Goal: Information Seeking & Learning: Find specific fact

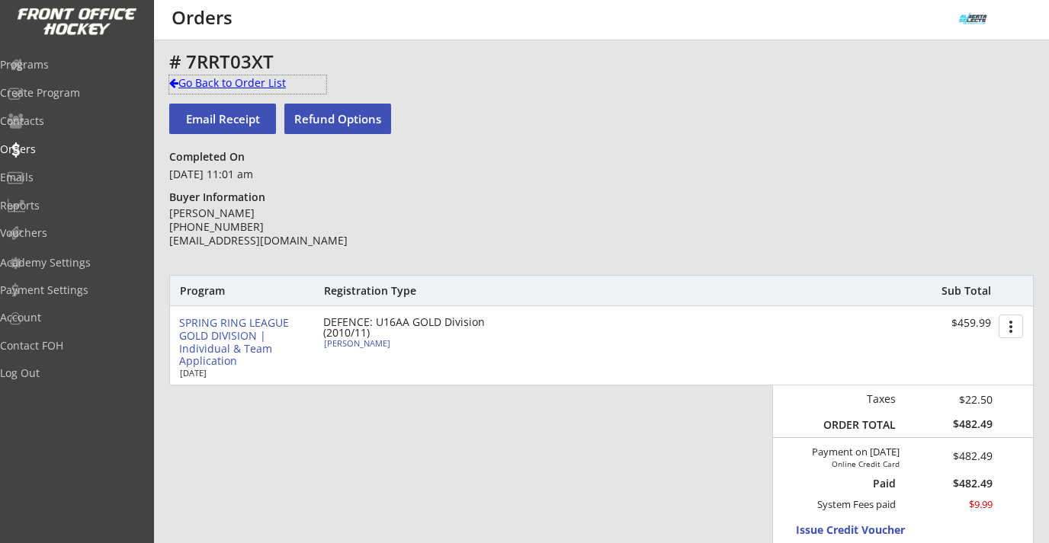
click at [220, 87] on div "Go Back to Order List" at bounding box center [247, 82] width 157 height 15
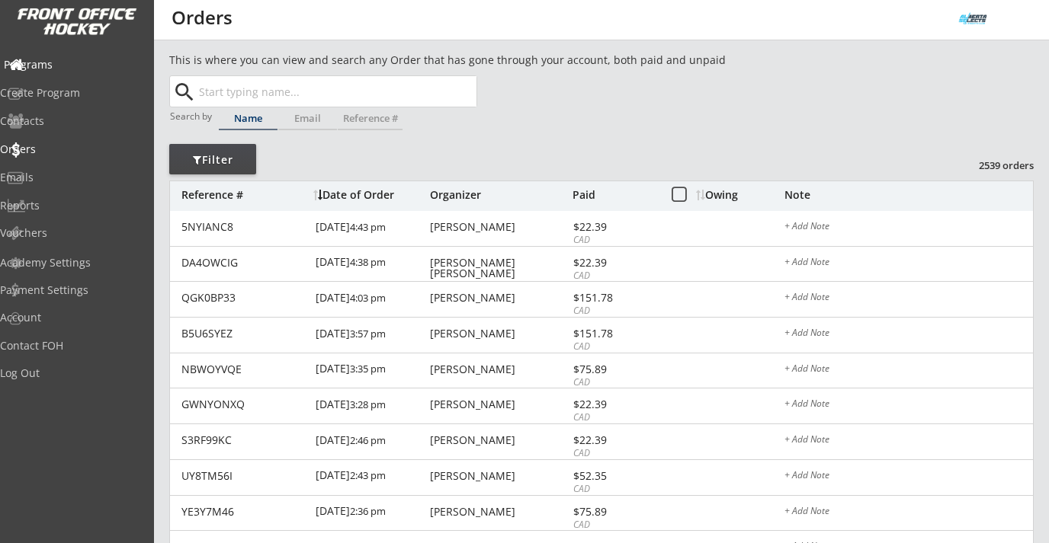
click at [74, 66] on div "Programs" at bounding box center [72, 64] width 137 height 11
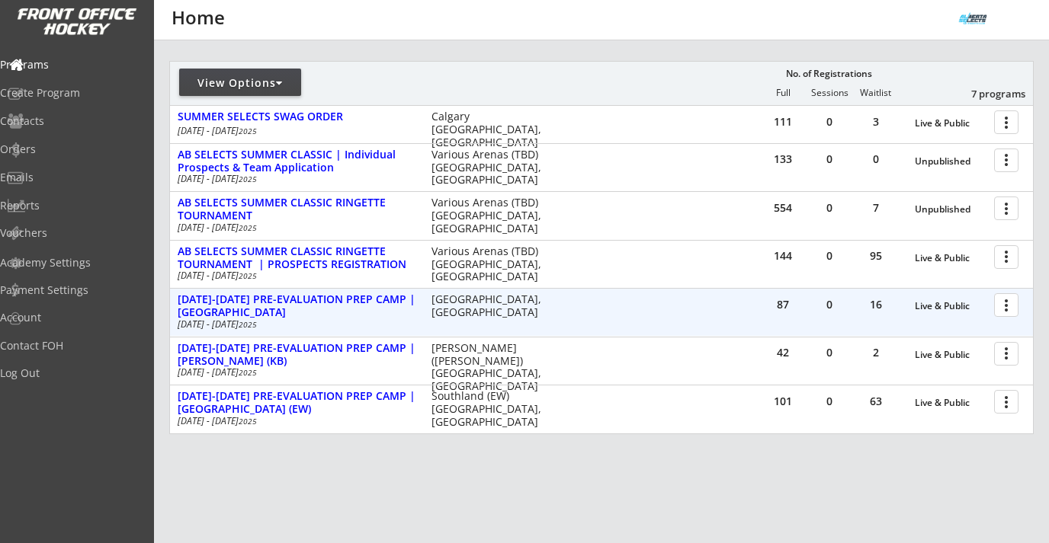
scroll to position [186, 0]
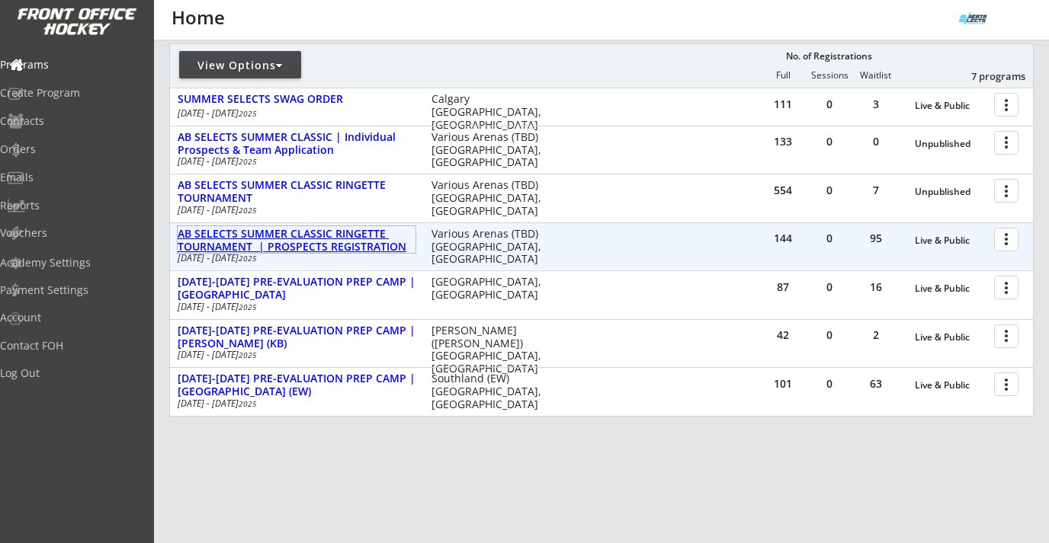
click at [321, 239] on div "AB SELECTS SUMMER CLASSIC RINGETTE TOURNAMENT | PROSPECTS REGISTRATION" at bounding box center [297, 241] width 238 height 26
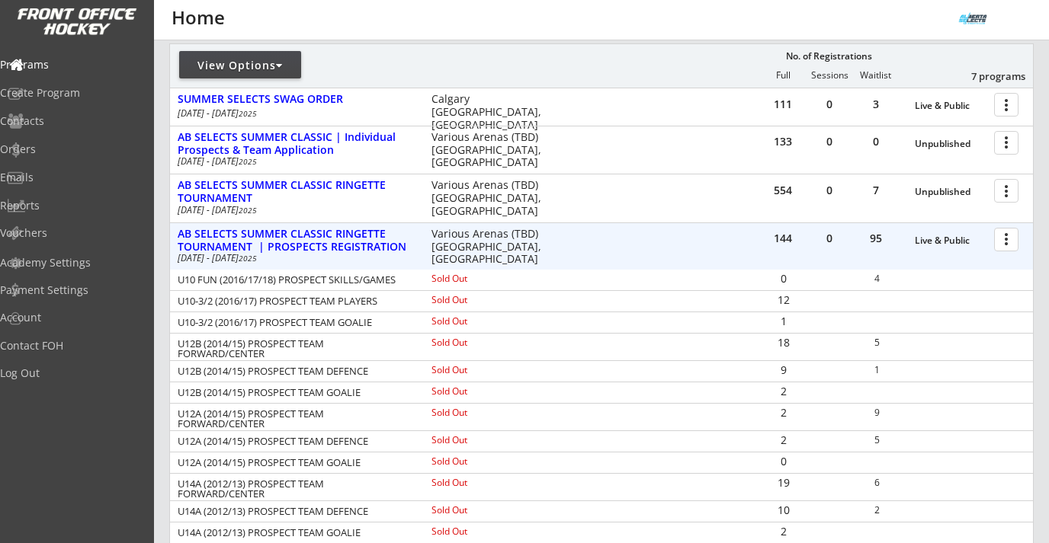
click at [1007, 240] on div at bounding box center [1008, 239] width 27 height 27
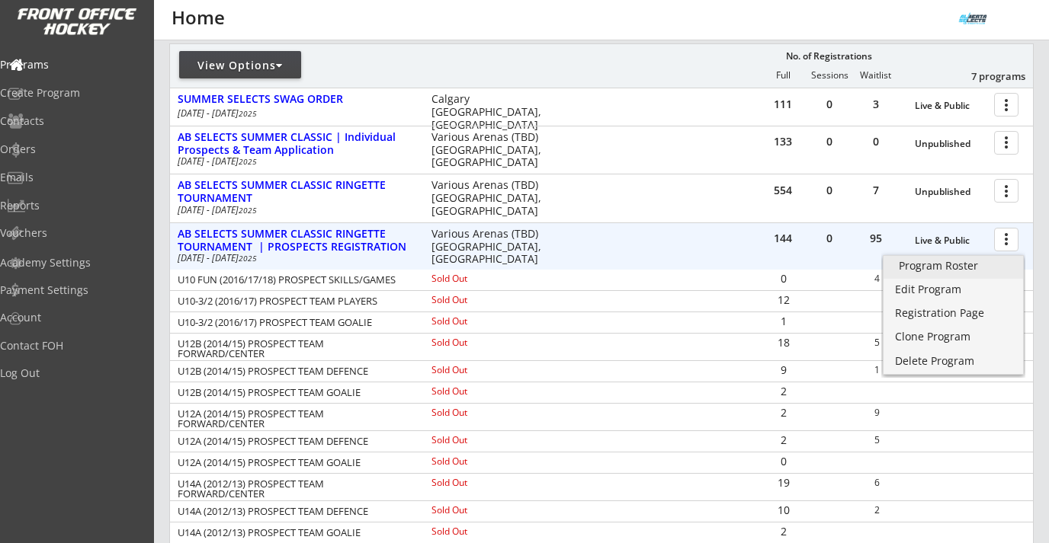
click at [952, 274] on link "Program Roster" at bounding box center [952, 267] width 139 height 23
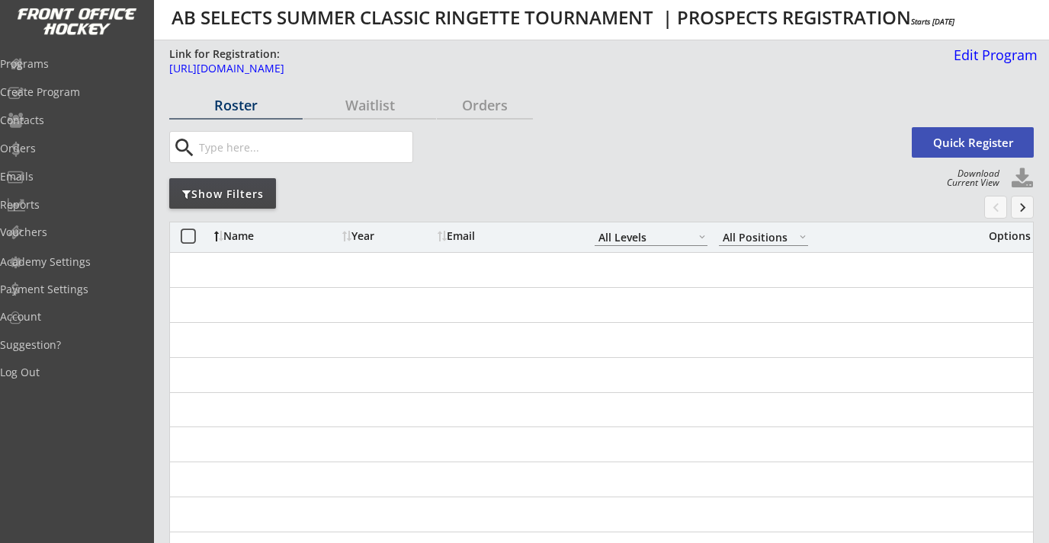
select select ""All Levels""
select select ""All Positions""
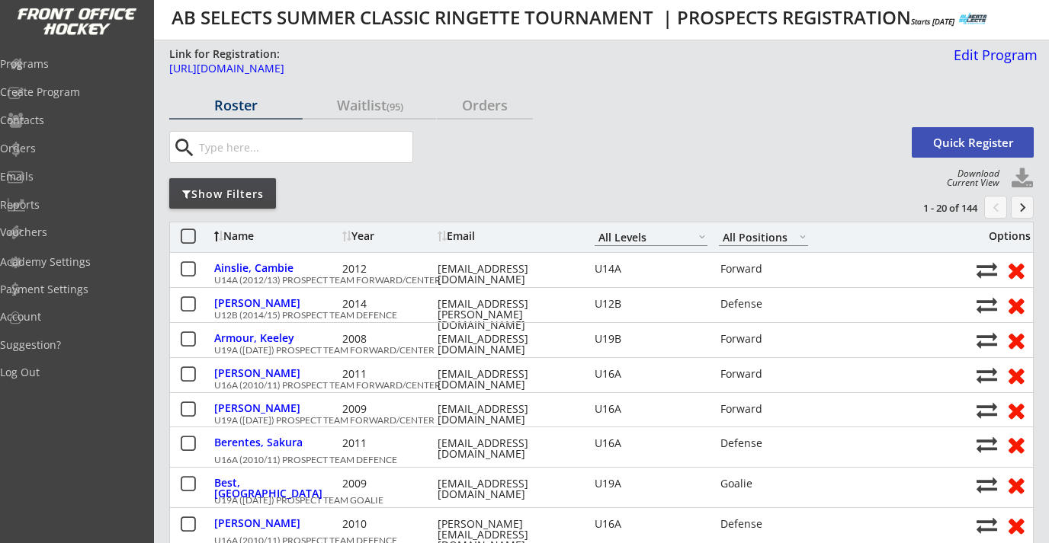
click at [242, 179] on div "Show Filters" at bounding box center [222, 193] width 107 height 30
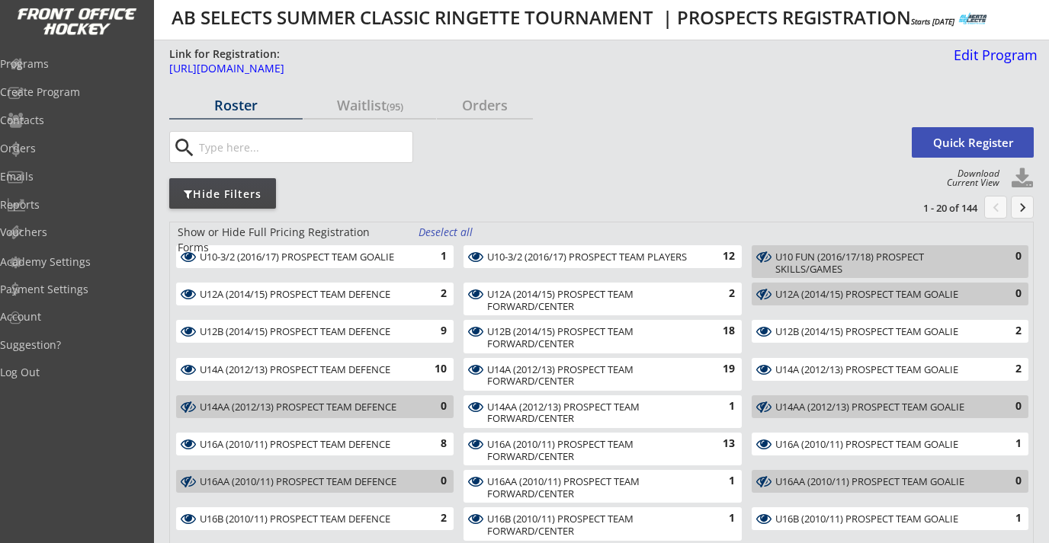
click at [434, 234] on div "Deselect all" at bounding box center [446, 232] width 56 height 15
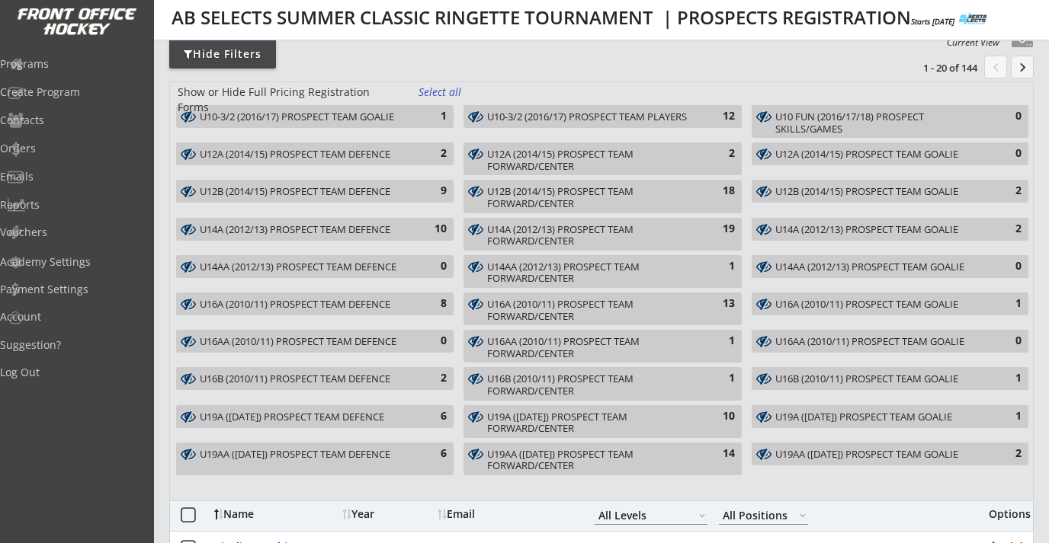
scroll to position [143, 0]
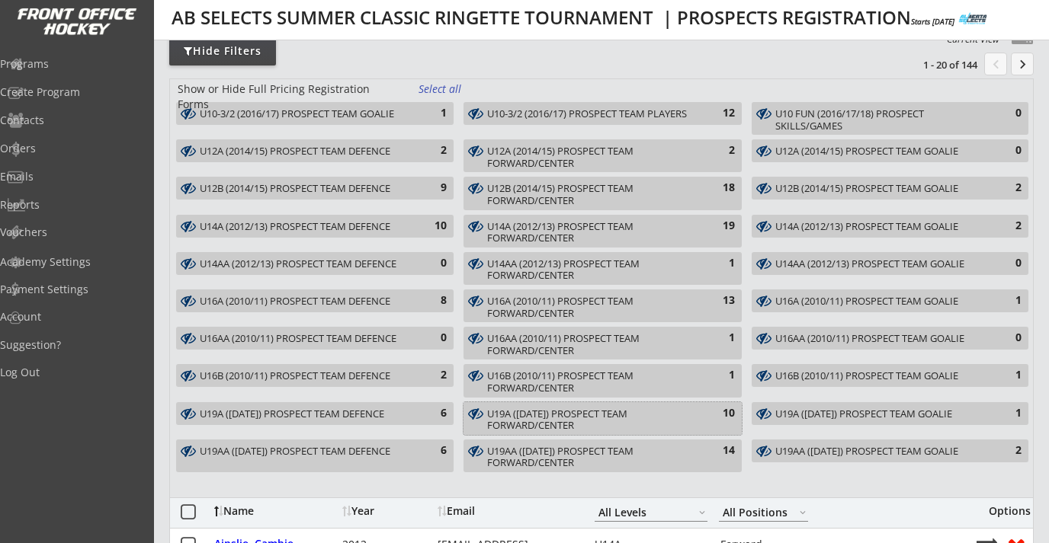
click at [658, 416] on div "U19A (2007/08/09) PROSPECT TEAM FORWARD/CENTER" at bounding box center [593, 421] width 213 height 24
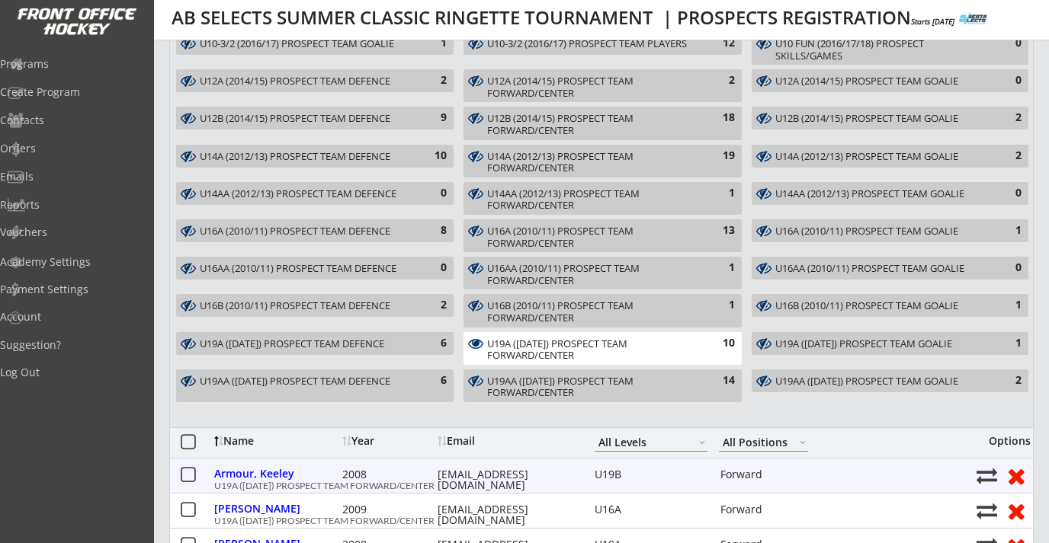
scroll to position [212, 0]
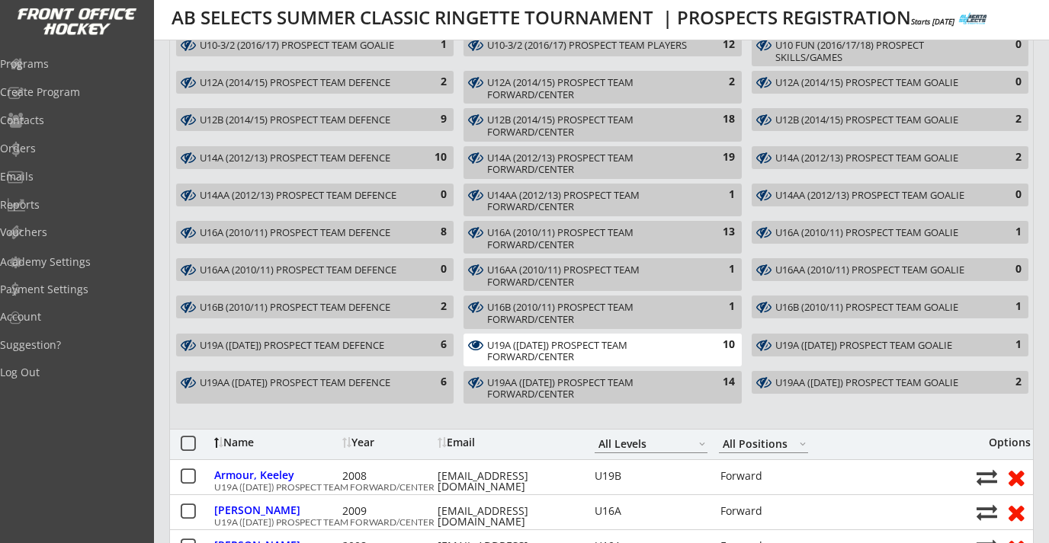
click at [405, 347] on div "U19A (2007/08/09) PROSPECT TEAM DEFENCE" at bounding box center [306, 346] width 213 height 12
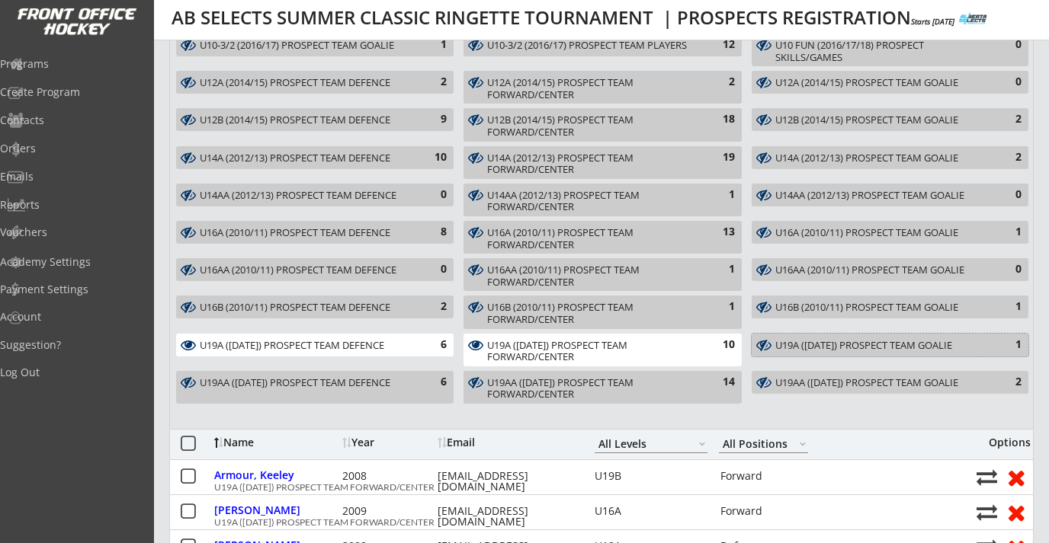
click at [886, 343] on div "U19A (2007/08/09) PROSPECT TEAM GOALIE" at bounding box center [881, 346] width 212 height 12
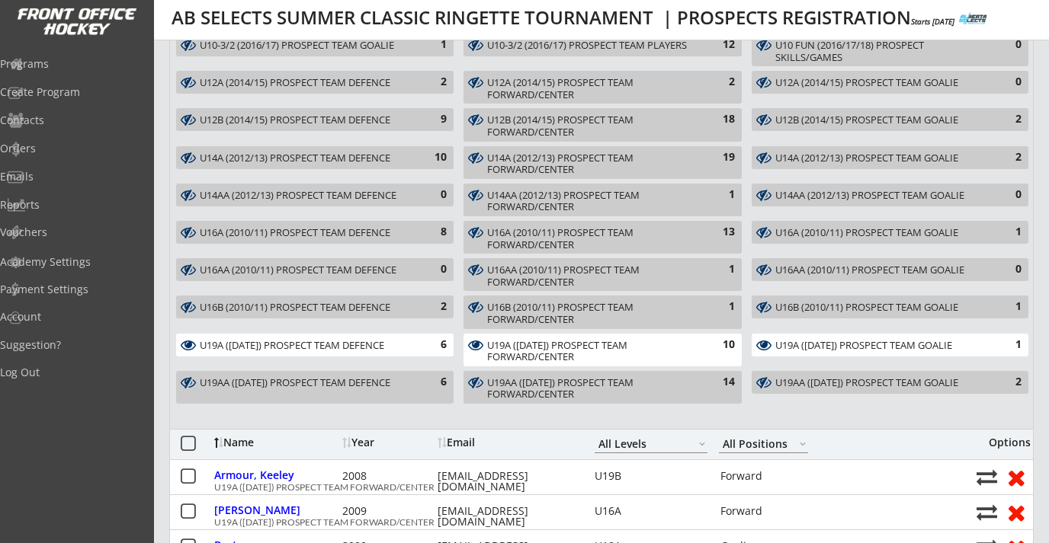
click at [782, 345] on div "U19A (2007/08/09) PROSPECT TEAM GOALIE" at bounding box center [881, 346] width 212 height 12
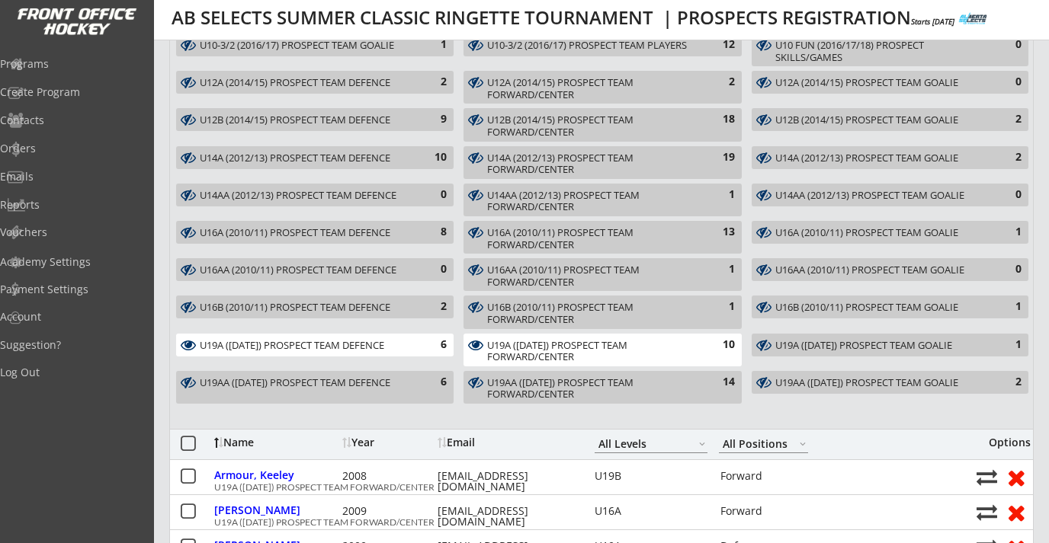
click at [678, 354] on div "U19A (2007/08/09) PROSPECT TEAM FORWARD/CENTER" at bounding box center [593, 352] width 213 height 24
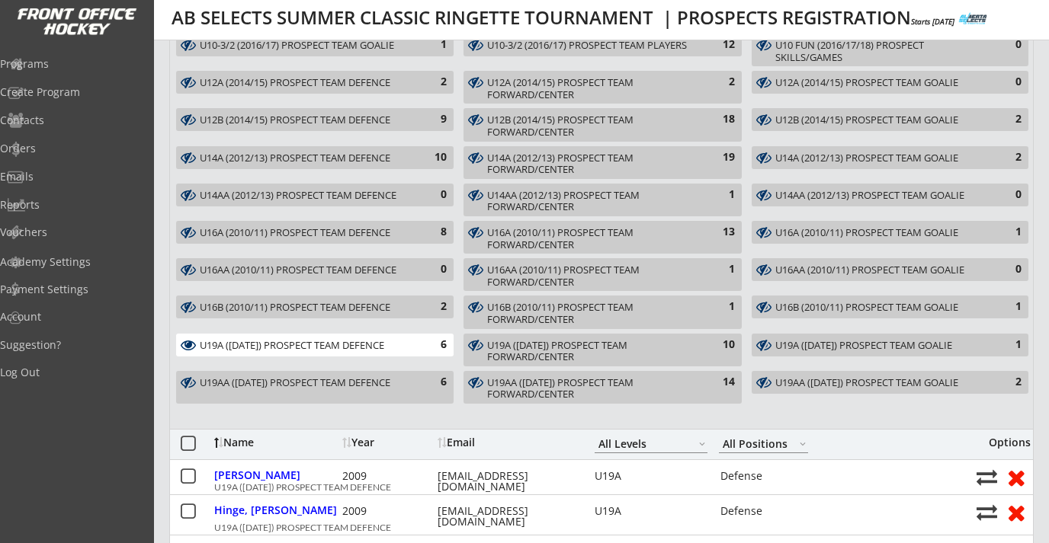
click at [399, 345] on div "U19A (2007/08/09) PROSPECT TEAM DEFENCE" at bounding box center [306, 346] width 213 height 12
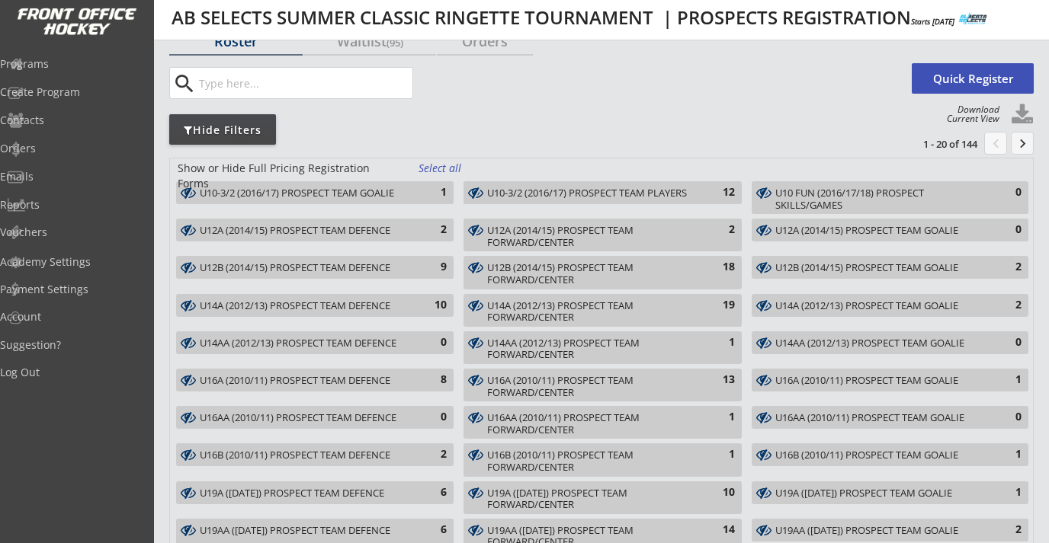
scroll to position [162, 0]
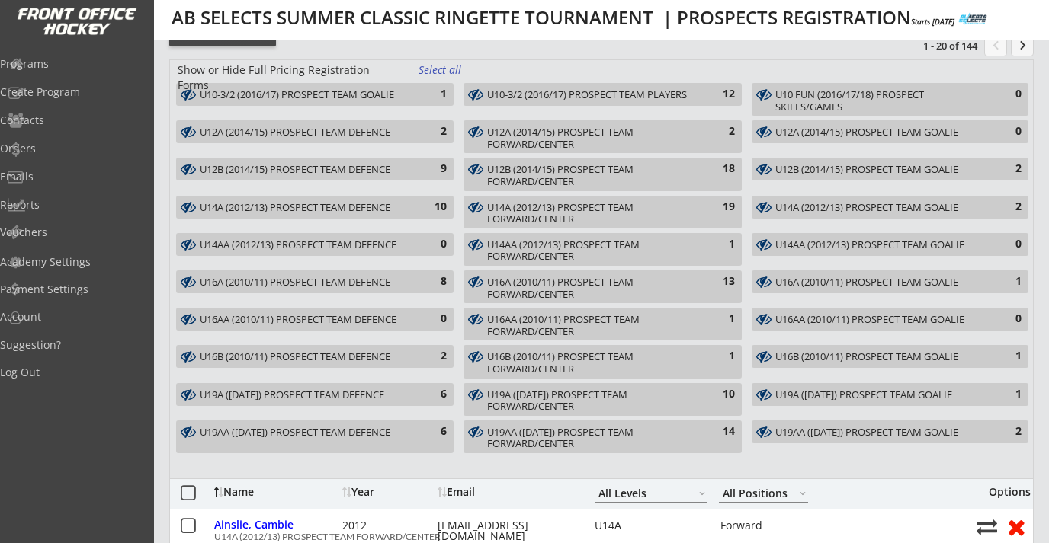
click at [365, 438] on div "U19AA (2007/08/09) PROSPECT TEAM DEFENCE" at bounding box center [306, 433] width 213 height 12
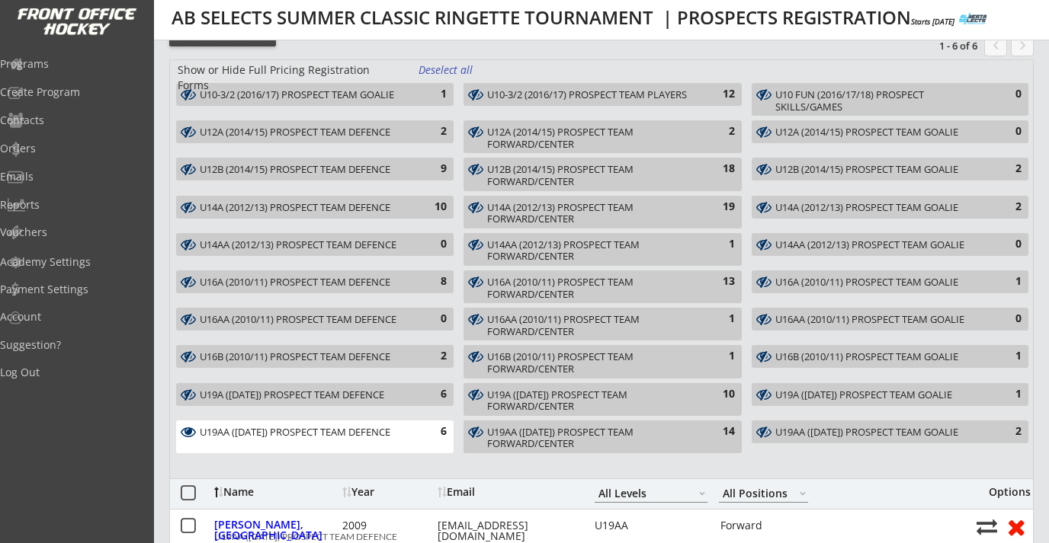
click at [365, 438] on div "U19AA (2007/08/09) PROSPECT TEAM DEFENCE" at bounding box center [306, 433] width 213 height 12
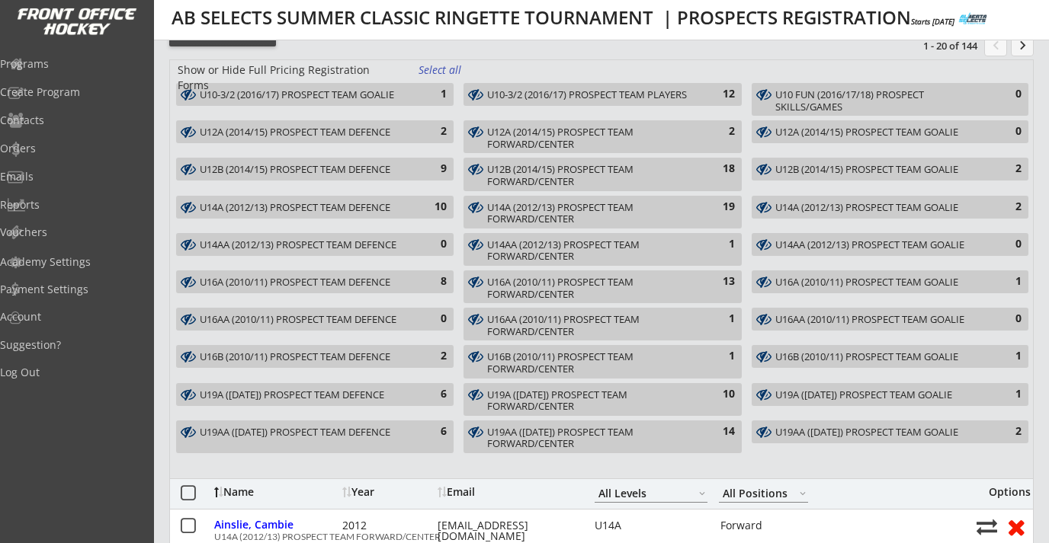
click at [365, 402] on div "U19A (2007/08/09) PROSPECT TEAM DEFENCE 6" at bounding box center [314, 394] width 277 height 23
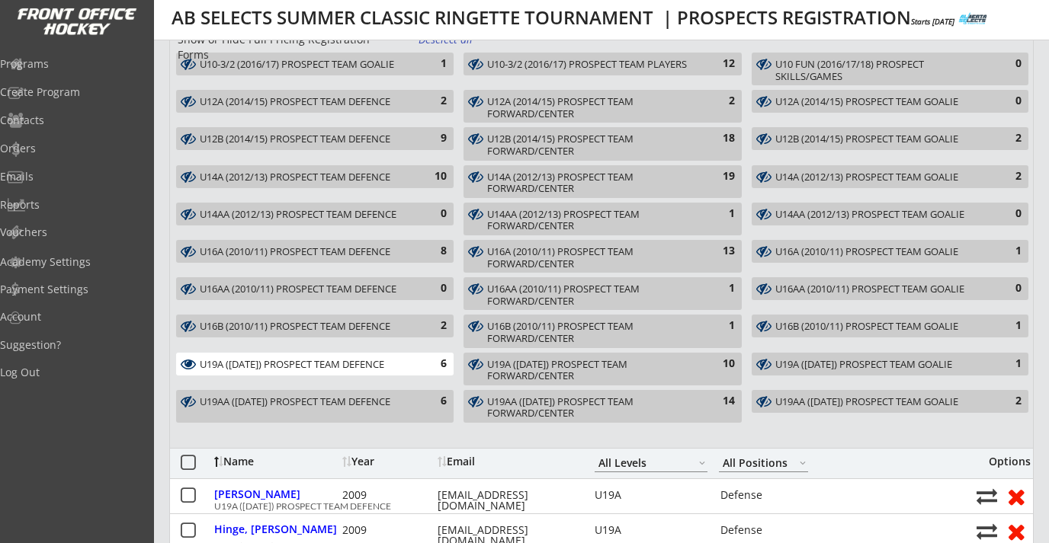
scroll to position [180, 0]
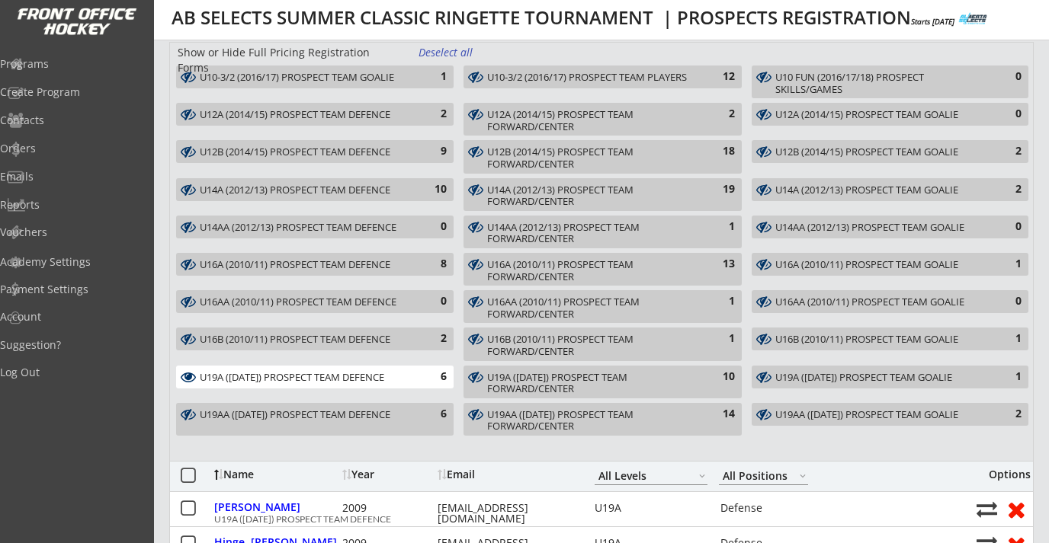
click at [368, 372] on div "U19A (2007/08/09) PROSPECT TEAM DEFENCE" at bounding box center [306, 378] width 213 height 12
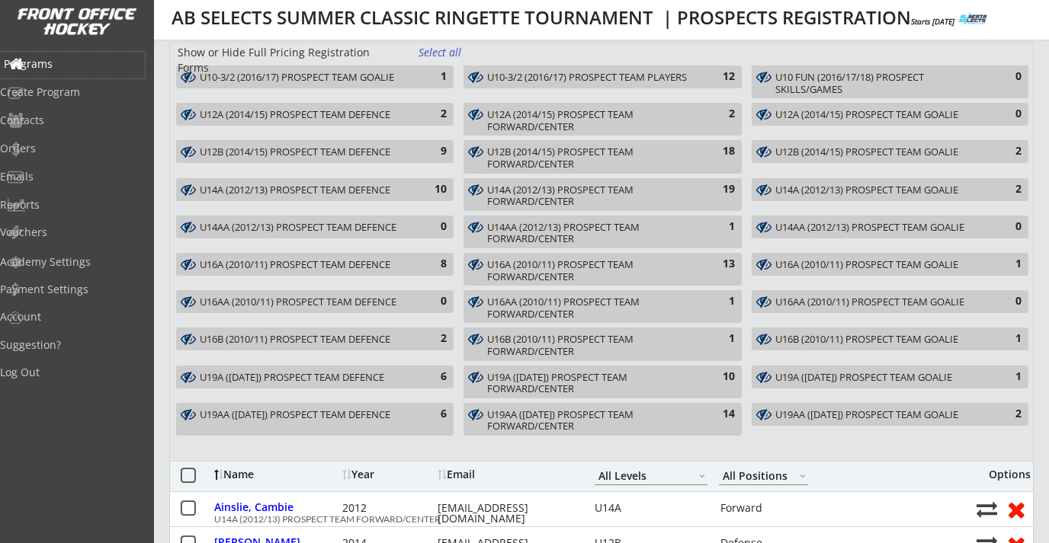
click at [70, 63] on div "Programs" at bounding box center [72, 64] width 137 height 11
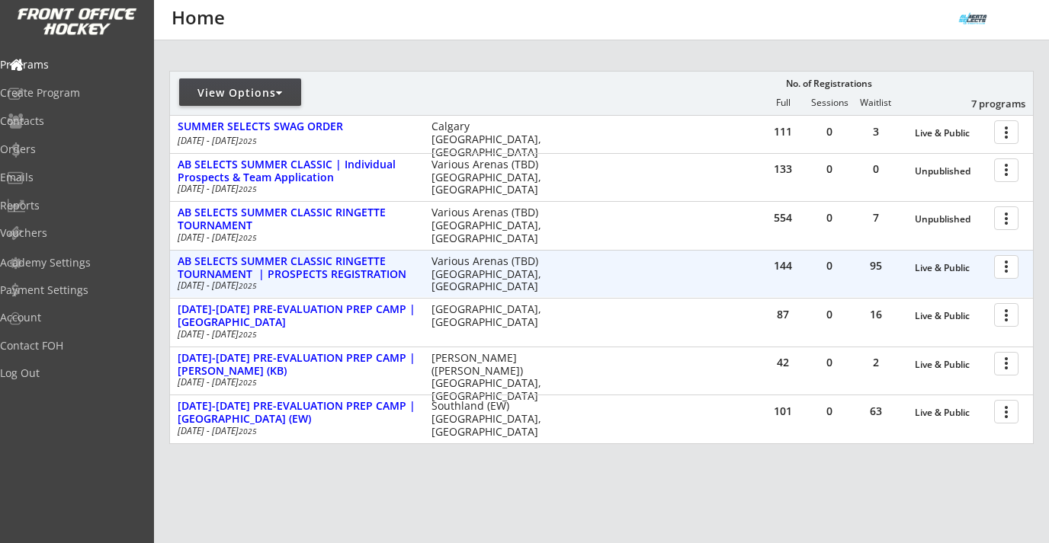
scroll to position [163, 0]
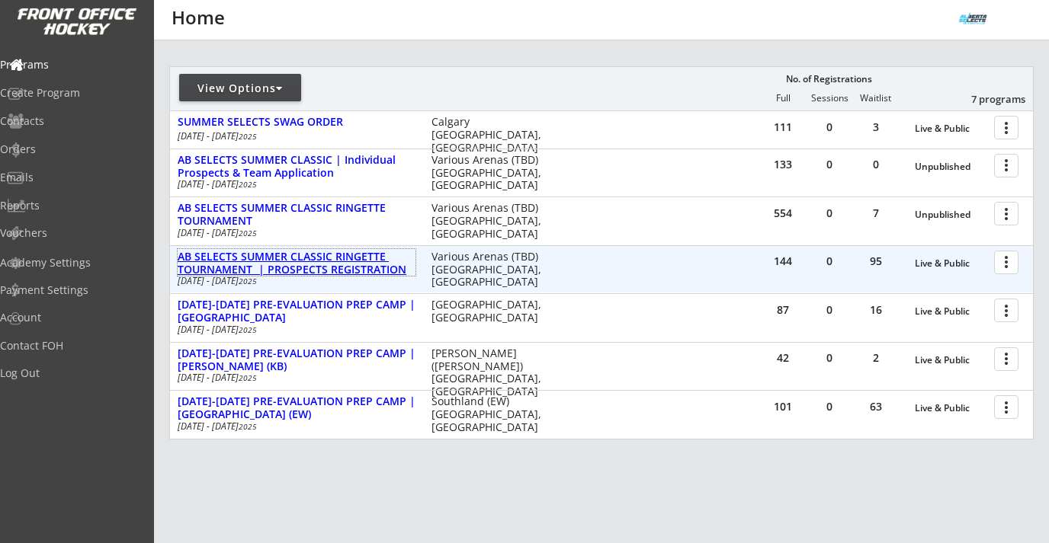
click at [313, 269] on div "AB SELECTS SUMMER CLASSIC RINGETTE TOURNAMENT | PROSPECTS REGISTRATION" at bounding box center [297, 264] width 238 height 26
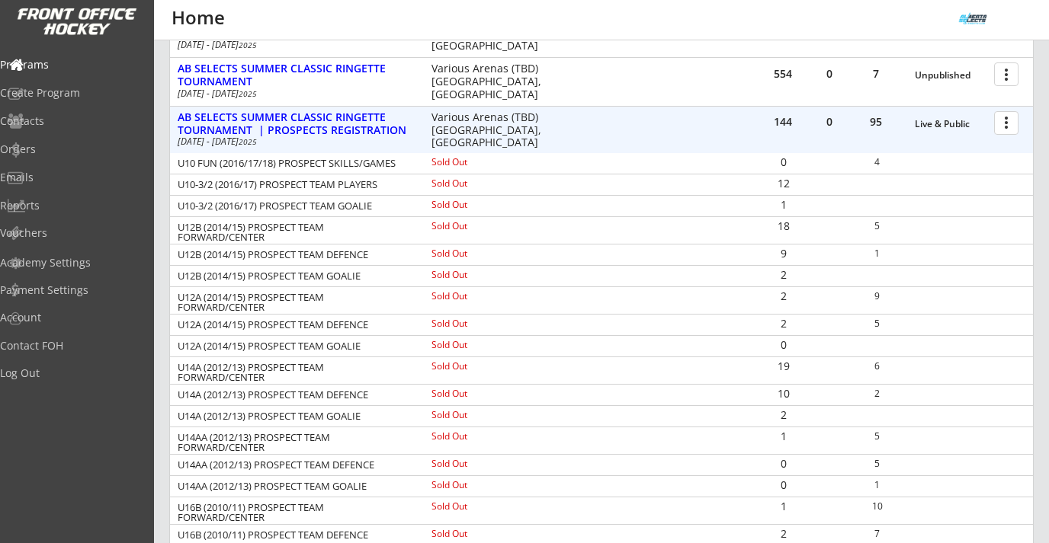
scroll to position [285, 0]
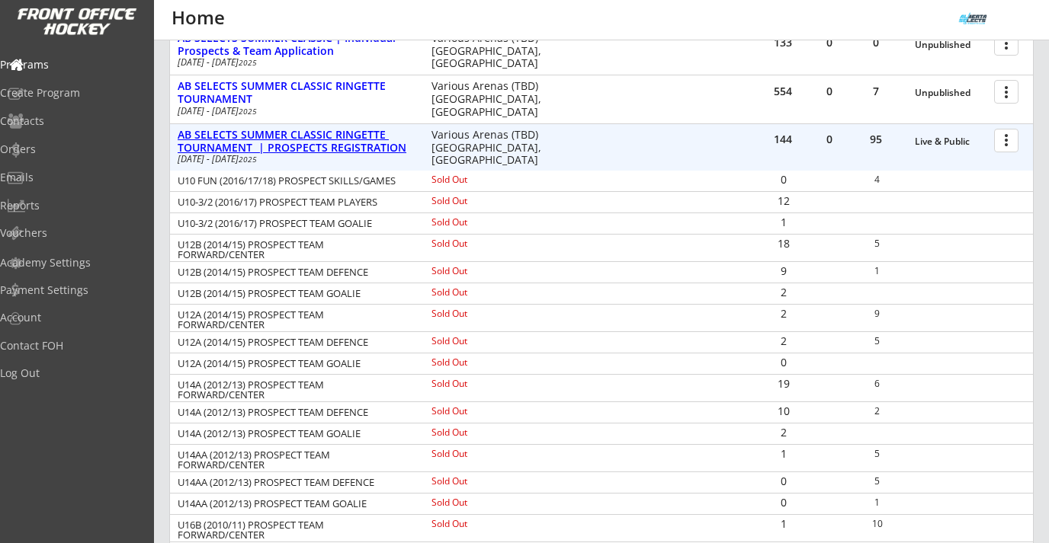
click at [371, 153] on div "AB SELECTS SUMMER CLASSIC RINGETTE TOURNAMENT | PROSPECTS REGISTRATION" at bounding box center [297, 142] width 238 height 26
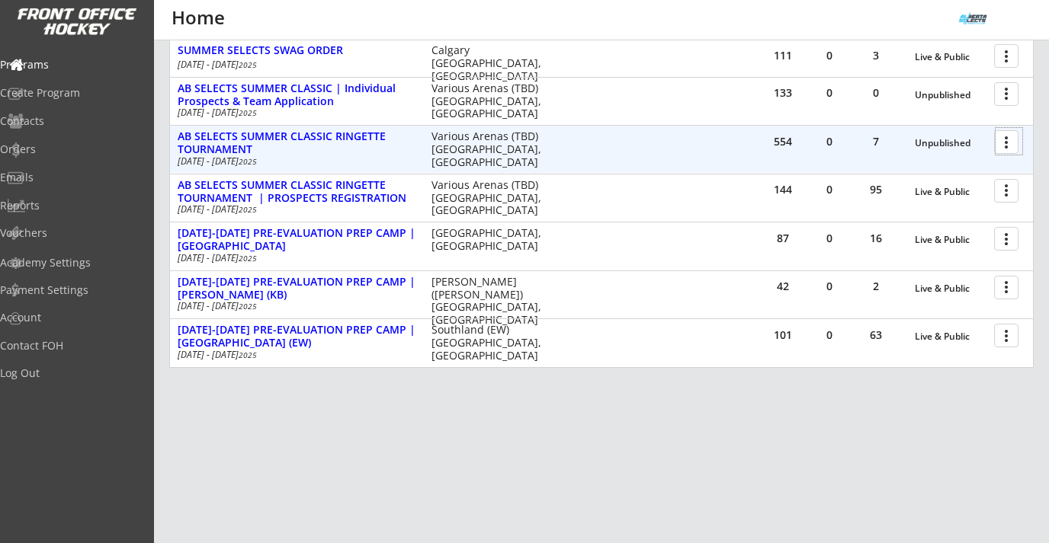
click at [1003, 139] on div at bounding box center [1008, 141] width 27 height 27
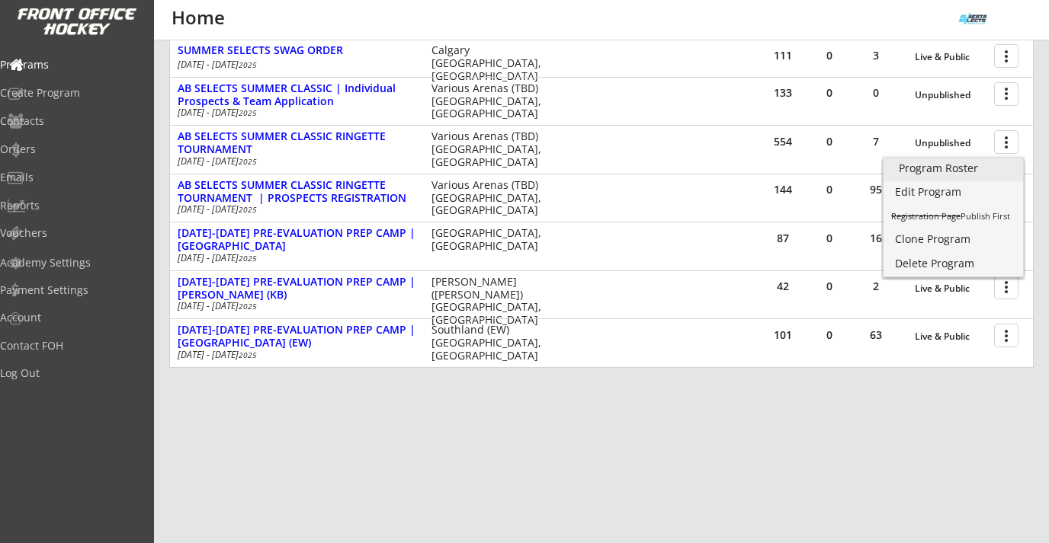
click at [945, 173] on div "Program Roster" at bounding box center [953, 168] width 109 height 11
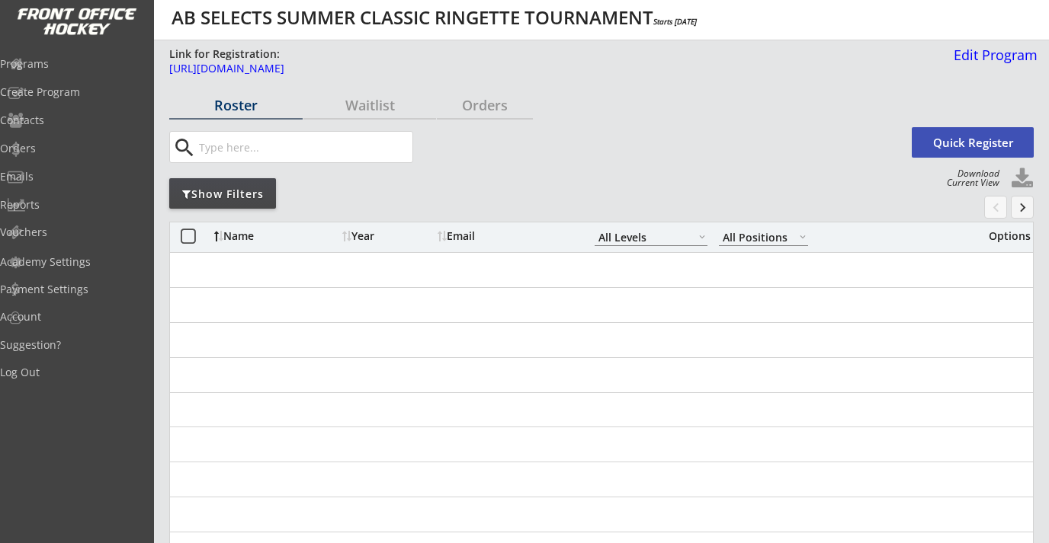
select select ""All Levels""
select select ""All Positions""
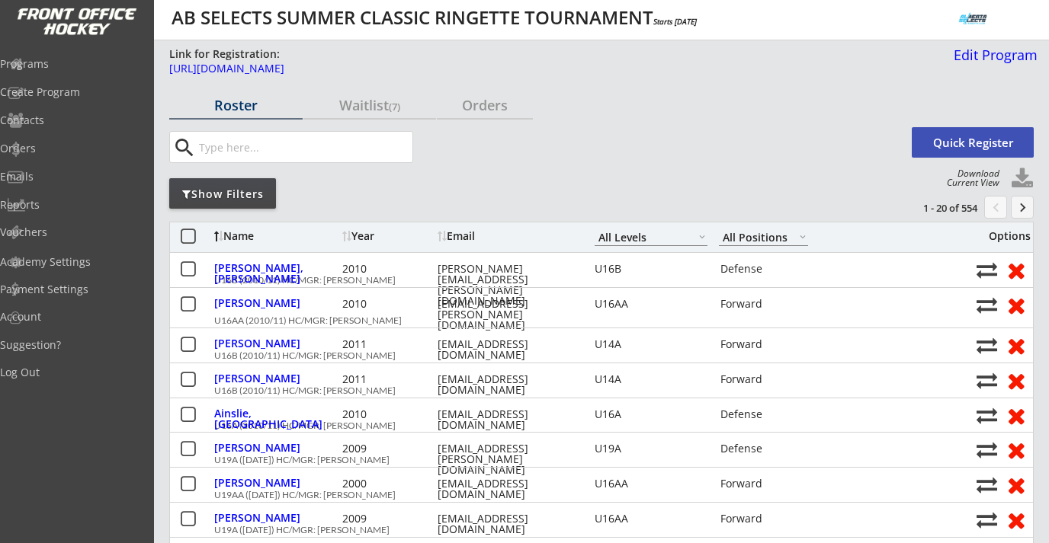
scroll to position [12, 0]
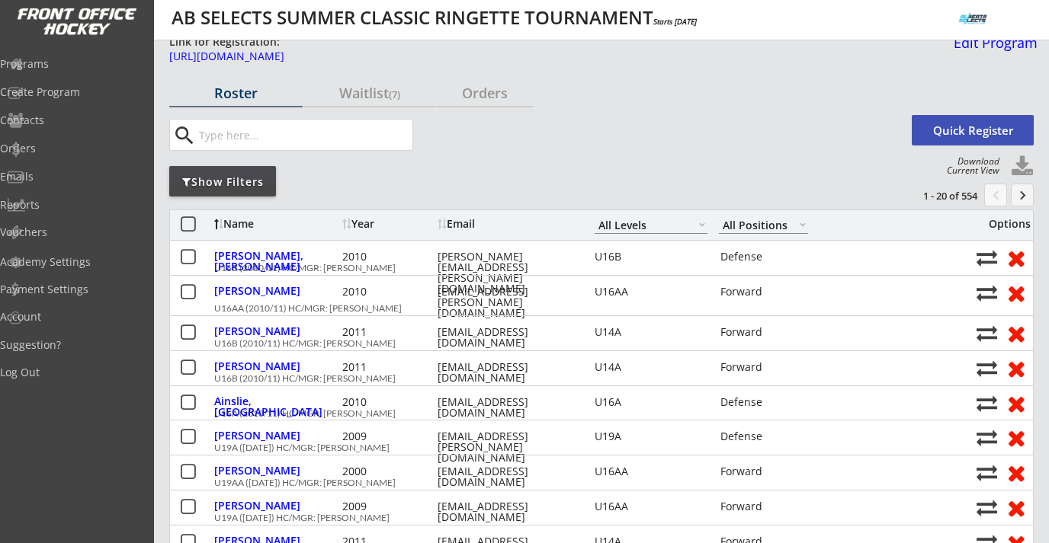
click at [260, 183] on div "Show Filters" at bounding box center [222, 182] width 107 height 15
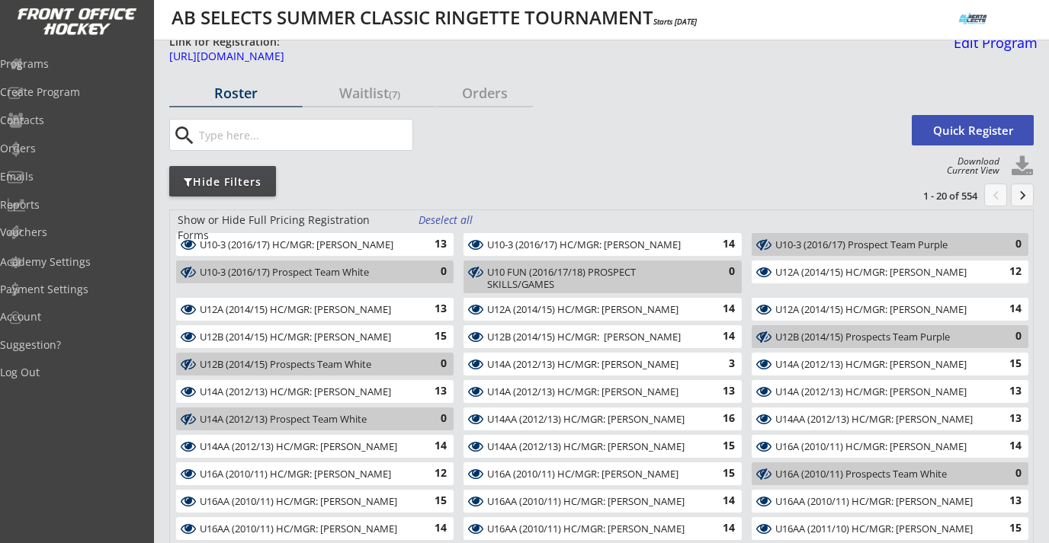
click at [444, 219] on div "Deselect all" at bounding box center [446, 220] width 56 height 15
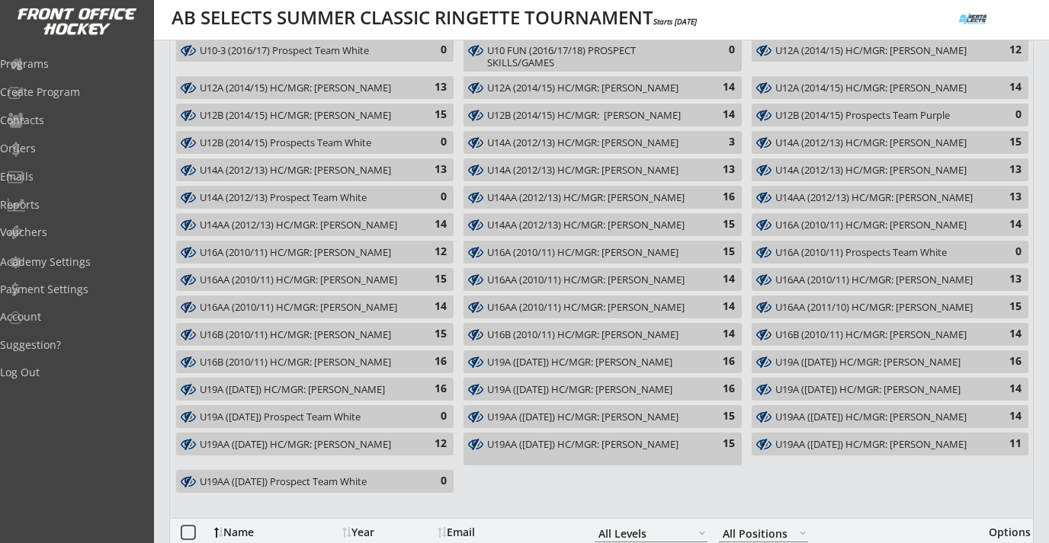
scroll to position [242, 0]
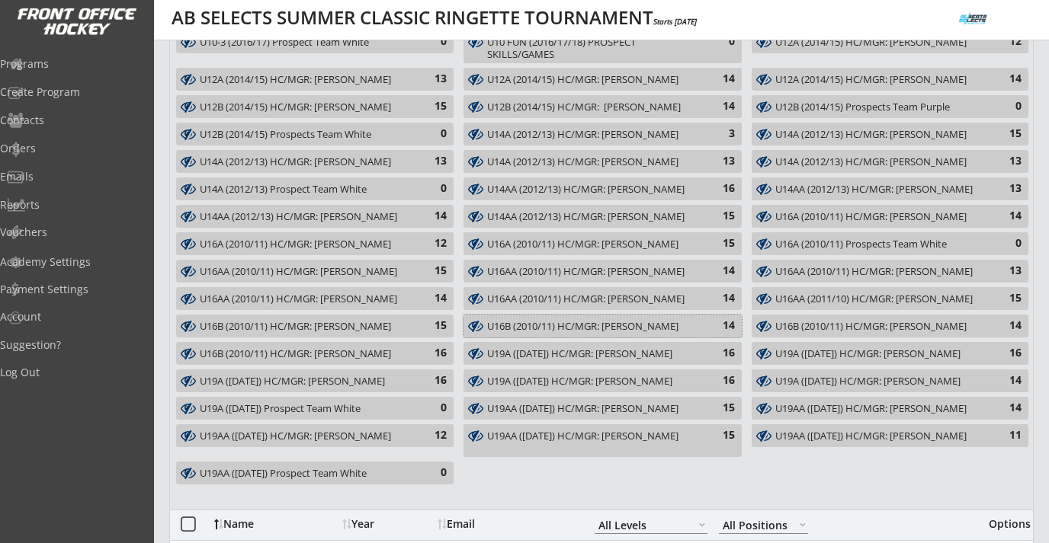
click at [670, 322] on div "U16B (2010/11) HC/MGR: [PERSON_NAME]" at bounding box center [593, 327] width 213 height 12
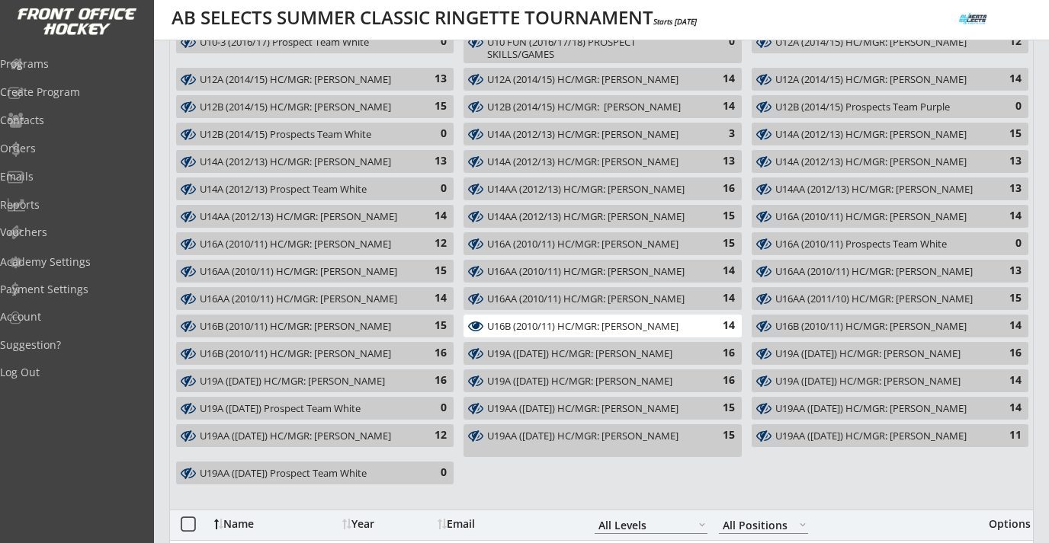
click at [679, 325] on div "U16B (2010/11) HC/MGR: [PERSON_NAME]" at bounding box center [593, 327] width 213 height 12
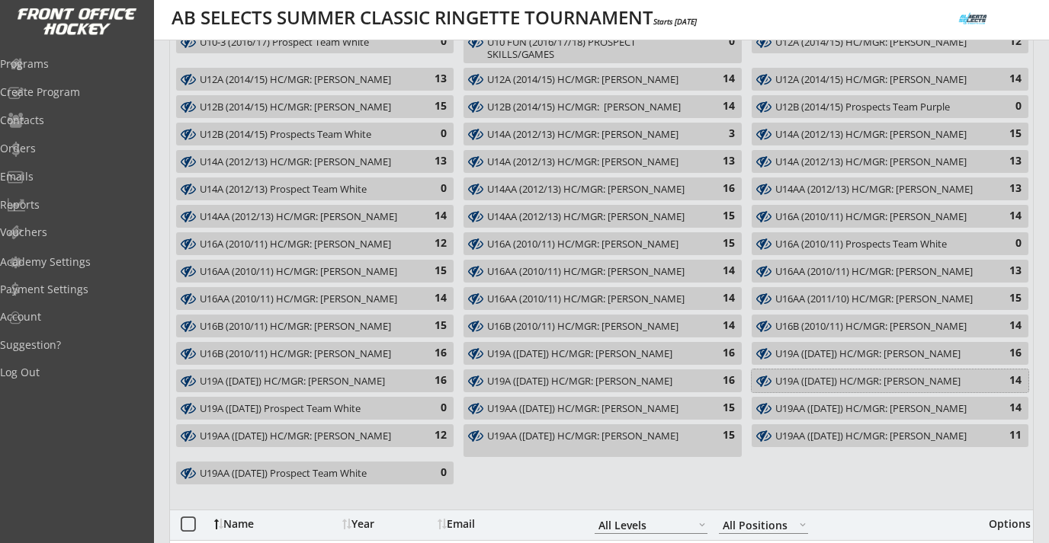
click at [833, 383] on div "U19A ([DATE]) HC/MGR: [PERSON_NAME]" at bounding box center [881, 382] width 212 height 12
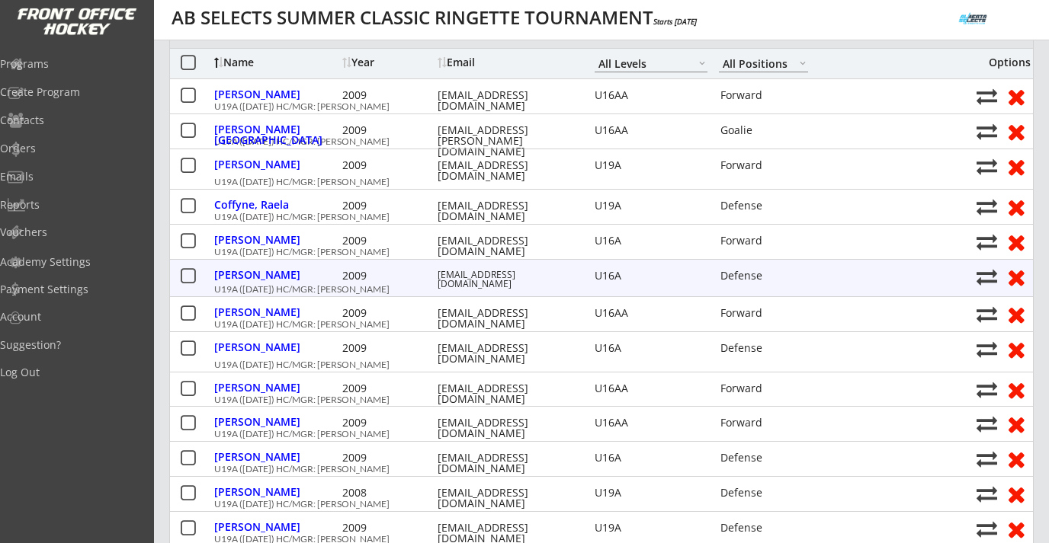
scroll to position [704, 0]
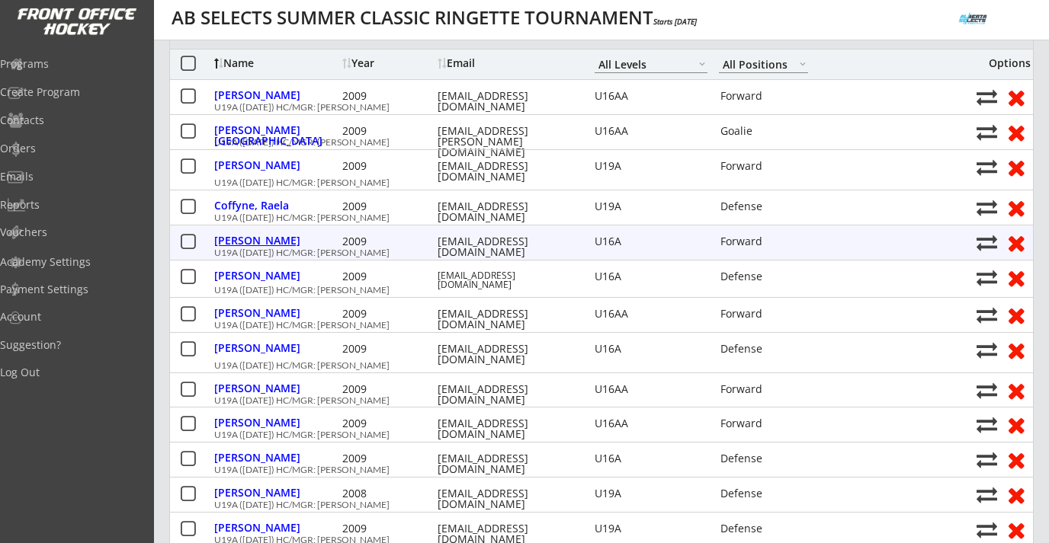
click at [286, 242] on div "Denny, Julianna" at bounding box center [276, 241] width 124 height 11
select select ""Forward""
select select ""U16A""
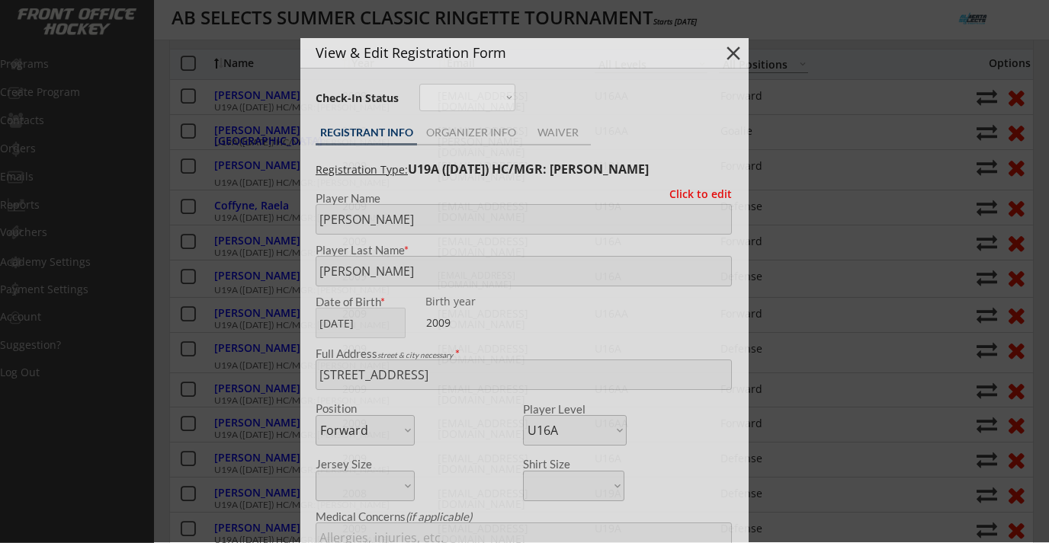
type input "FEMALE"
type input "NWR 16A"
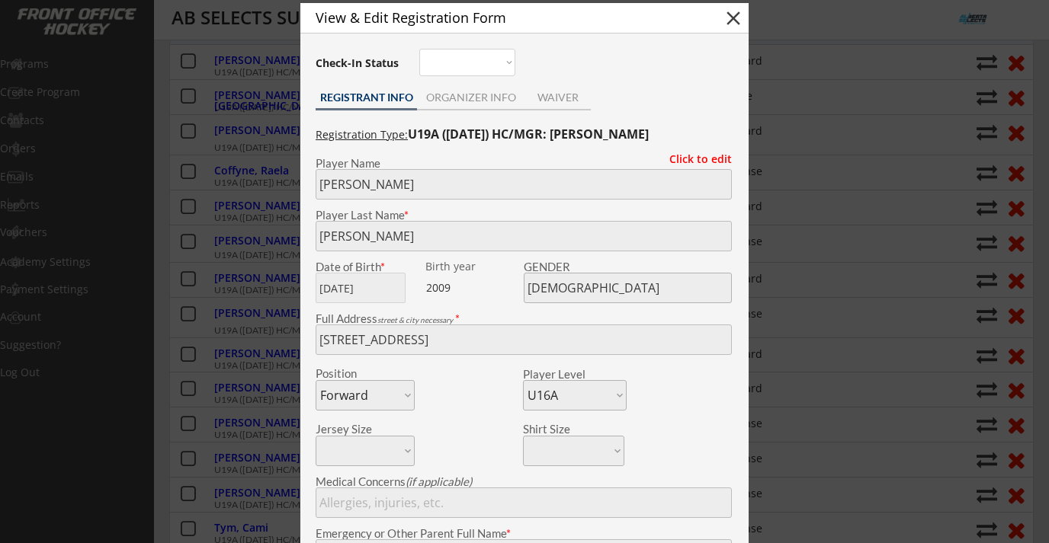
scroll to position [738, 0]
click at [732, 18] on button "close" at bounding box center [733, 19] width 23 height 23
select select ""PLACEHOLDER_1427118222253""
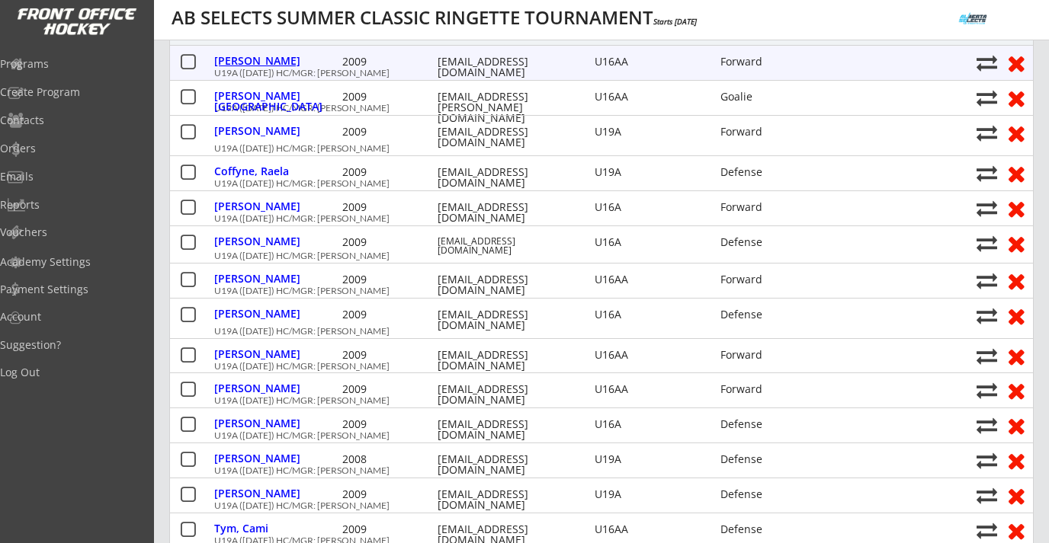
click at [259, 63] on div "Aldag, Lucy" at bounding box center [276, 61] width 124 height 11
type input "Lucy"
type input "Aldag"
type input "09/18/2009"
type input "FEMALE"
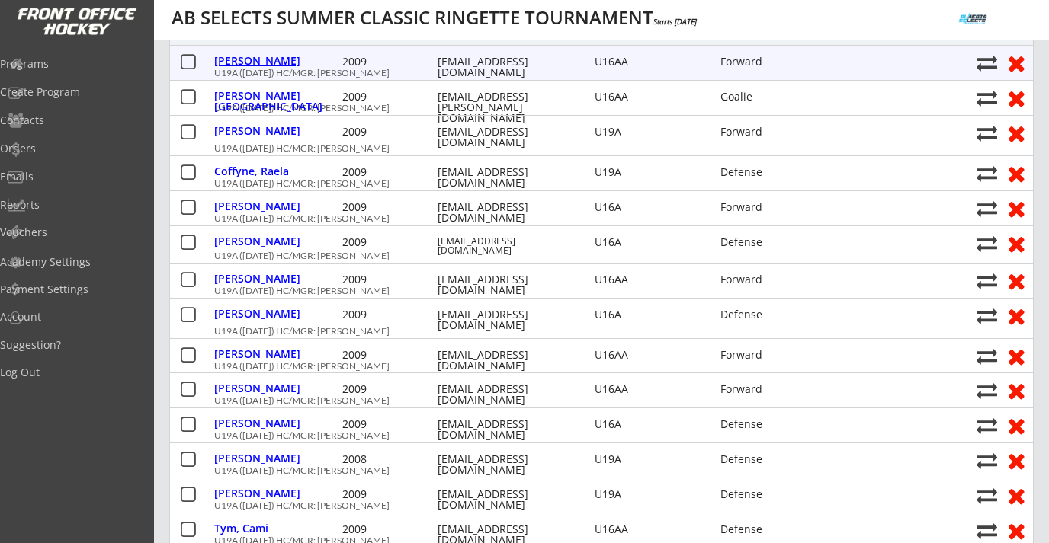
type input "256 Tuscany Ravine View NW, Calgary, AB T3L 2W1, Canada"
select select ""Forward""
select select ""U16AA""
type input "Kris Aldag"
type input "(403) 554-1270"
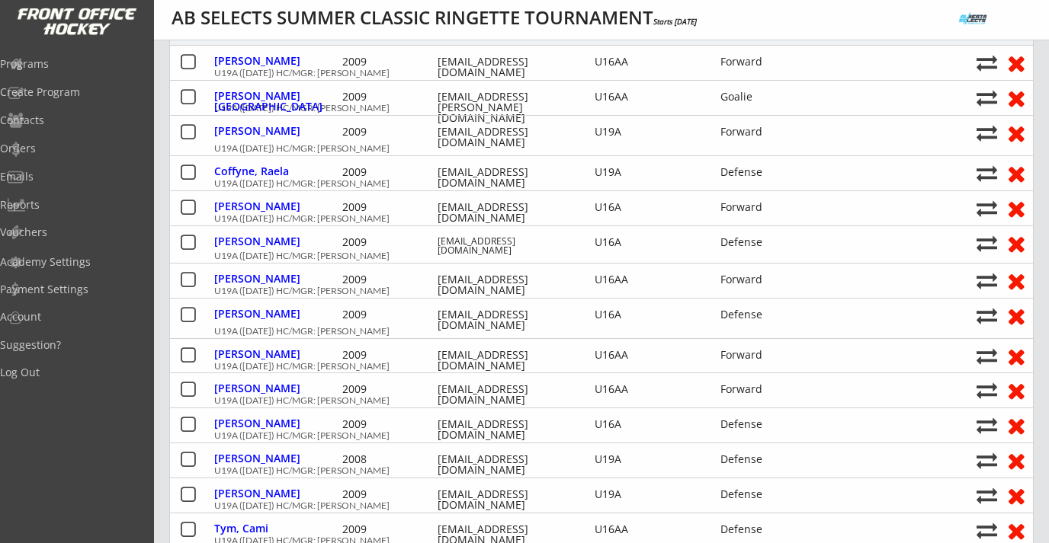
type input "U16AA"
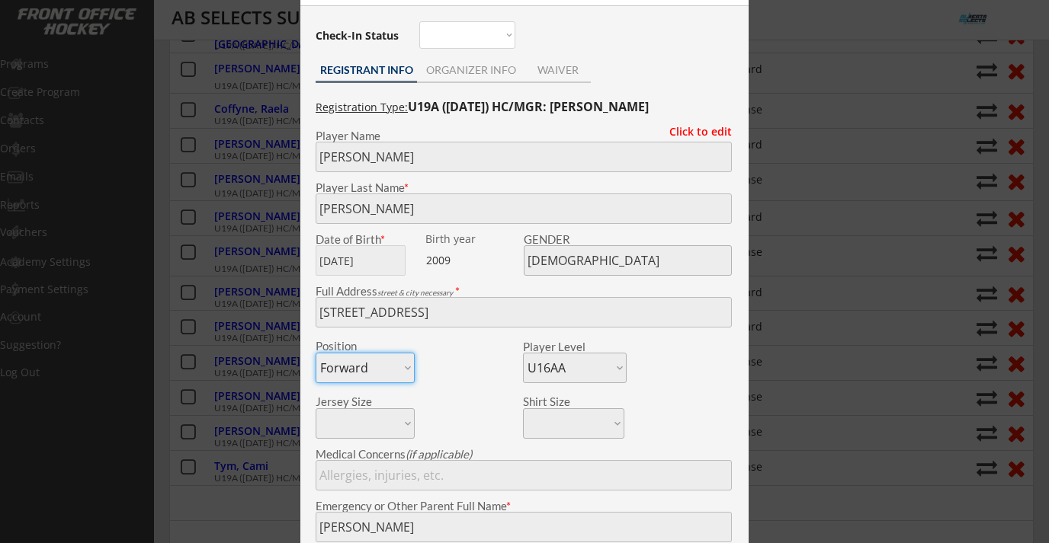
scroll to position [734, 0]
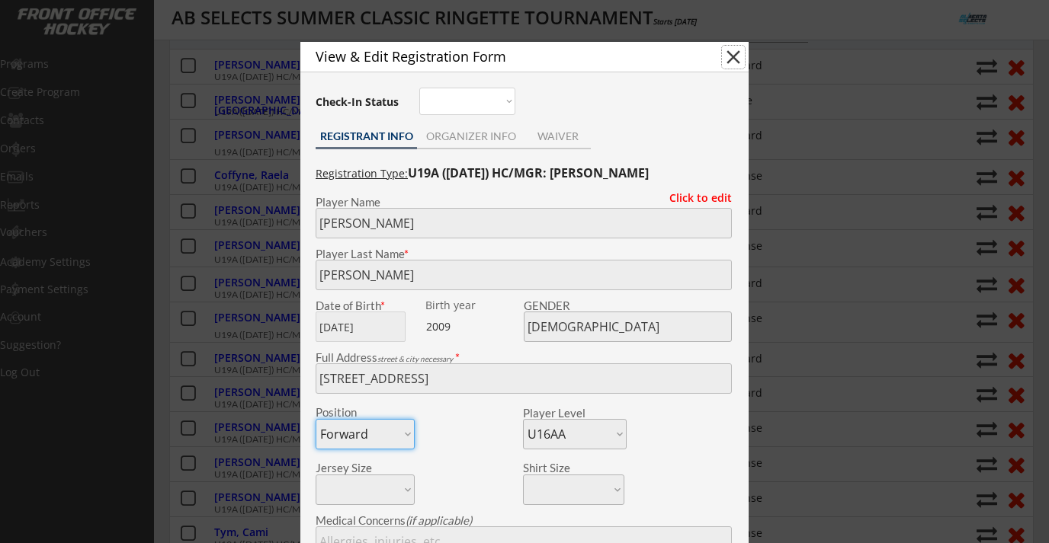
click at [729, 56] on button "close" at bounding box center [733, 57] width 23 height 23
select select ""PLACEHOLDER_1427118222253""
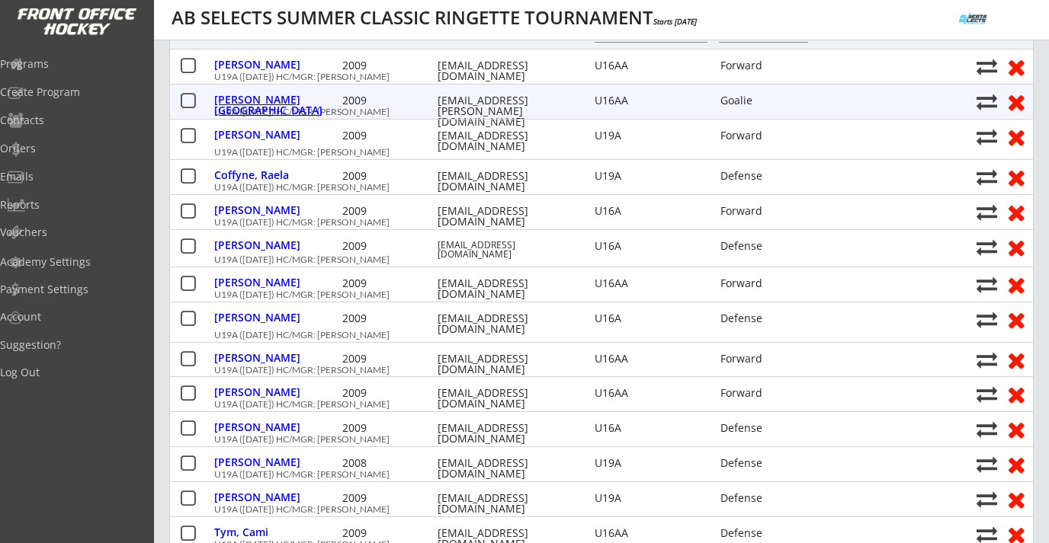
click at [314, 98] on div "Aubin-vilorio, Maiya" at bounding box center [276, 105] width 124 height 21
type input "Maiya"
type input "Aubin-vilorio"
type input "10/26/2009"
type input "FEMALE"
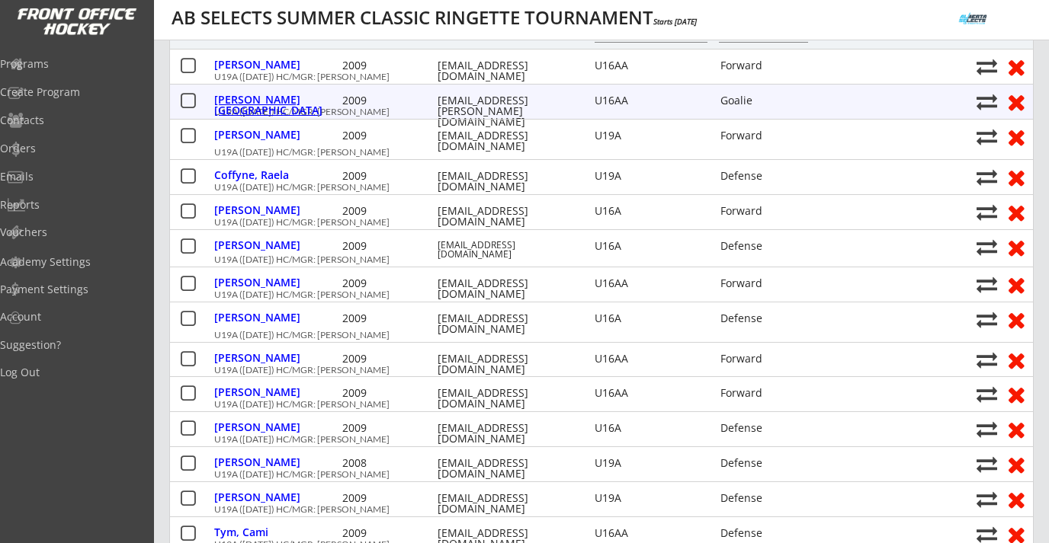
type input "173 Rocky Ridge Ct NW, Calgary, AB T3G 4S7, Canada"
select select ""Goalie""
select select ""U16AA""
type input "None"
type input "Dena Aubin-Vilorio"
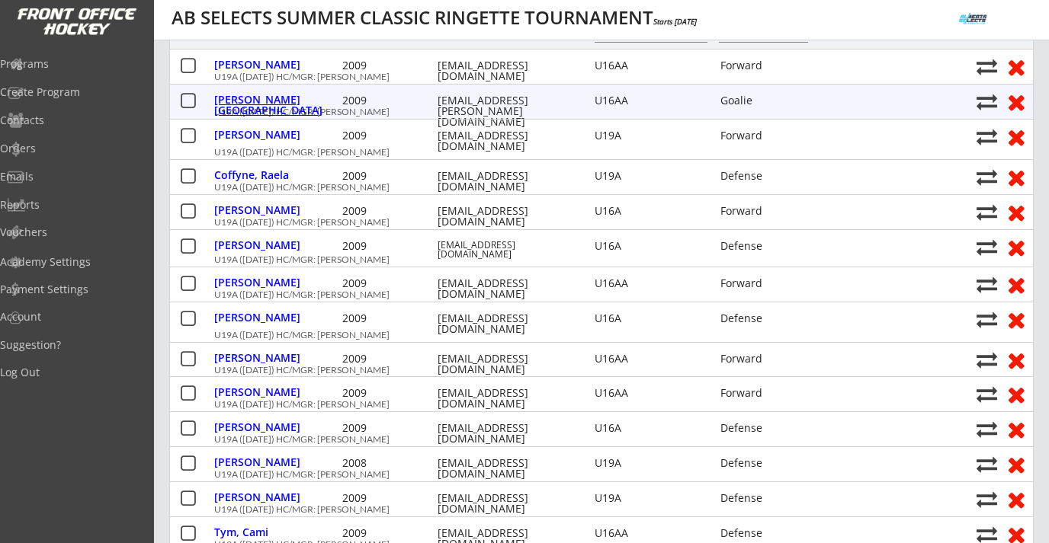
type input "(403) 669-0508"
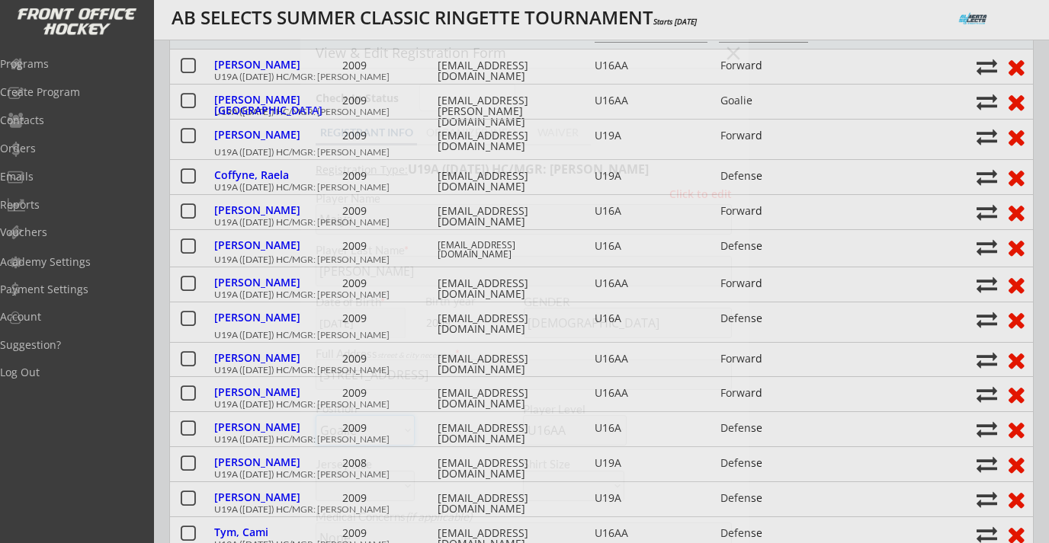
type input "Calgary 16AA Fuze"
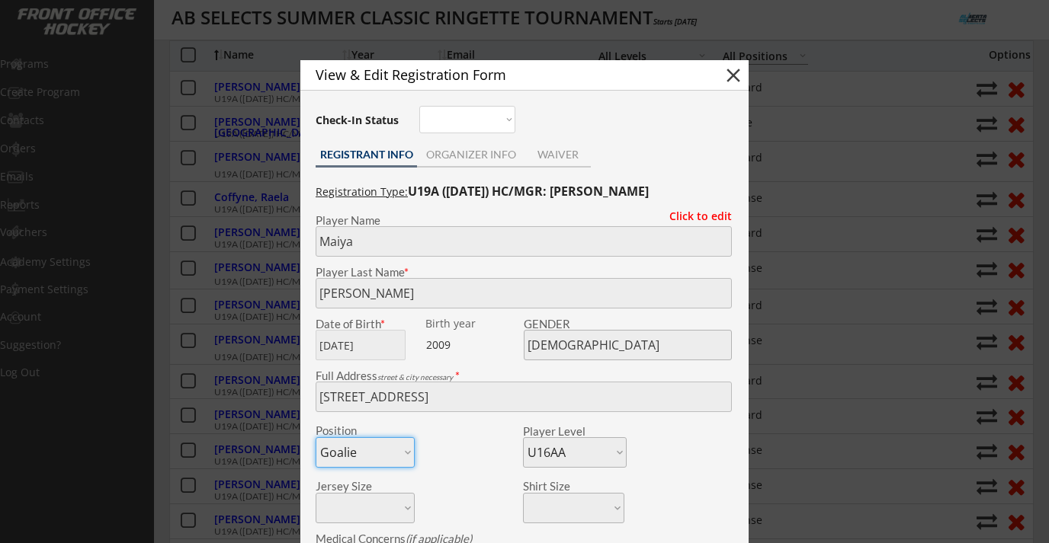
scroll to position [698, 0]
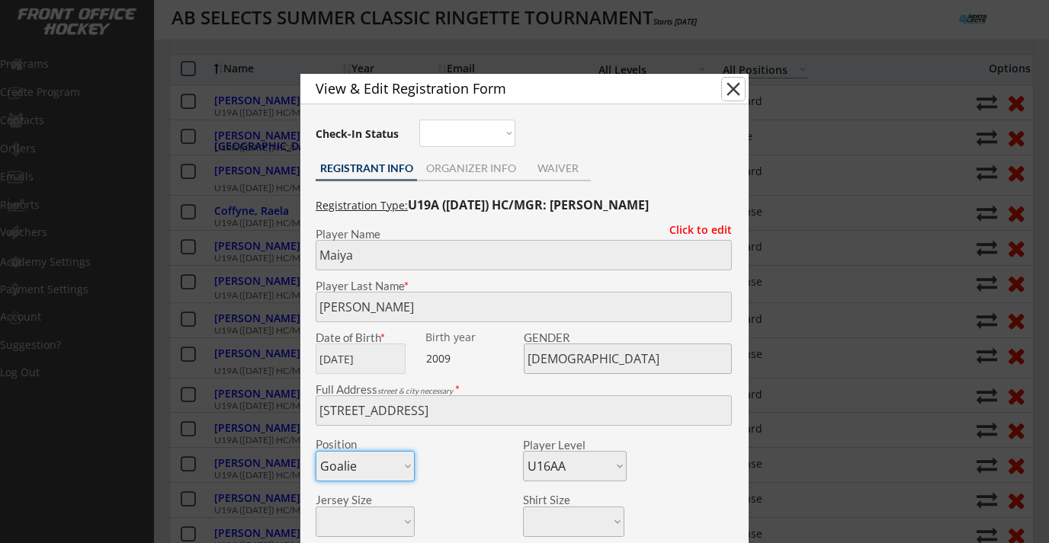
click at [733, 93] on button "close" at bounding box center [733, 89] width 23 height 23
select select ""PLACEHOLDER_1427118222253""
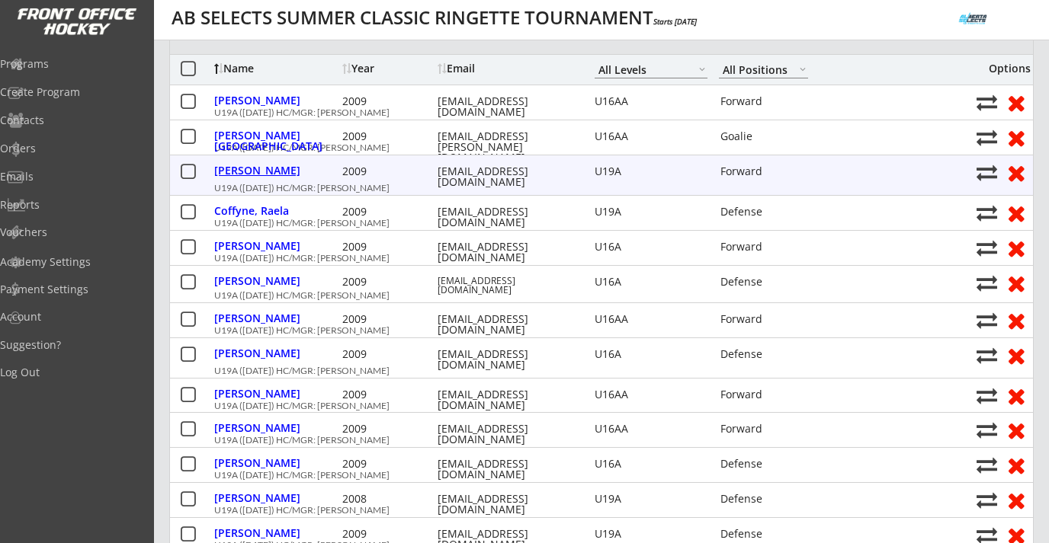
click at [271, 170] on div "Becker, Payton" at bounding box center [276, 170] width 124 height 11
type input "Payton"
type input "Becker"
type input "04/01/2009"
type input "FEMALE"
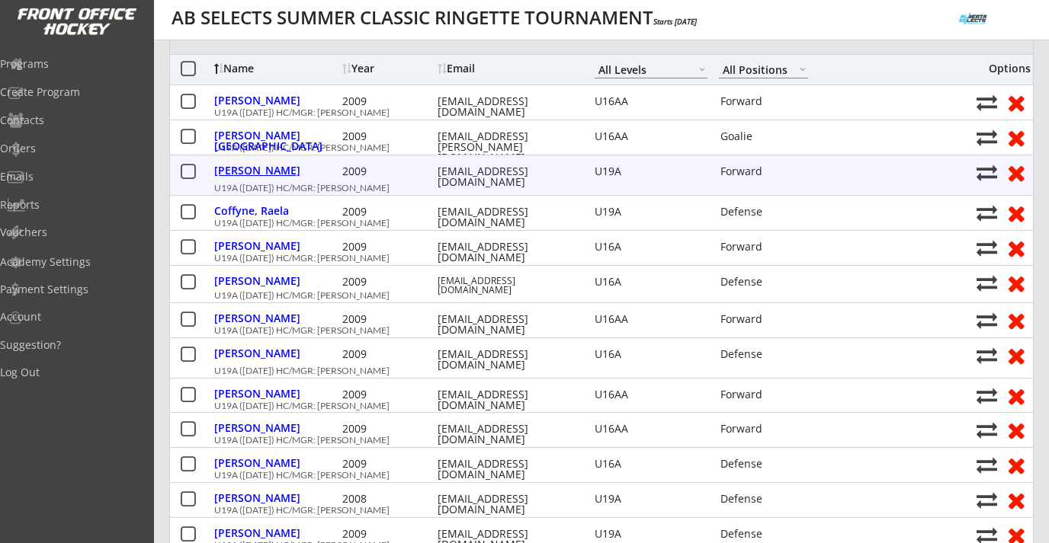
type input "93 Evansbrooke Park NW, Calgary, AB T3P 1E4, Canada"
select select ""Forward""
select select ""U19A""
type input "Jen Becker"
type input "(403) 998-2875"
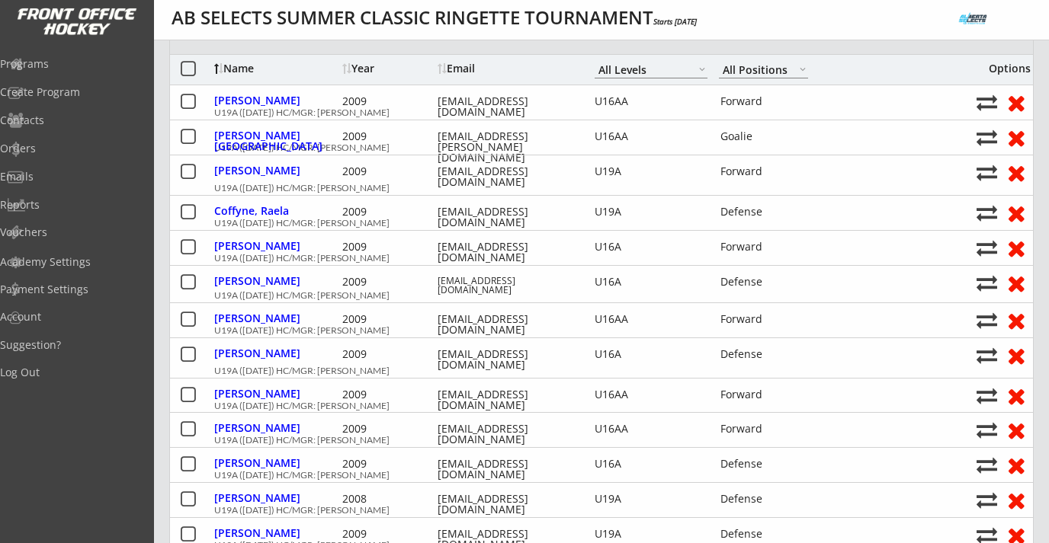
type input "NW ringette"
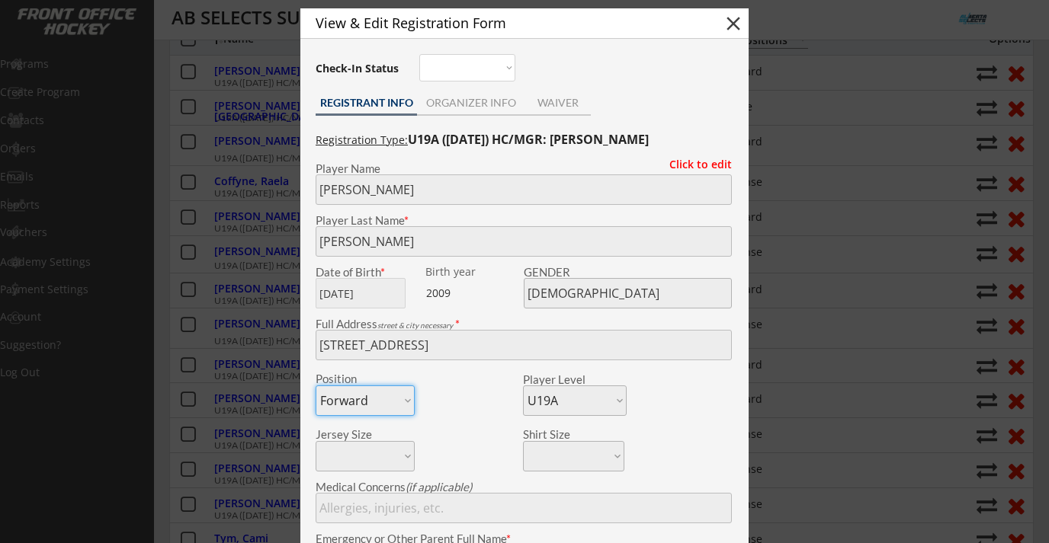
scroll to position [706, 0]
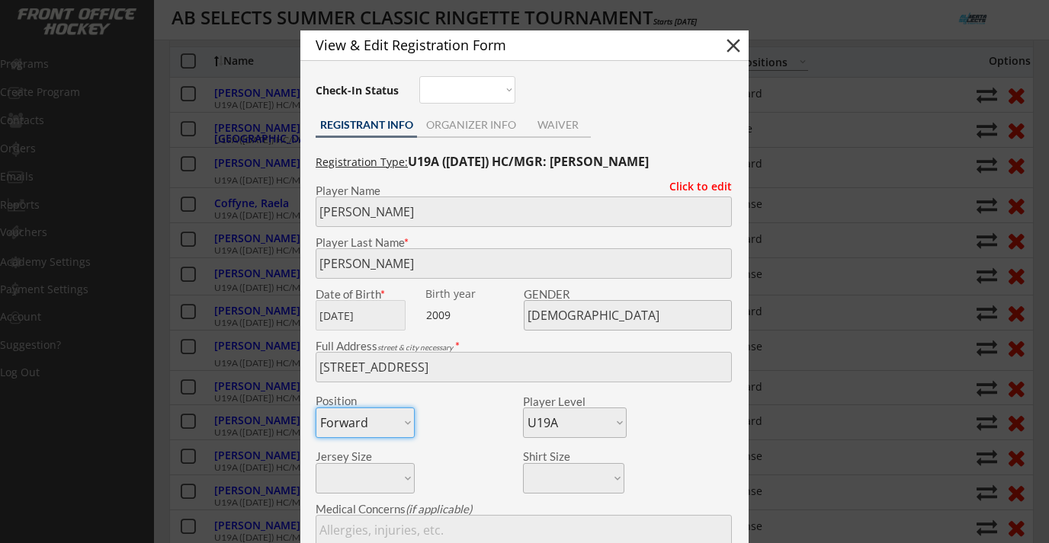
click at [736, 49] on button "close" at bounding box center [733, 45] width 23 height 23
select select ""PLACEHOLDER_1427118222253""
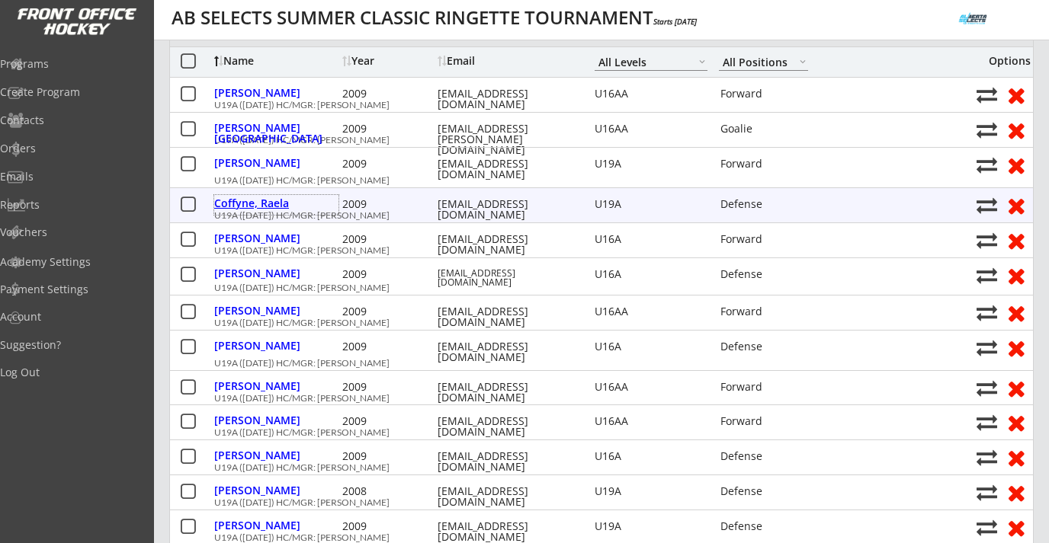
click at [260, 206] on div "Coffyne, Raela" at bounding box center [276, 203] width 124 height 11
type input "Raela"
type input "Coffyne"
type input "07/06/2009"
type input "FEMALE"
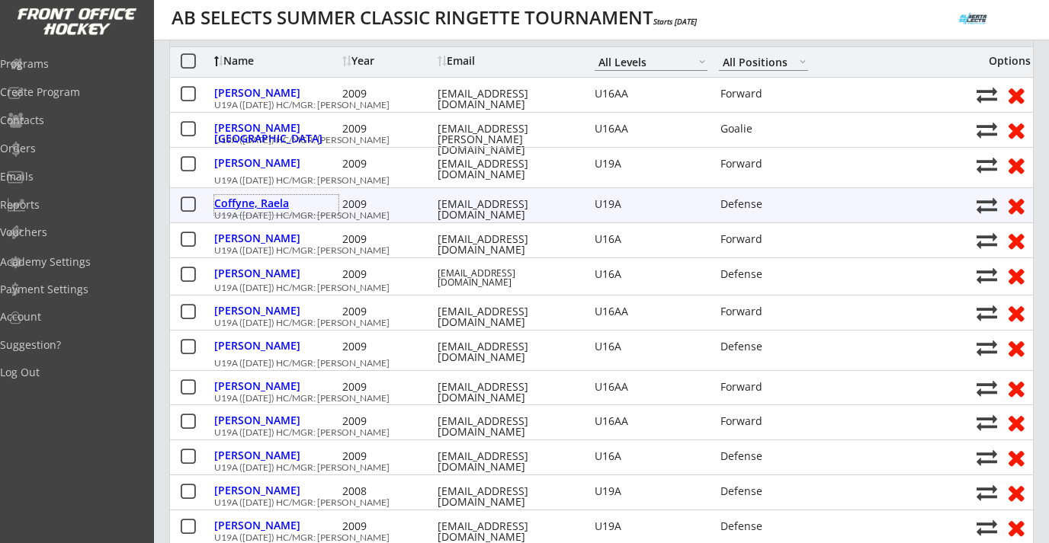
type input "1128 Regent Crescent NE, Calgary, AB T2E 5J7, Canada"
select select ""Defense""
select select ""U19A""
type input "None"
type input "Derek Coffyne"
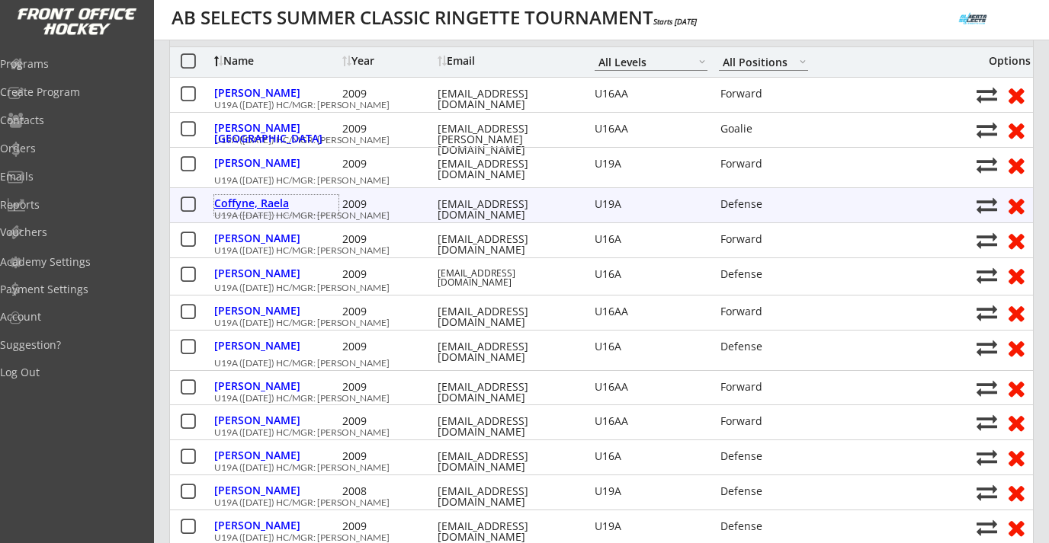
type input "(403) 710-3640"
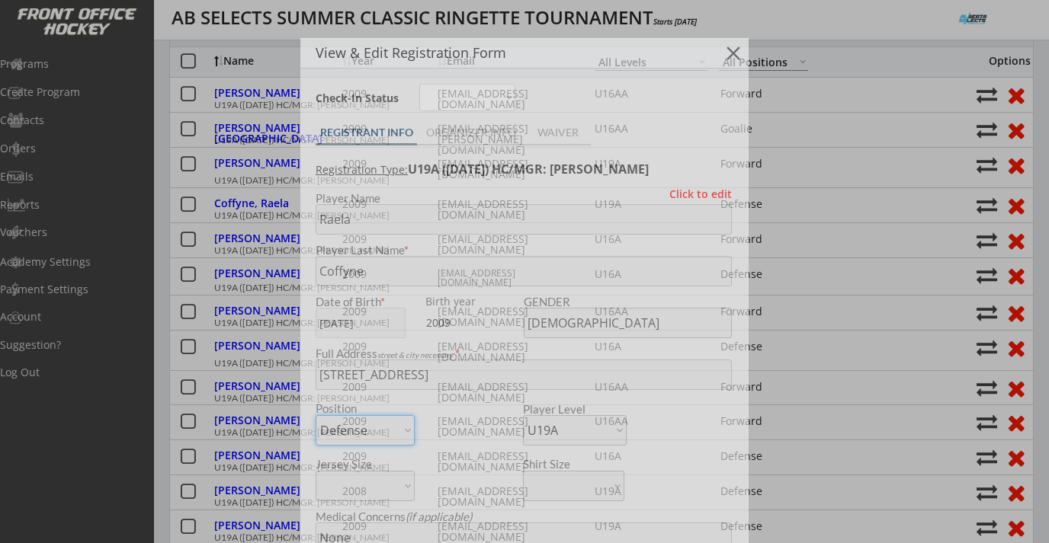
type input "Manic/NW/U16A"
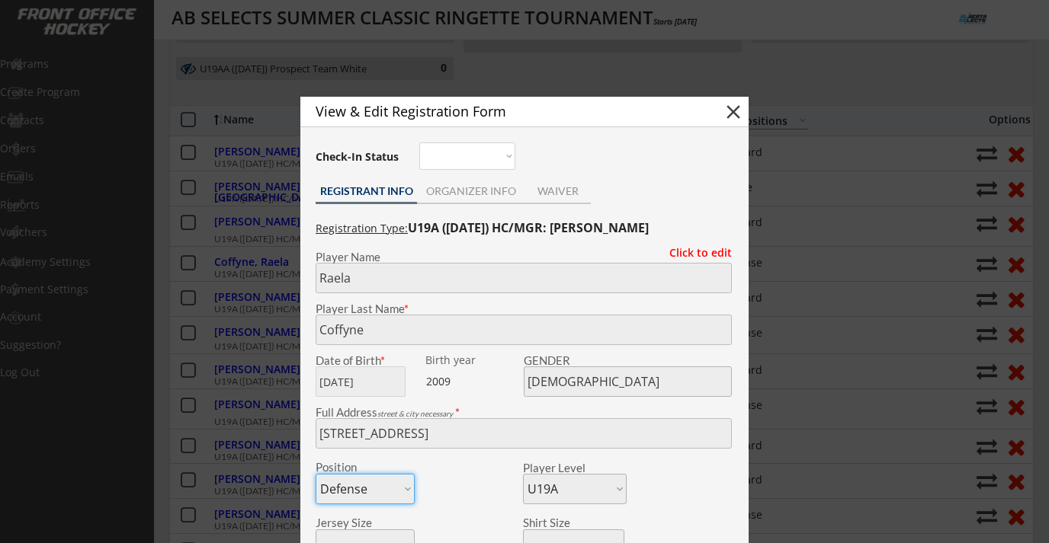
scroll to position [641, 0]
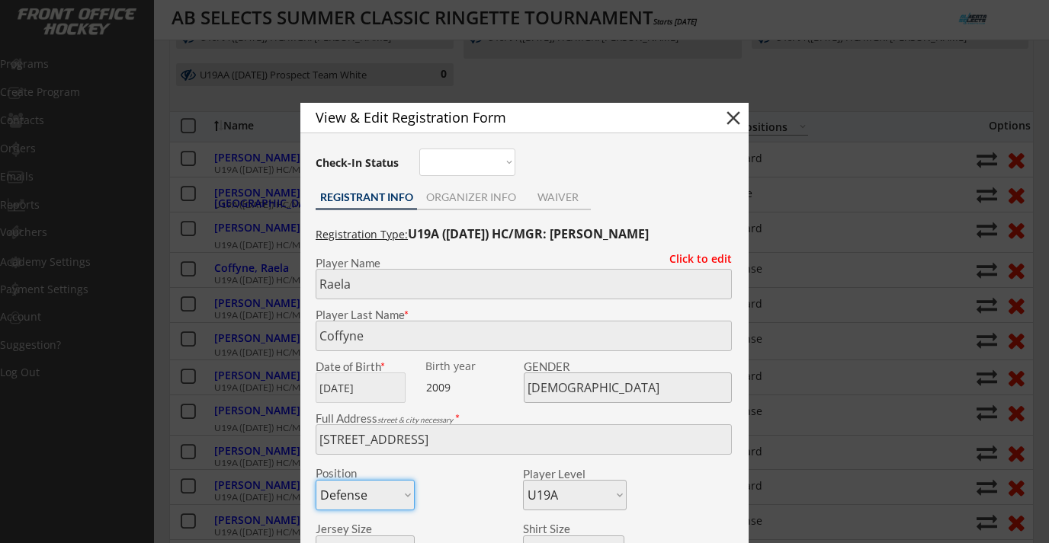
click at [731, 121] on button "close" at bounding box center [733, 118] width 23 height 23
select select ""PLACEHOLDER_1427118222253""
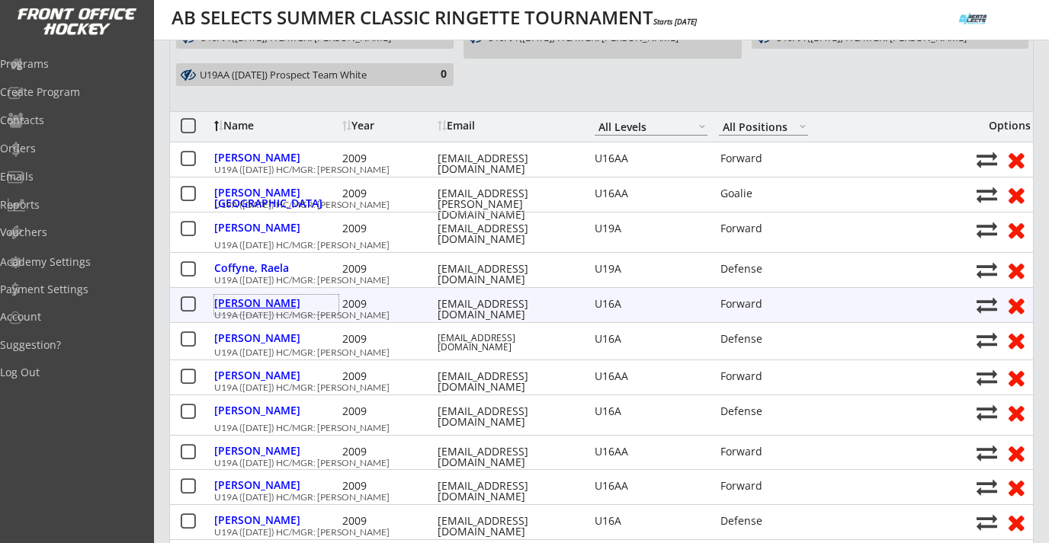
click at [283, 300] on div "Denny, Julianna" at bounding box center [276, 303] width 124 height 11
type input "Julianna"
type input "Denny"
type input "06/12/2009"
type input "FEMALE"
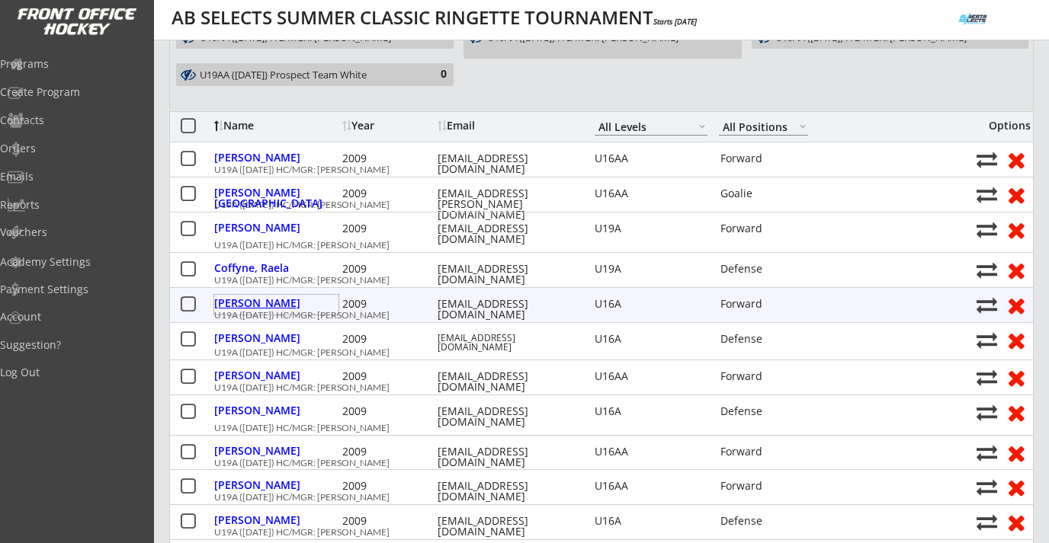
type input "89 Harvest Hills Manor NE, Calgary, AB T3K 2L7, Canada"
select select ""Forward""
select select ""U16A""
type input "Alison Denny"
type input "(403) 589-8488"
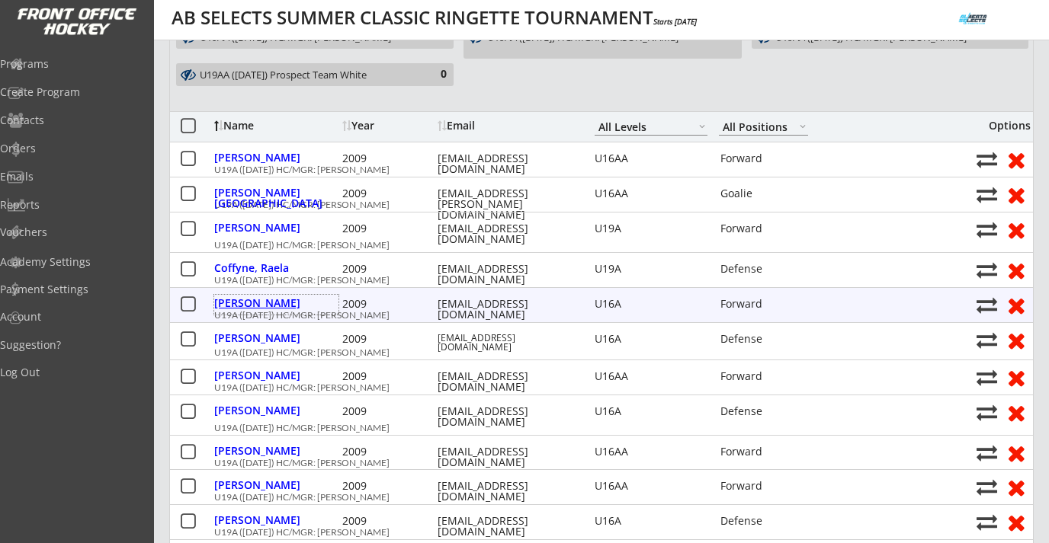
type input "NWR 16A"
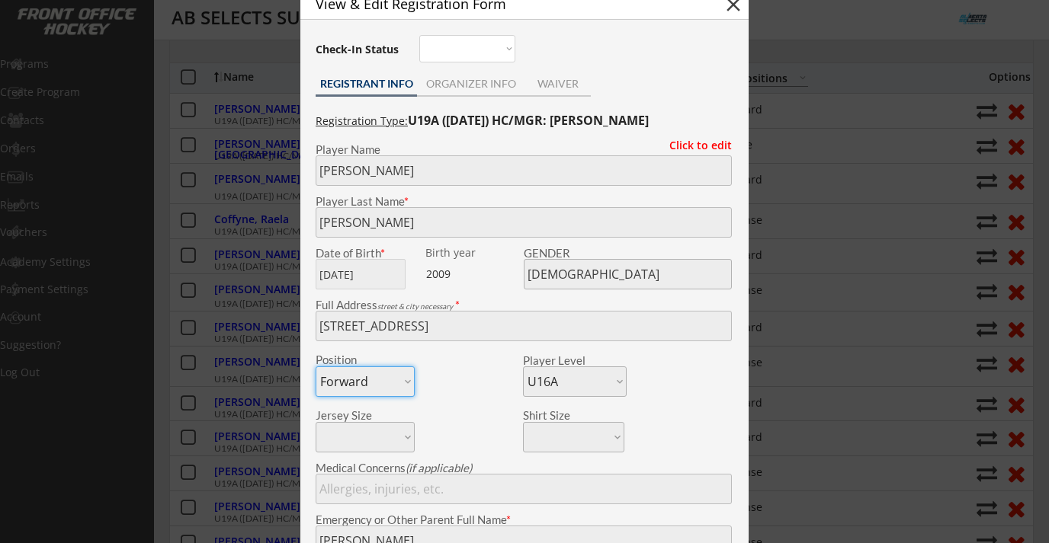
scroll to position [688, 0]
click at [734, 13] on button "close" at bounding box center [733, 6] width 23 height 23
select select ""PLACEHOLDER_1427118222253""
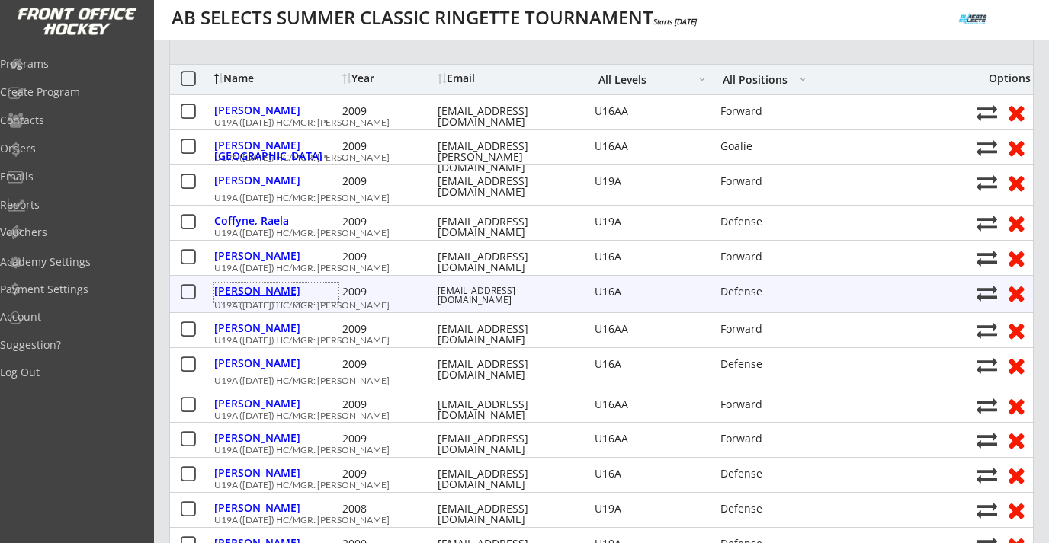
click at [269, 291] on div "Fawcett, Elora" at bounding box center [276, 291] width 124 height 11
type input "Elora"
type input "Fawcett"
type input "08/26/2009"
type input "FEMALE"
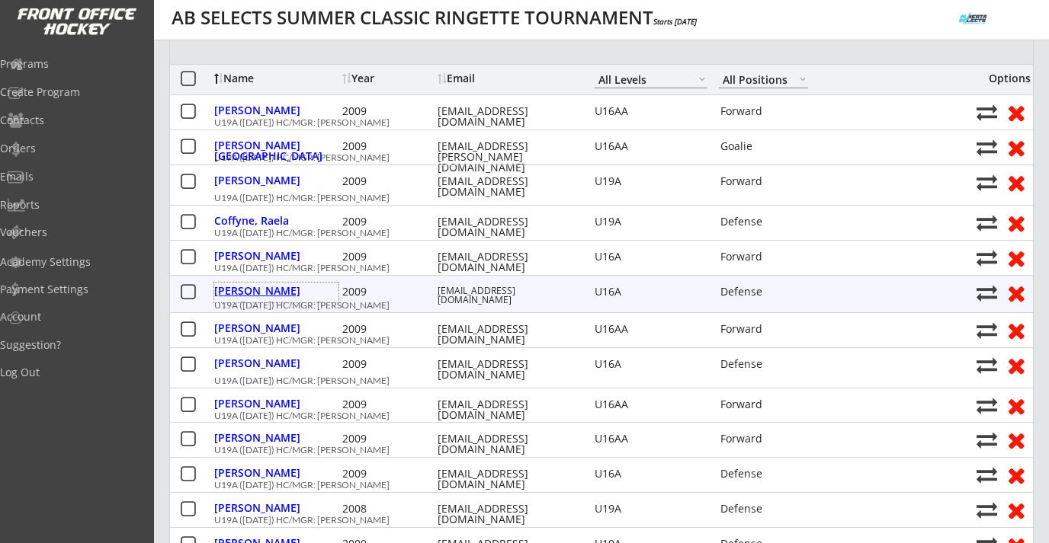
type input "54 Hidden Creek Point NW, Calgary, AB T3A 6J8, Canada"
select select ""Defense""
select select ""U16A""
type input "Nine"
type input "Josie Verardi"
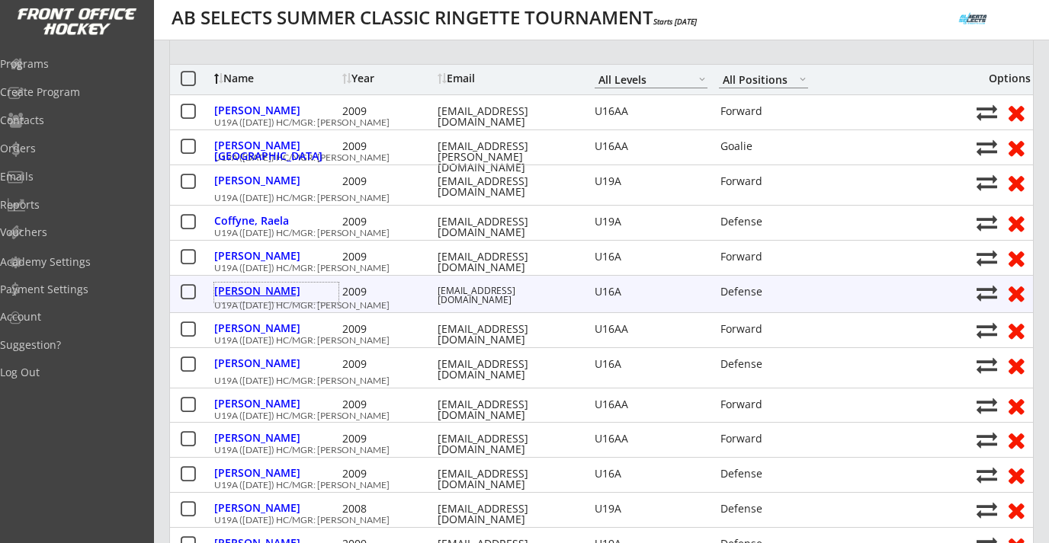
type input "(403) 607-3622"
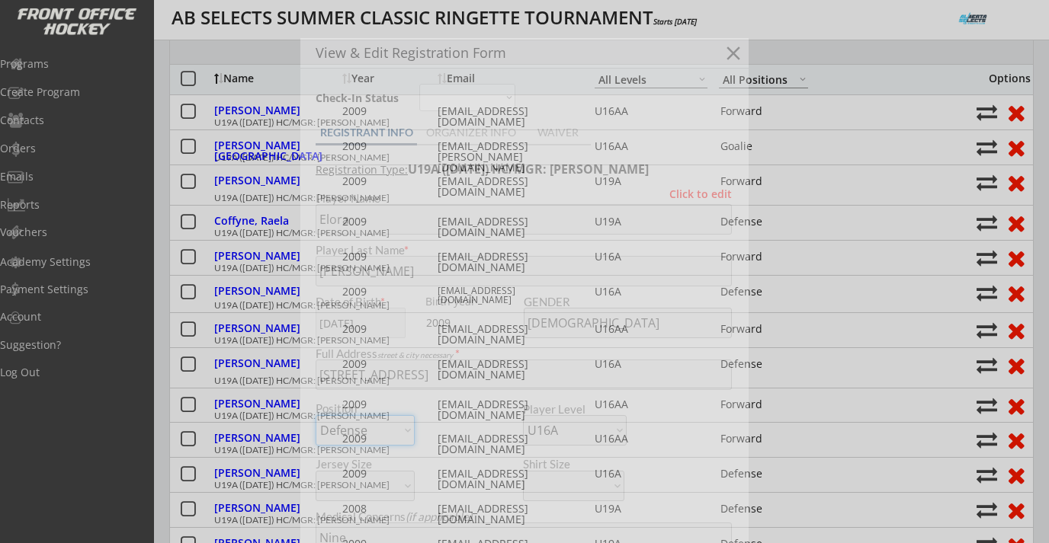
type input "U16A NWR"
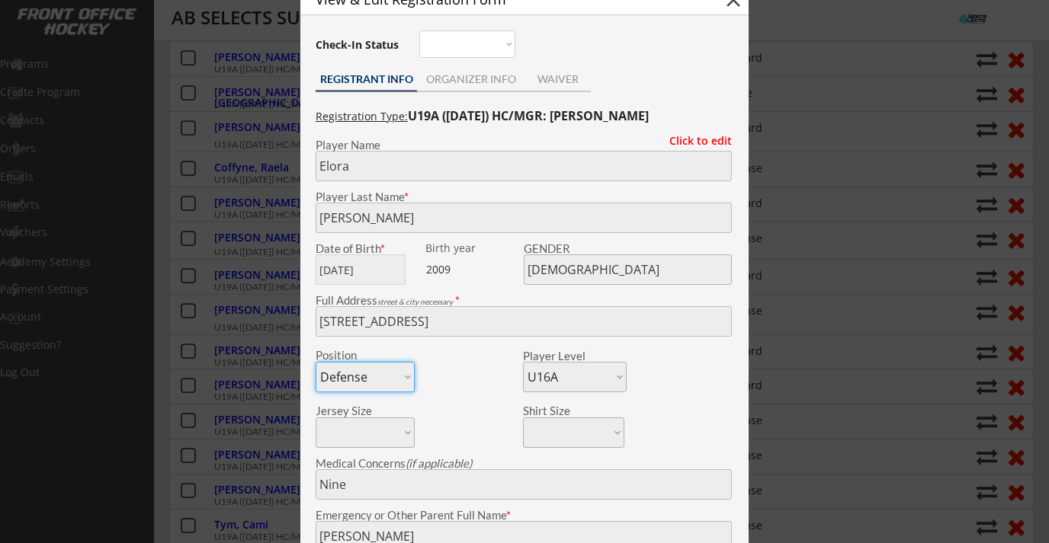
scroll to position [665, 0]
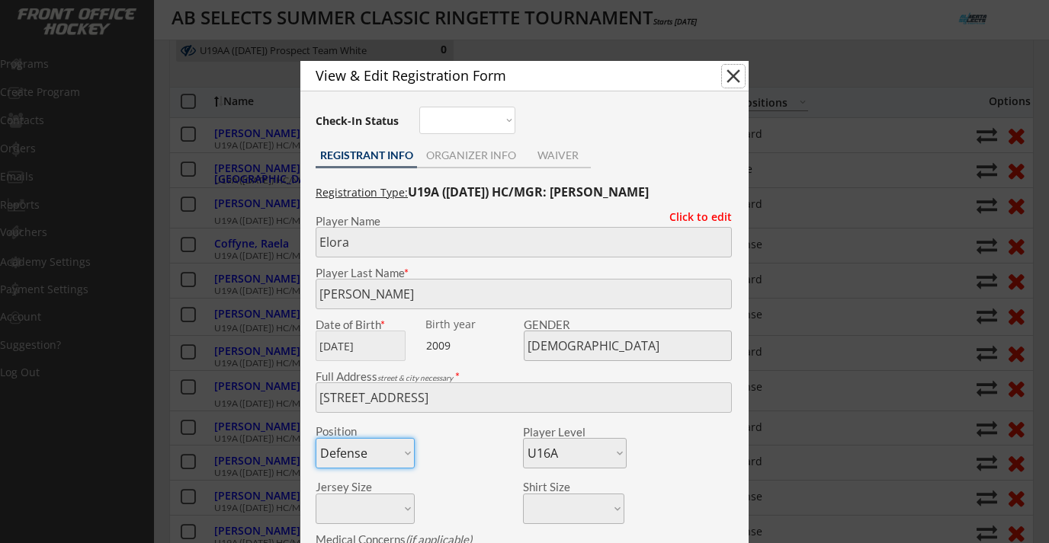
click at [728, 81] on button "close" at bounding box center [733, 76] width 23 height 23
select select ""PLACEHOLDER_1427118222253""
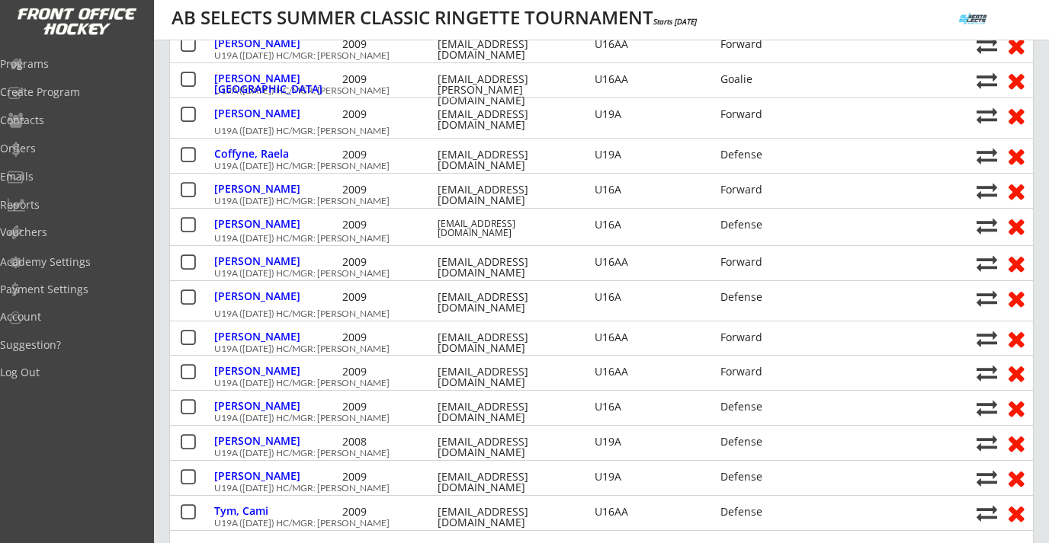
scroll to position [759, 0]
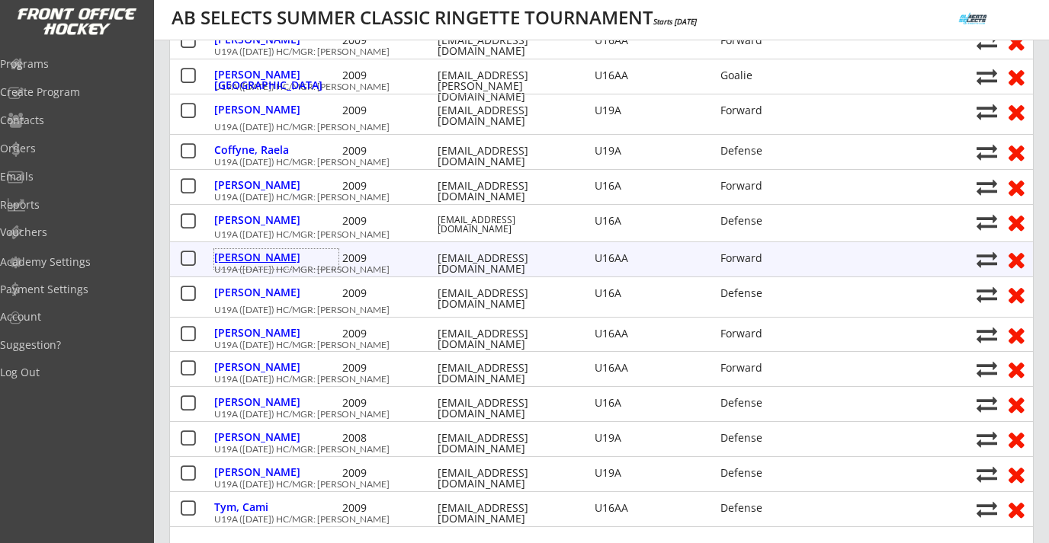
click at [264, 262] on div "Fraser, Makayla" at bounding box center [276, 257] width 124 height 11
type input "Makayla"
type input "Fraser"
type input "09/02/2009"
type input "FEMALE"
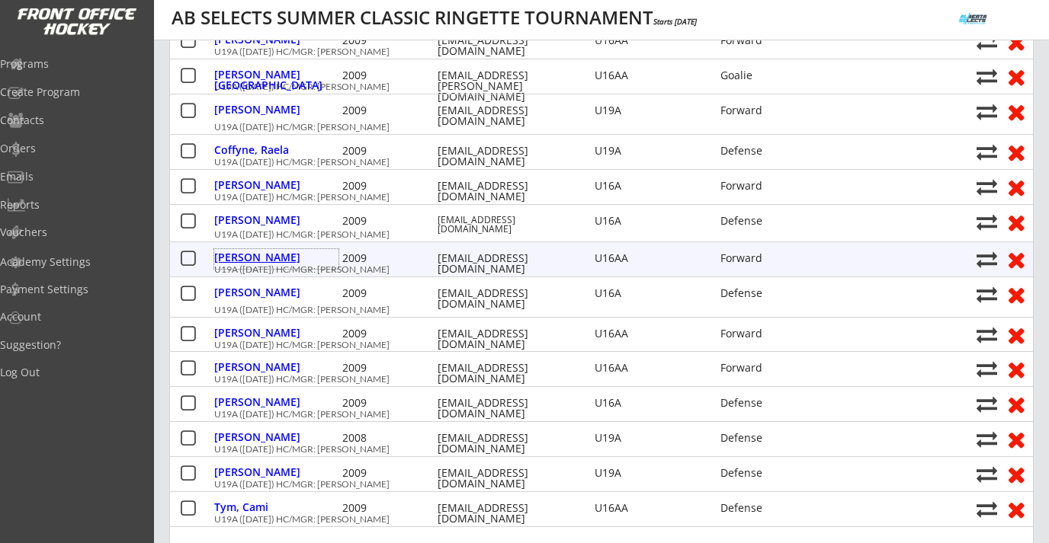
type input "221 Silver Hill Crescent NW, Calgary, AB T3B 3Y2, Canada"
select select ""Forward""
select select ""U16AA""
type input "Robyn Fraser"
type input "(403) 560-1936"
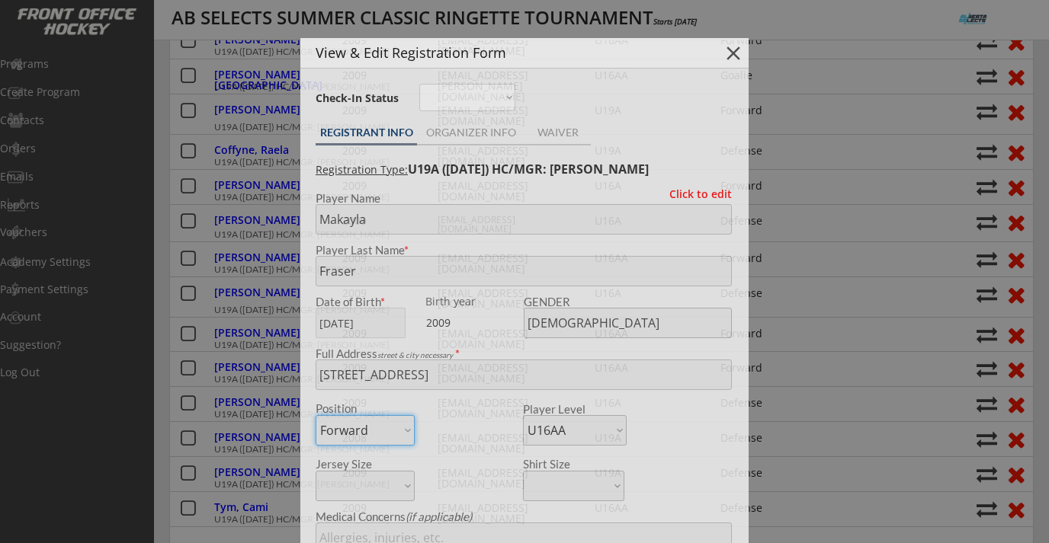
type input "AA"
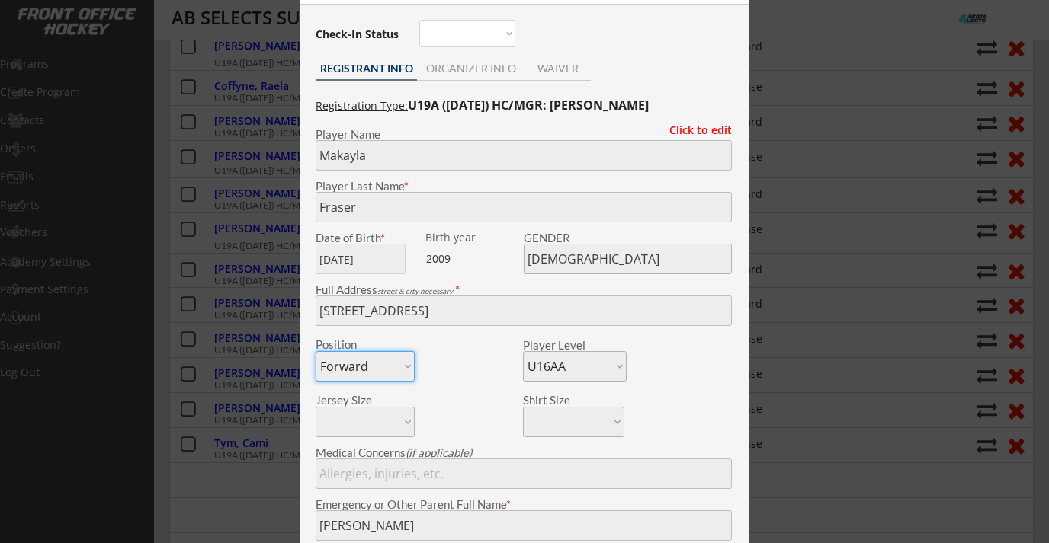
scroll to position [784, 0]
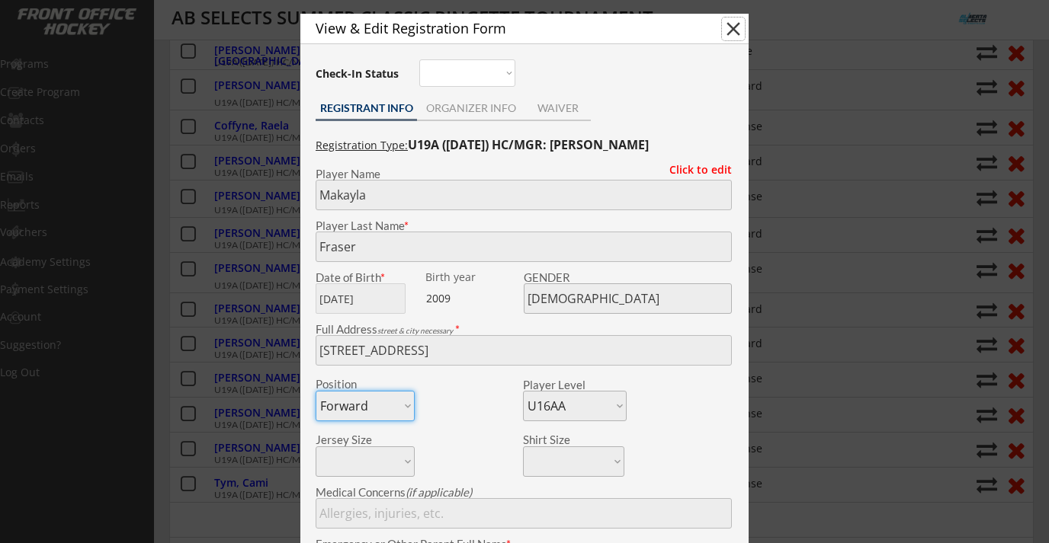
click at [729, 28] on button "close" at bounding box center [733, 29] width 23 height 23
select select ""PLACEHOLDER_1427118222253""
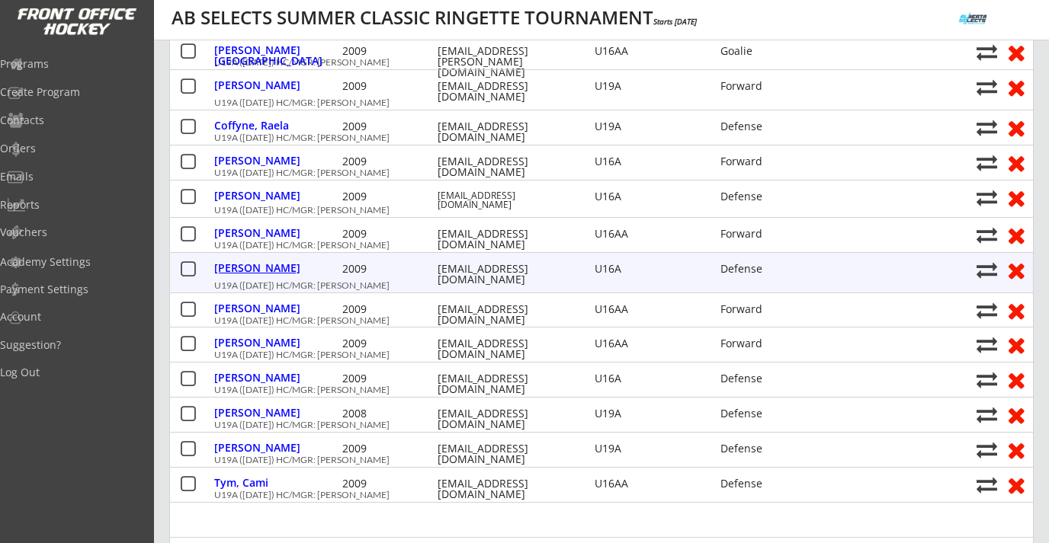
click at [236, 269] on div "Page, Chloe" at bounding box center [276, 268] width 124 height 11
type input "Chloe"
type input "Page"
type input "07/30/2009"
type input "FEMALE"
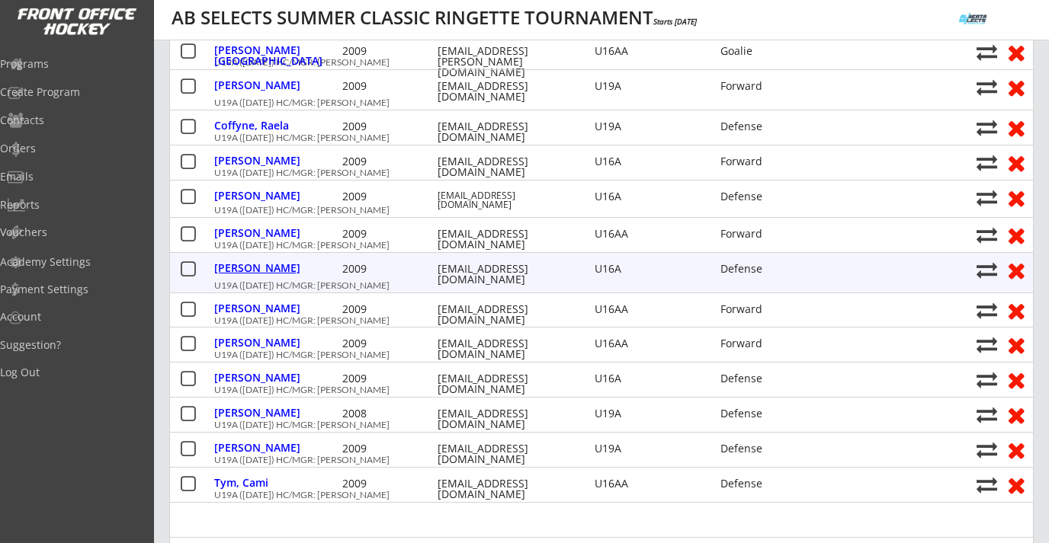
type input "491 Rocky Ridge Dr NW, Calgary, AB T3G 5C3, Canada"
select select ""Defense""
select select ""U16A""
type input "Amber Page"
type input "(403) 852-3683"
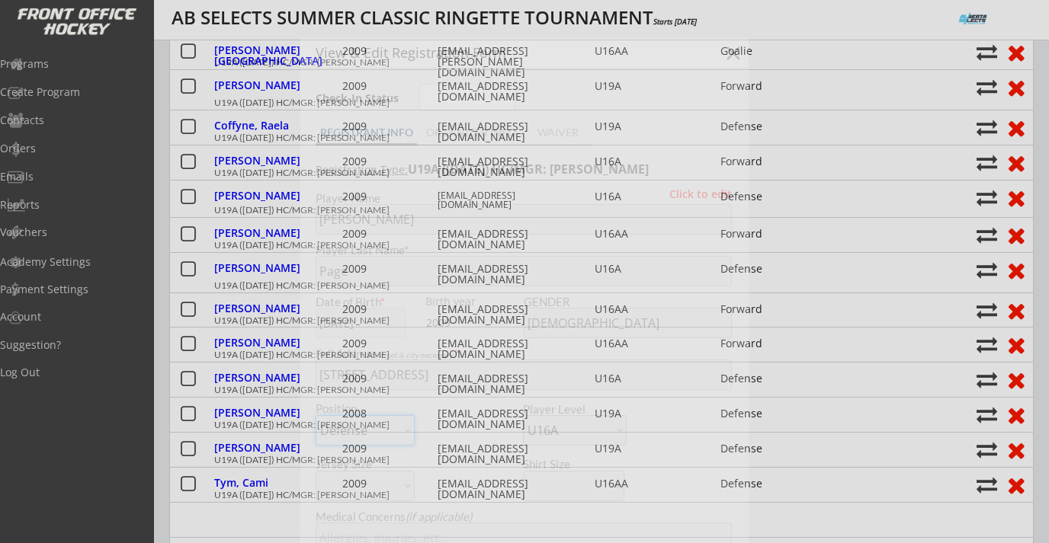
type input "Manic/NW/A"
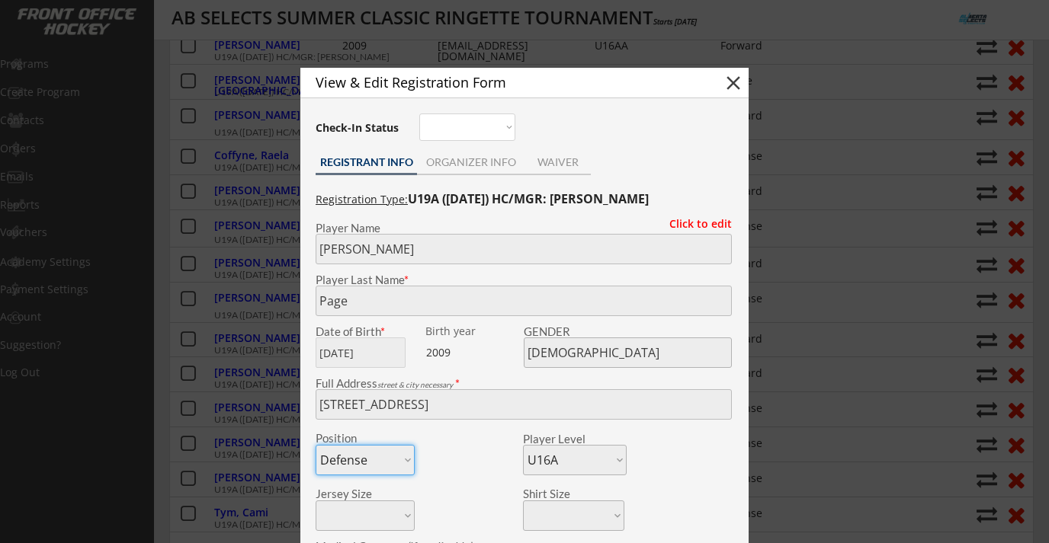
scroll to position [753, 0]
click at [735, 87] on button "close" at bounding box center [733, 83] width 23 height 23
select select ""PLACEHOLDER_1427118222253""
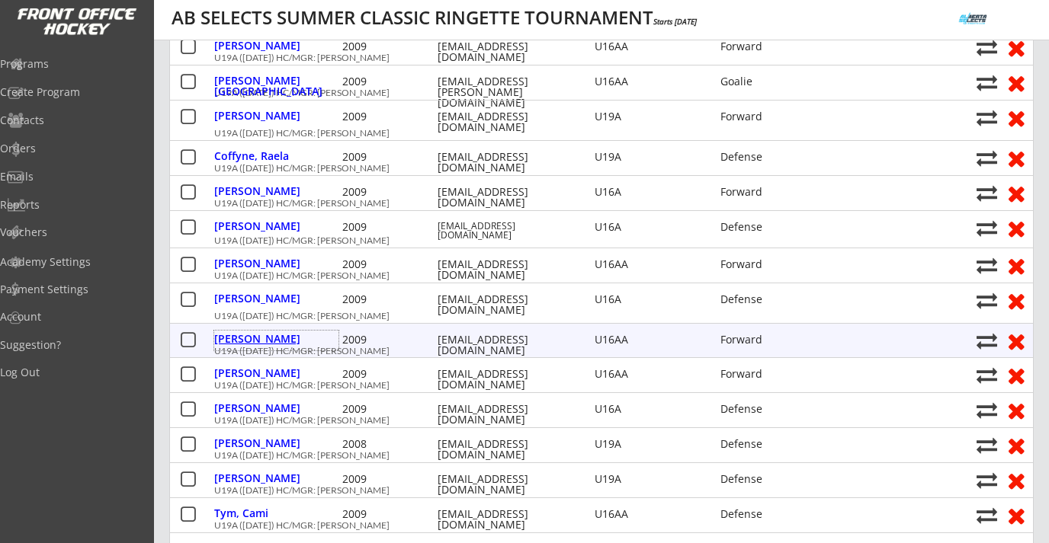
click at [268, 342] on div "Rivard, Amelie" at bounding box center [276, 339] width 124 height 11
type input "Amelie"
type input "Rivard"
type input "02/12/2009"
type input "FEMALE"
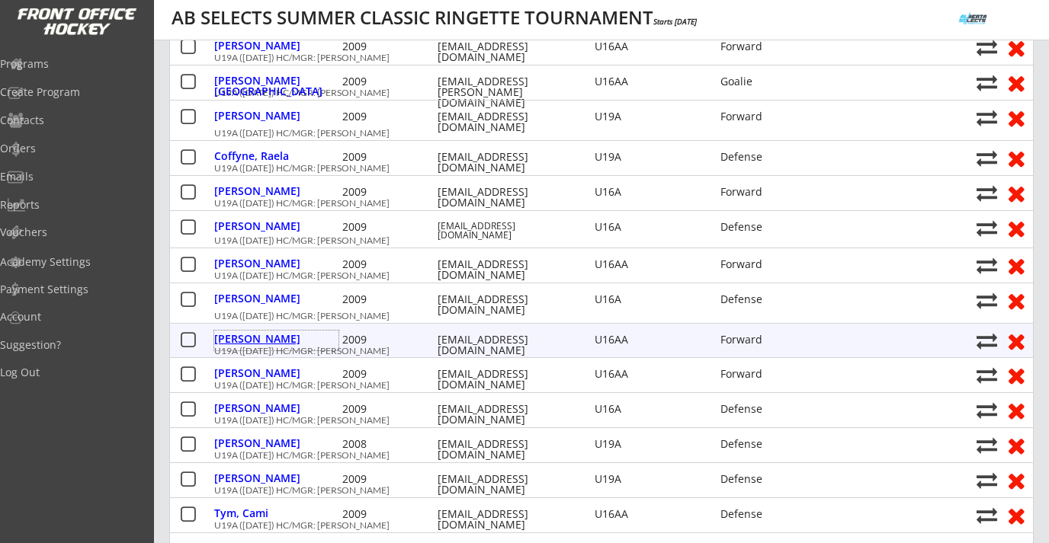
type input "40 Tuscany Ridge Pl NW, Calgary, AB T3L 2K7, Canada"
select select ""Forward""
select select ""U16AA""
type input "Raeann Rivard"
type input "(403) 554-1977"
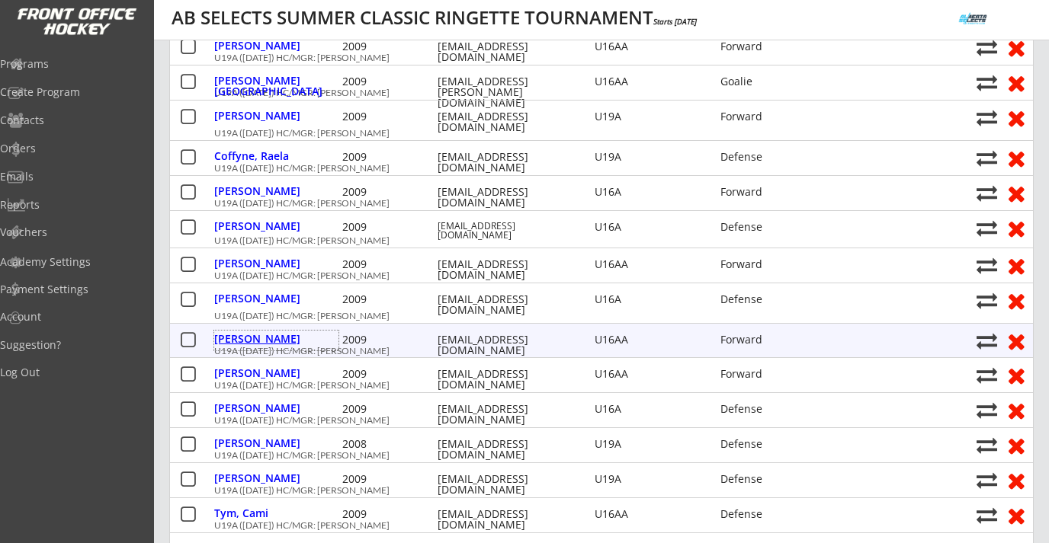
type input "Calgary 16AA-2 Fuze"
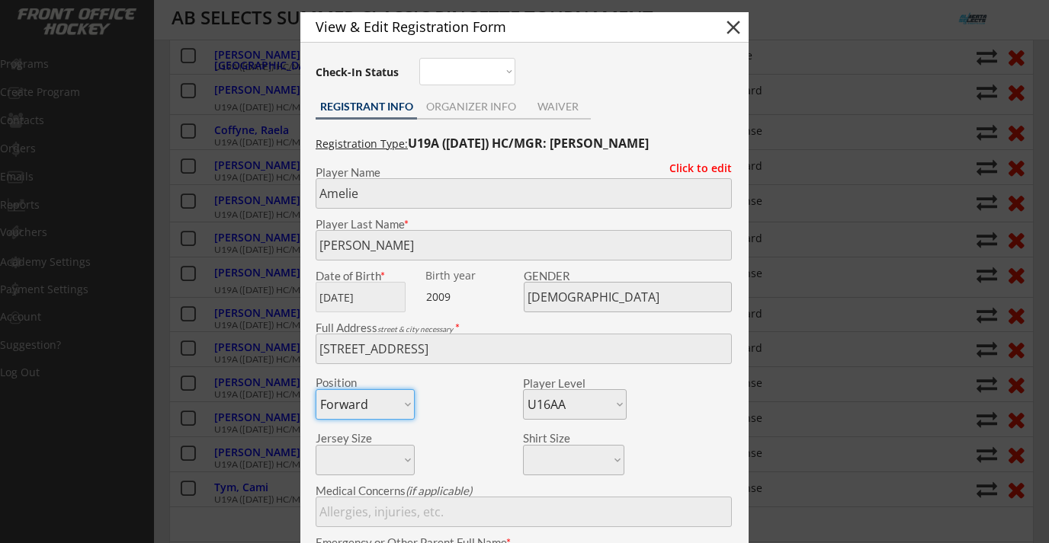
scroll to position [775, 0]
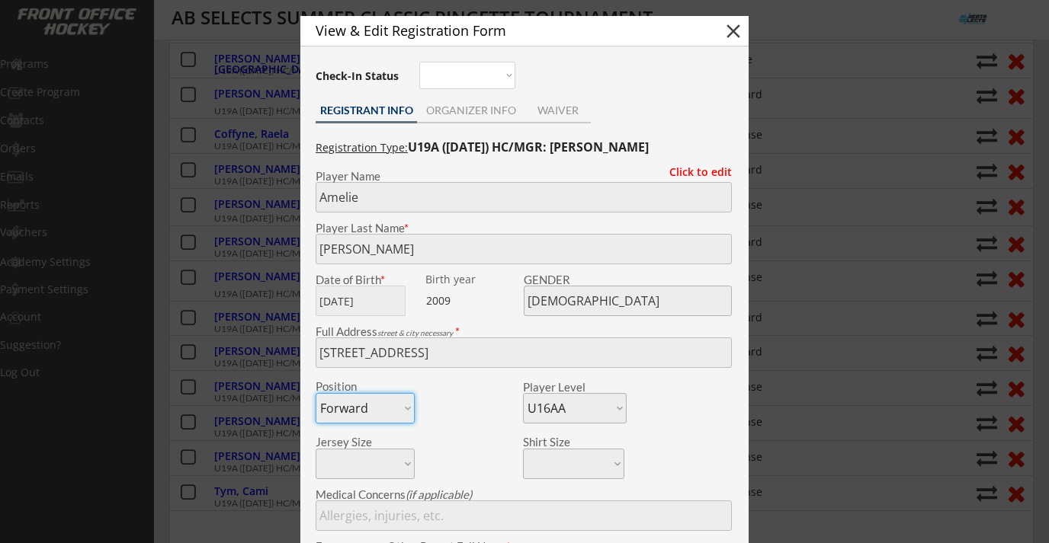
click at [737, 20] on button "close" at bounding box center [733, 31] width 23 height 23
select select ""PLACEHOLDER_1427118222253""
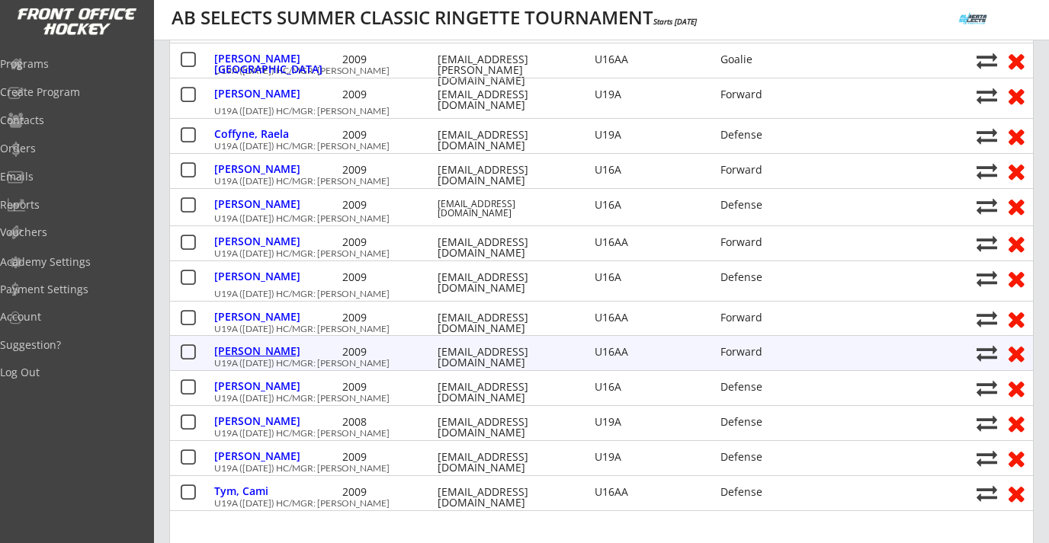
click at [274, 350] on div "Rivard, Sydnee" at bounding box center [276, 351] width 124 height 11
type input "Sydnee"
type input "Rivard"
type input "02/12/2009"
type input "FEMALE"
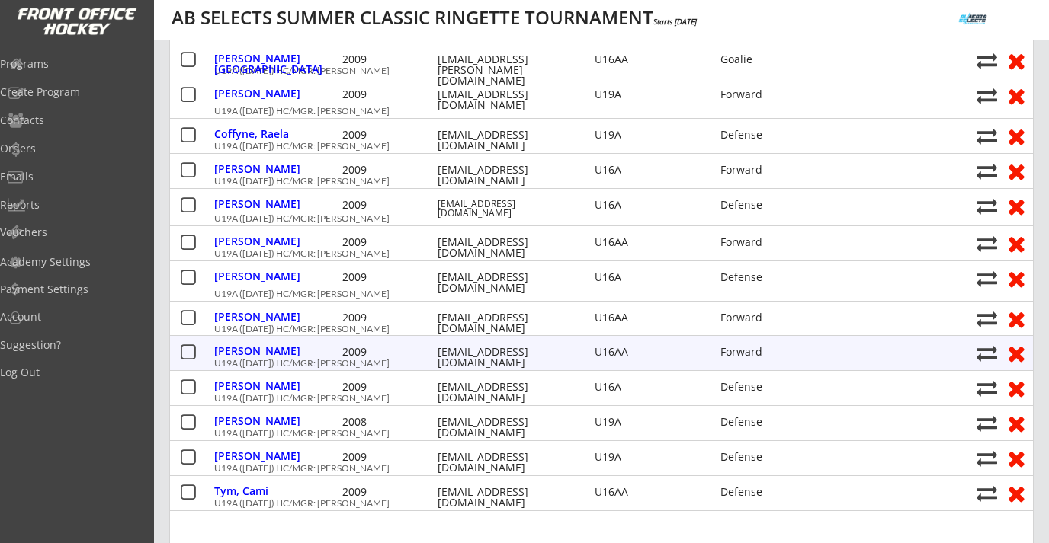
type input "40 Tuscany Ridge Pl NW, Calgary, AB T3L 2K7, Canada"
select select ""Forward""
select select ""U16AA""
type input "Raeann Rivard"
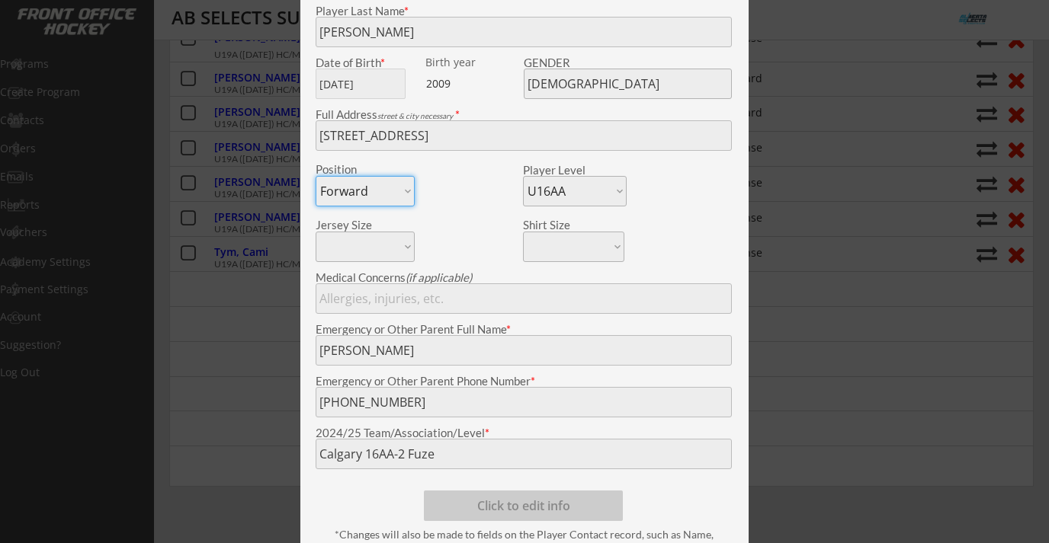
scroll to position [808, 0]
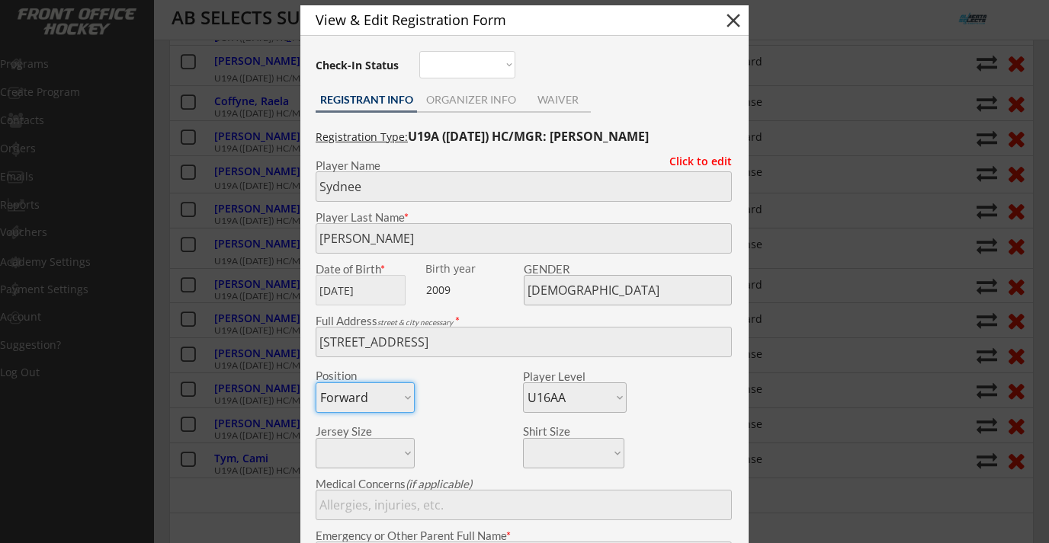
click at [729, 29] on button "close" at bounding box center [733, 20] width 23 height 23
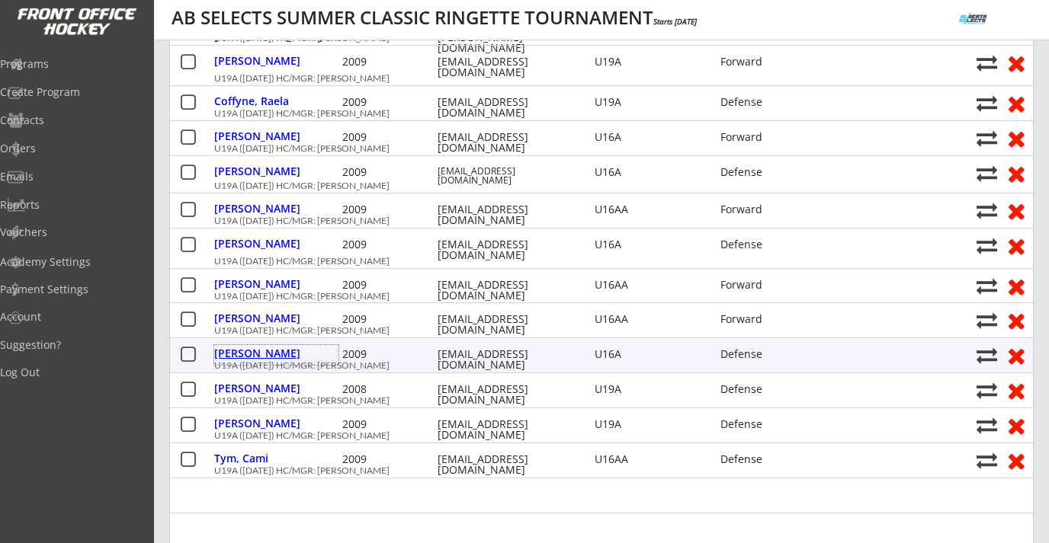
click at [258, 357] on div "Shepherd, Myla" at bounding box center [276, 353] width 124 height 11
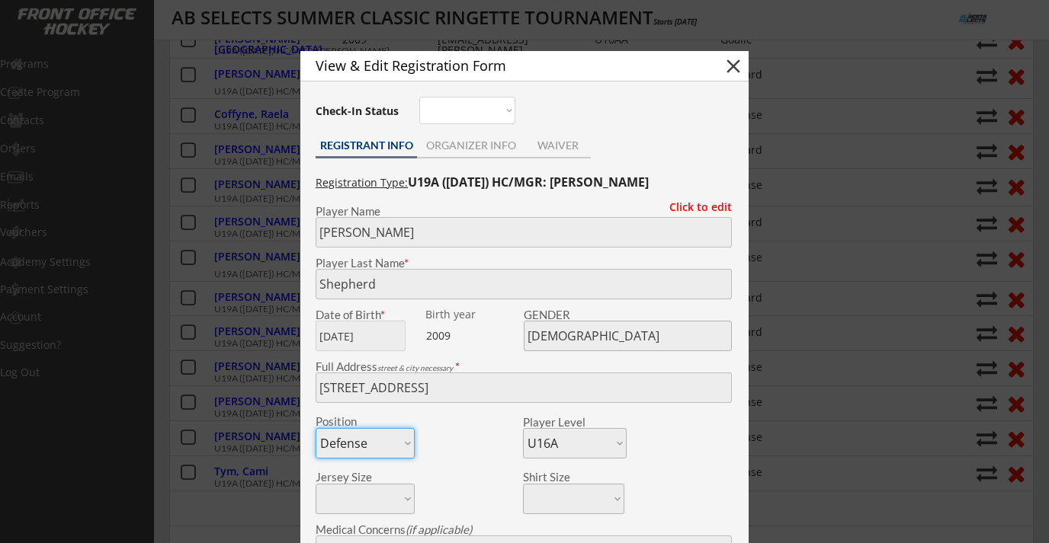
scroll to position [796, 0]
click at [724, 63] on button "close" at bounding box center [733, 65] width 23 height 23
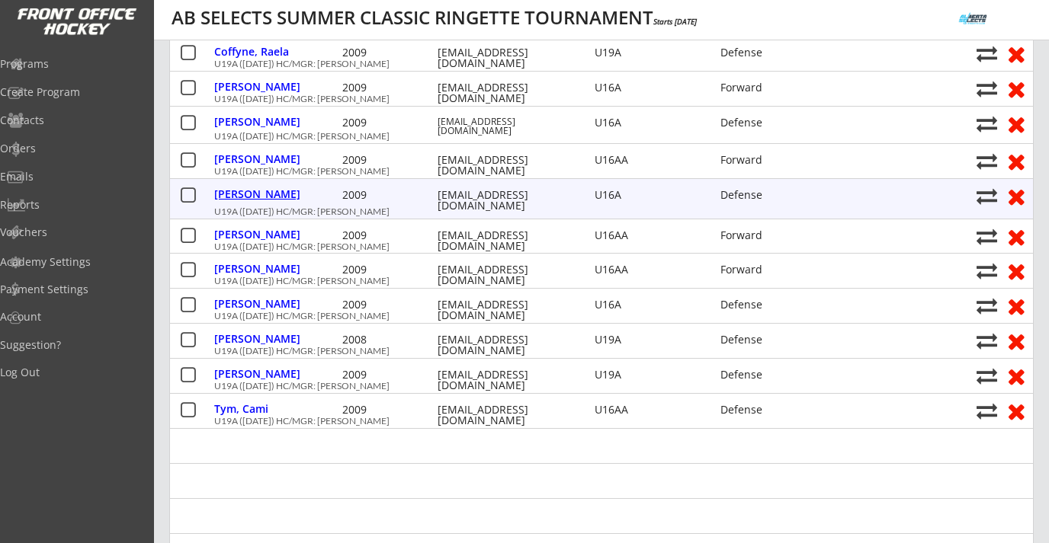
scroll to position [878, 0]
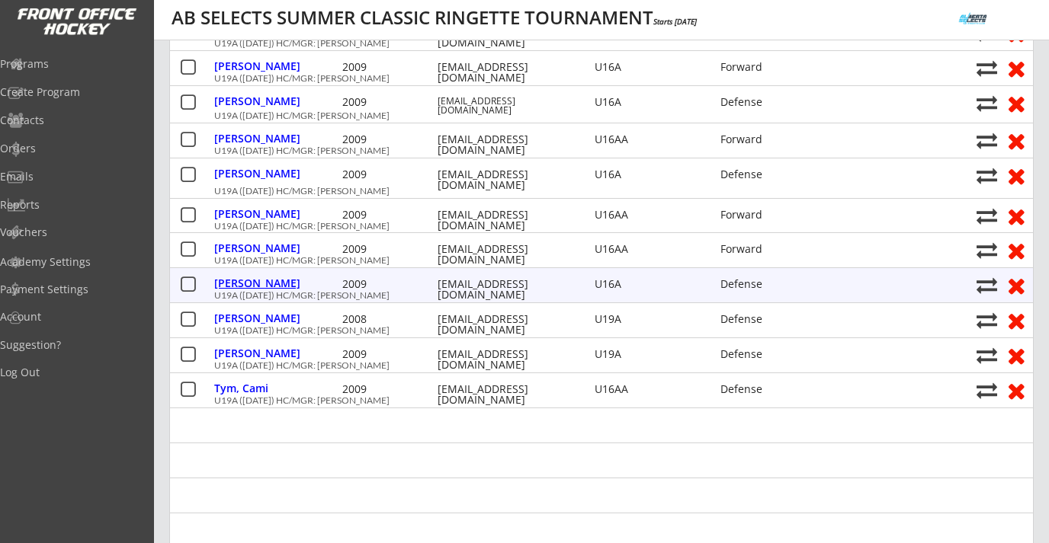
click at [282, 287] on div "Shepherd, Myla" at bounding box center [276, 283] width 124 height 11
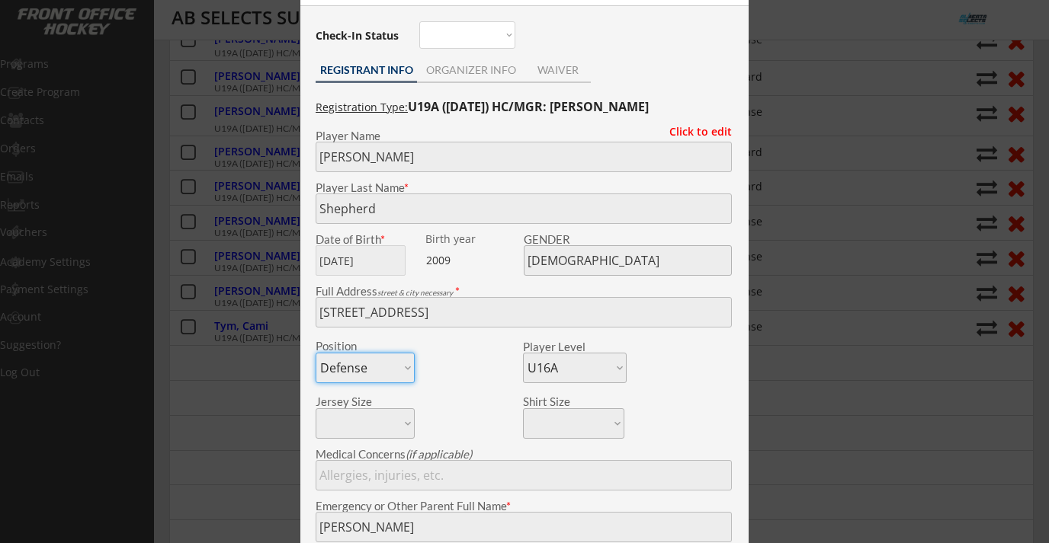
scroll to position [868, 0]
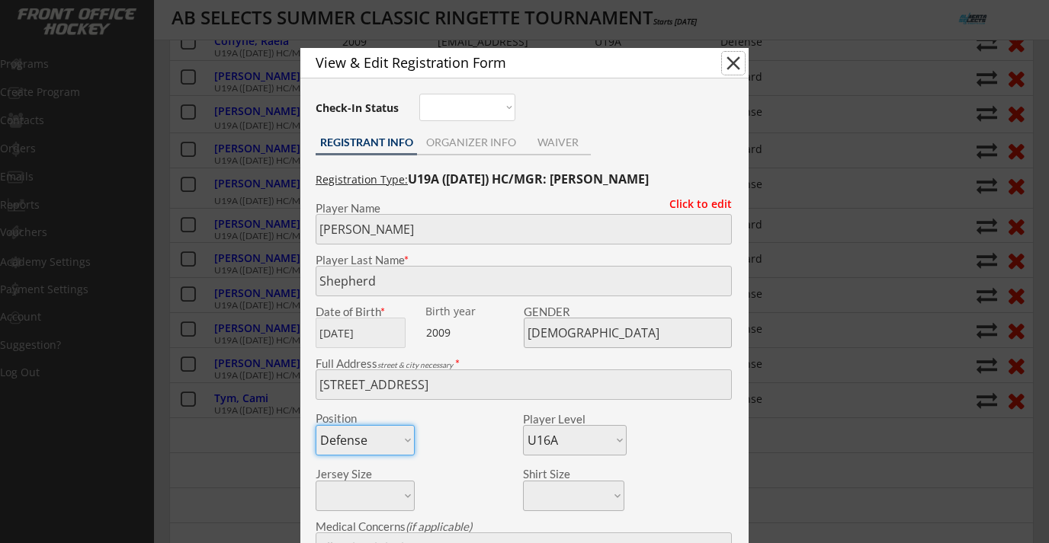
click at [739, 71] on button "close" at bounding box center [733, 63] width 23 height 23
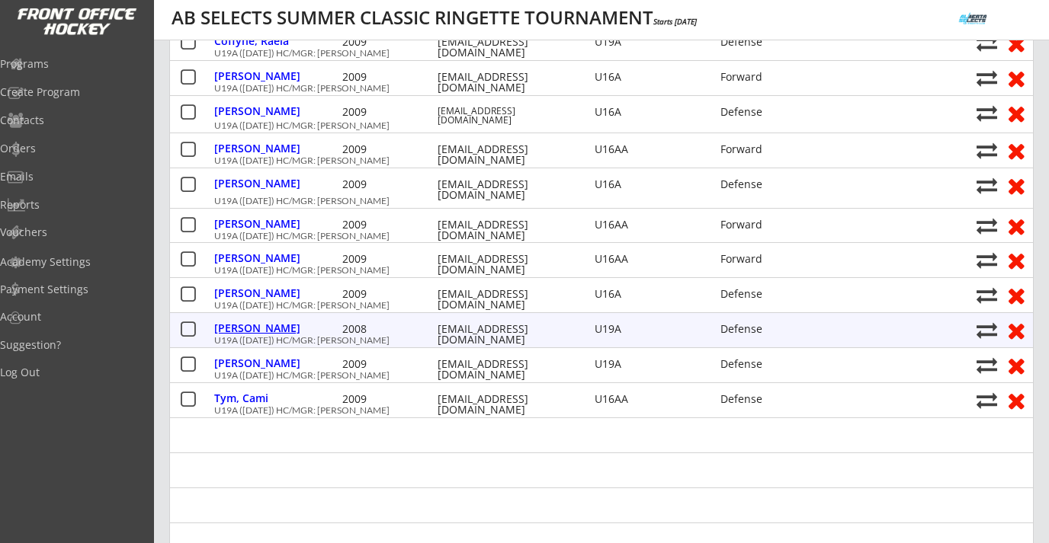
click at [278, 334] on div "Simard, Shaylee" at bounding box center [276, 328] width 124 height 11
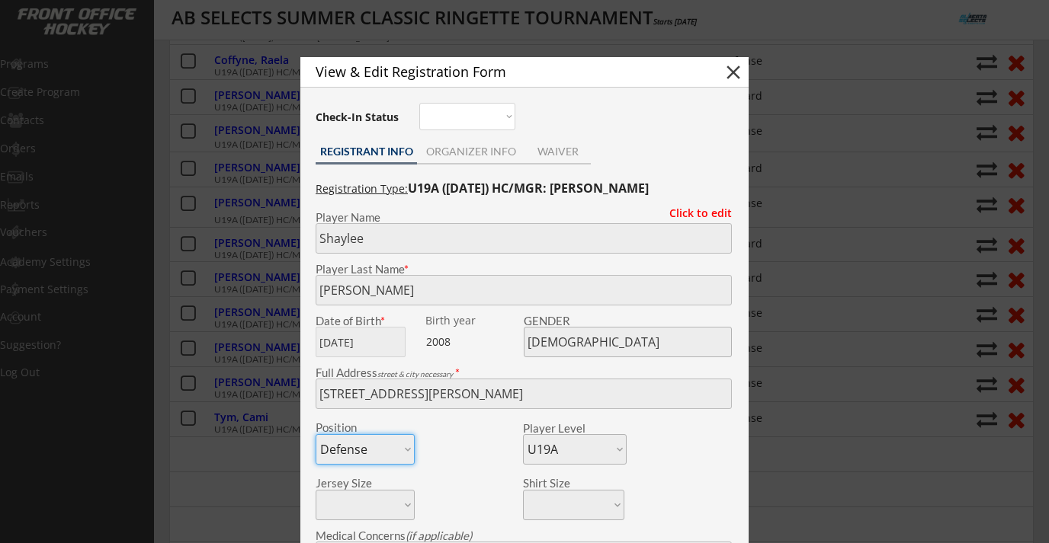
scroll to position [777, 0]
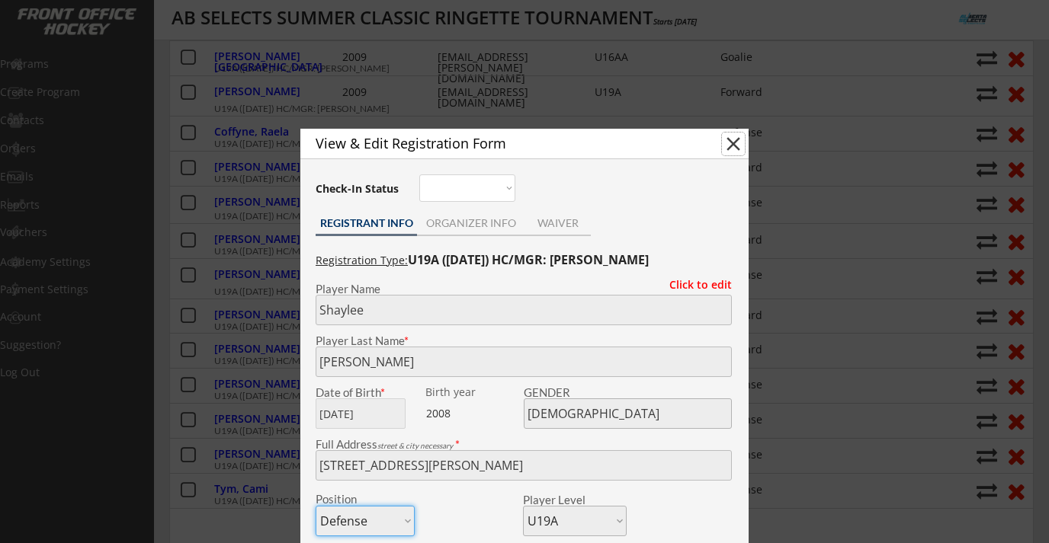
click at [731, 140] on button "close" at bounding box center [733, 144] width 23 height 23
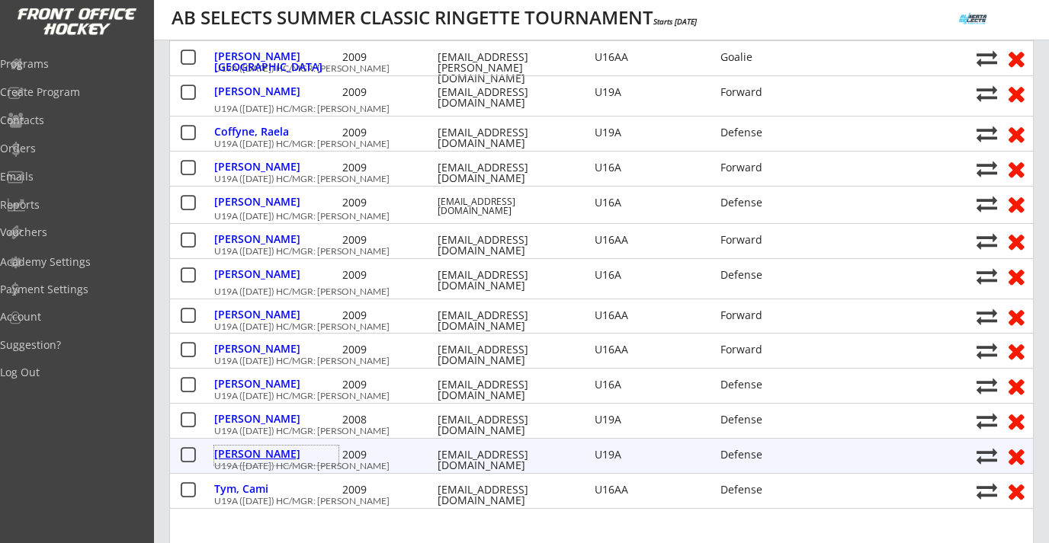
click at [246, 457] on div "Toth, Ashlyn" at bounding box center [276, 454] width 124 height 11
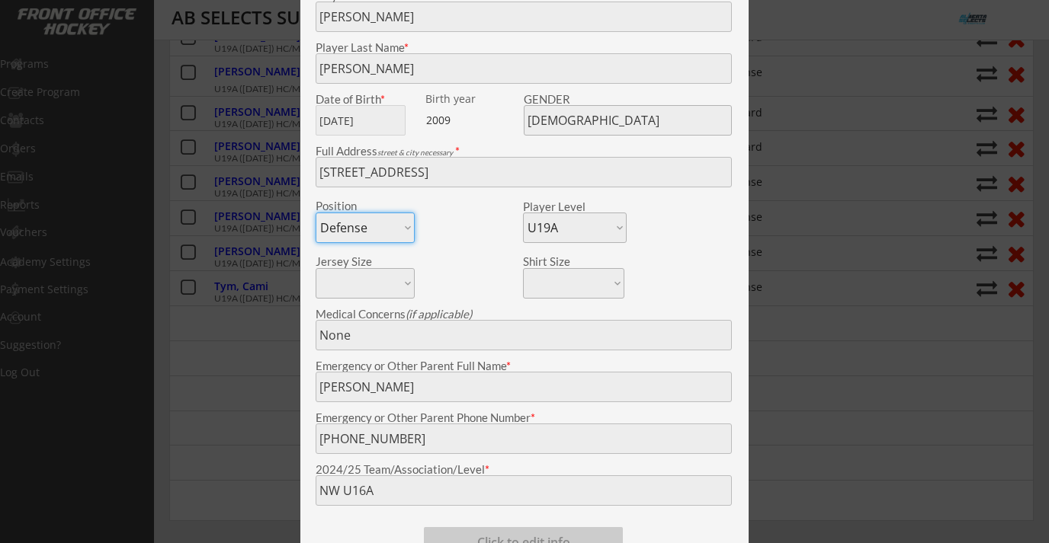
scroll to position [796, 0]
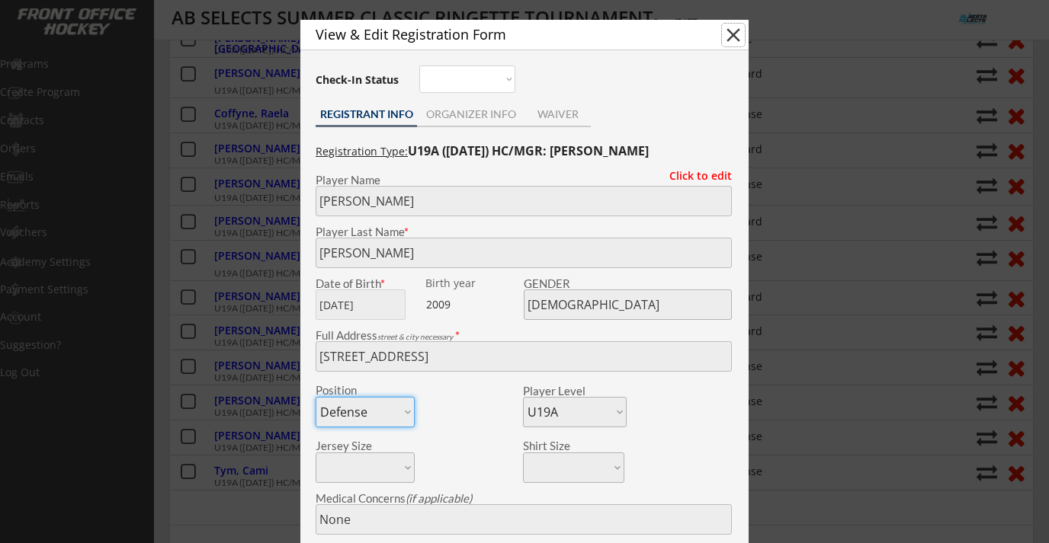
click at [731, 39] on button "close" at bounding box center [733, 35] width 23 height 23
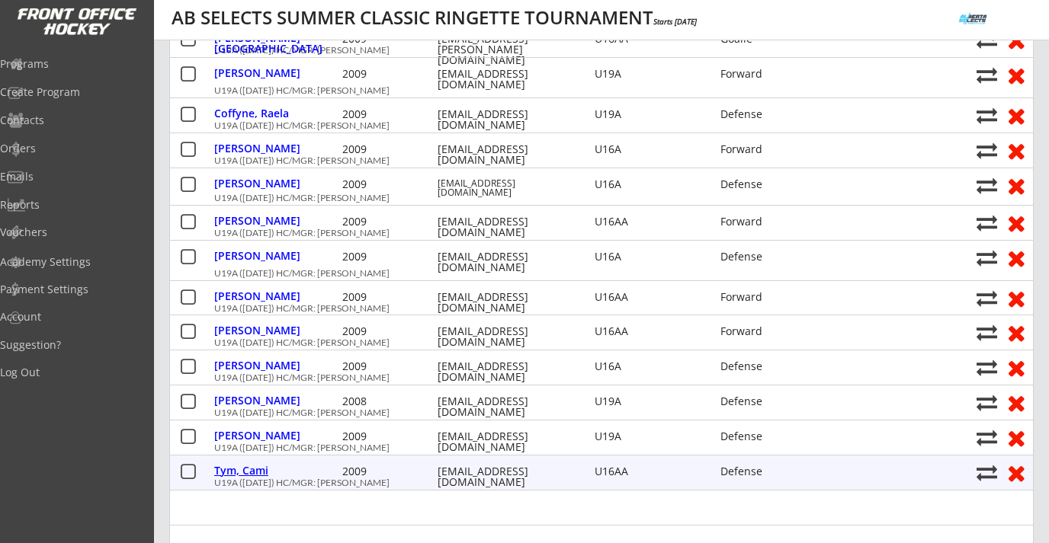
click at [262, 473] on div "Tym, Cami" at bounding box center [276, 471] width 124 height 11
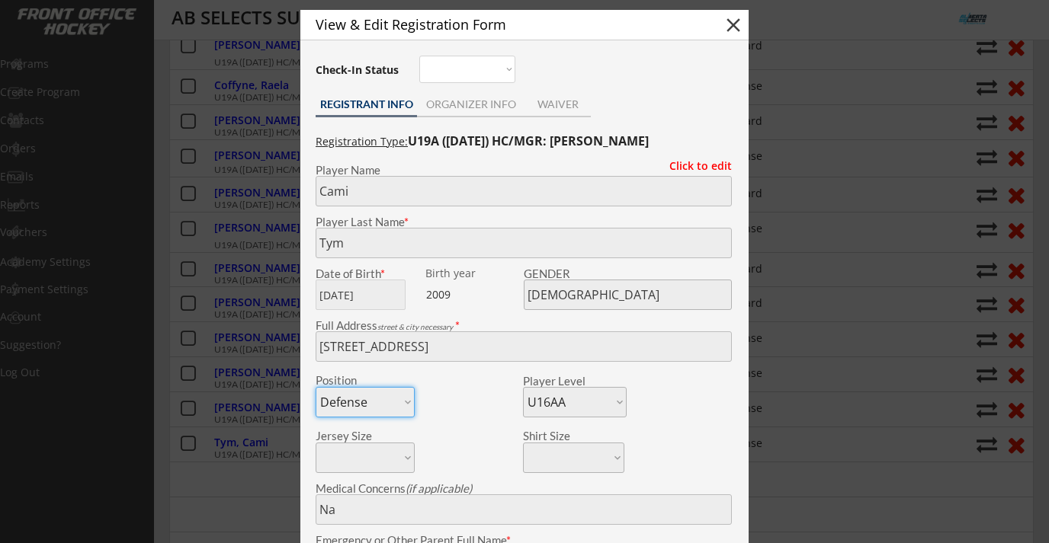
scroll to position [819, 0]
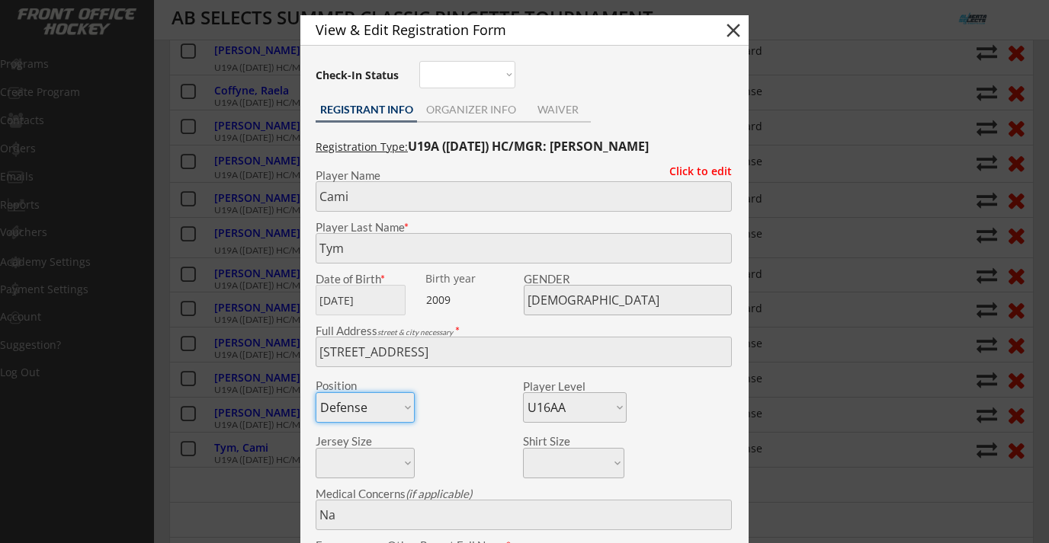
click at [727, 31] on button "close" at bounding box center [733, 30] width 23 height 23
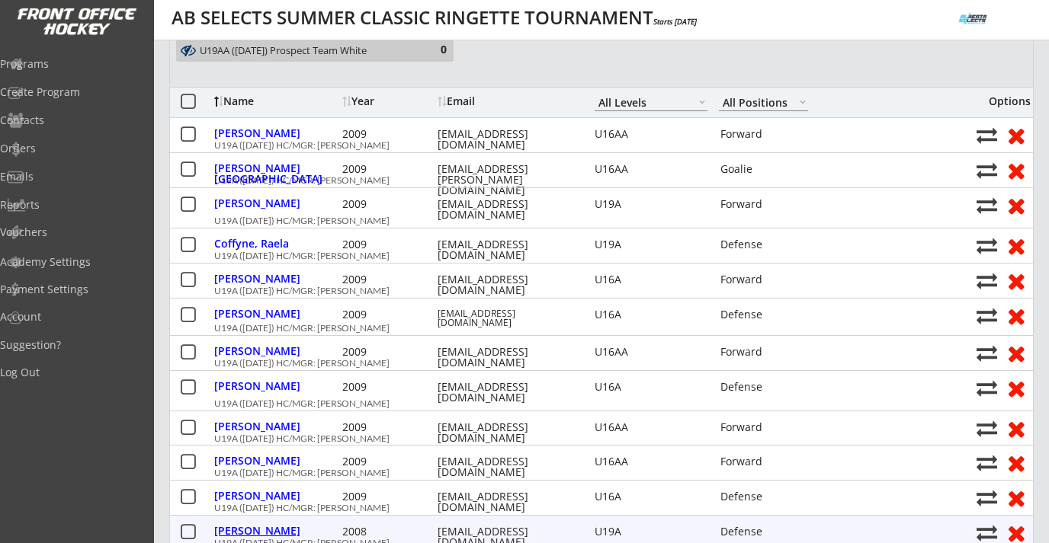
scroll to position [665, 0]
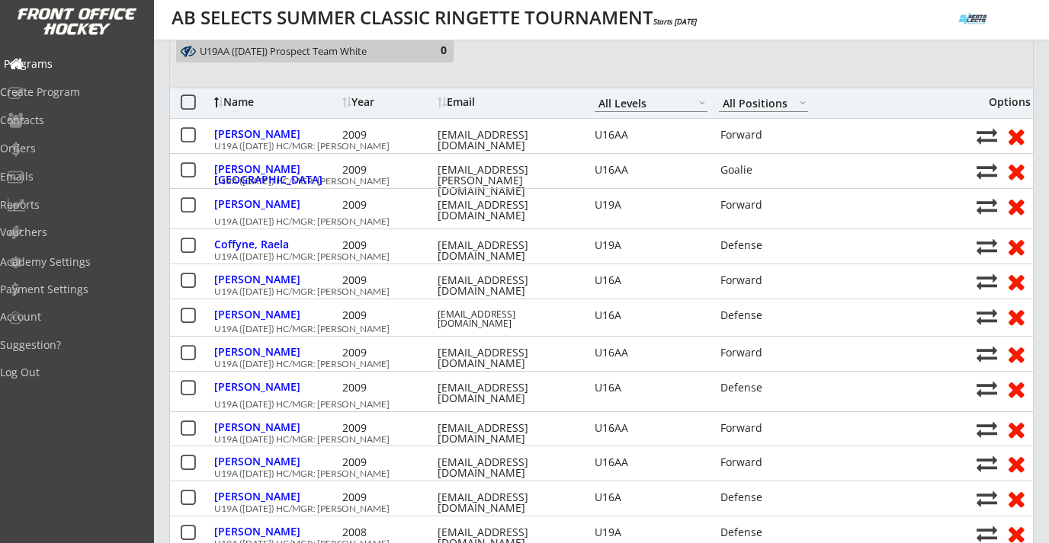
click at [66, 59] on div "Programs" at bounding box center [72, 64] width 137 height 11
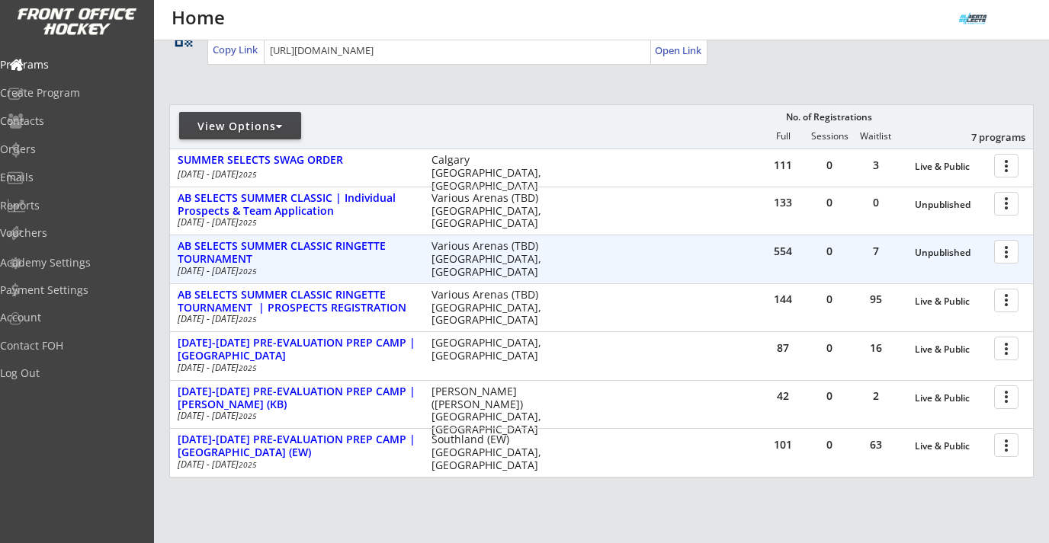
scroll to position [128, 0]
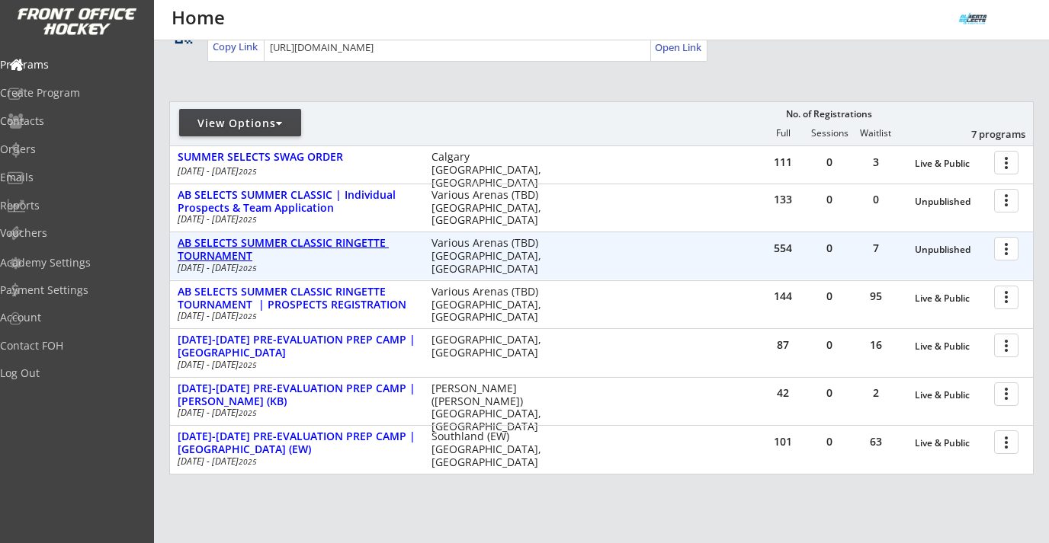
click at [303, 256] on div "AB SELECTS SUMMER CLASSIC RINGETTE TOURNAMENT" at bounding box center [297, 250] width 238 height 26
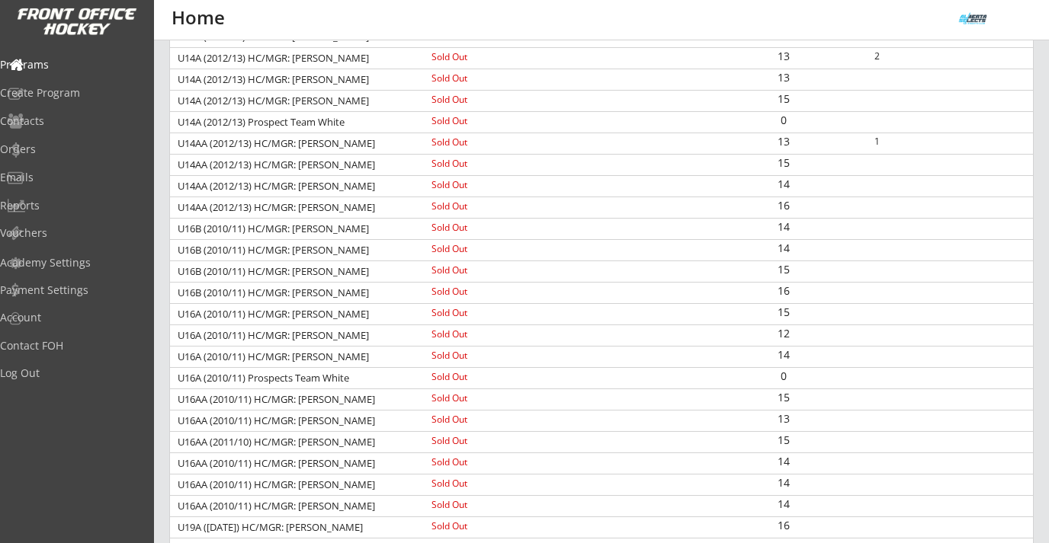
scroll to position [672, 0]
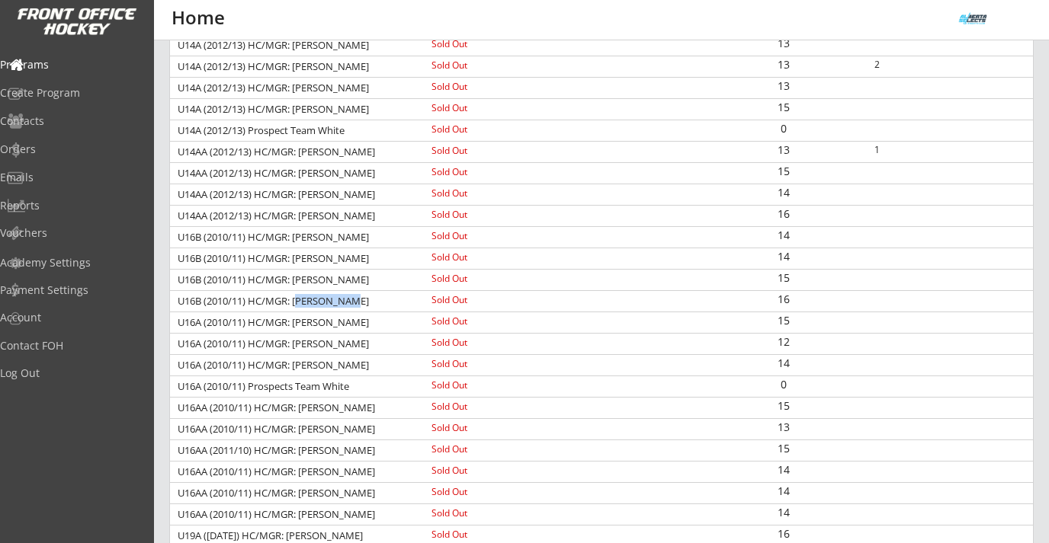
drag, startPoint x: 300, startPoint y: 301, endPoint x: 350, endPoint y: 301, distance: 49.5
click at [350, 301] on div "U16B (2010/11) HC/MGR: [PERSON_NAME]" at bounding box center [294, 302] width 233 height 10
copy div "[PERSON_NAME]"
click at [60, 150] on div "Orders" at bounding box center [72, 149] width 137 height 11
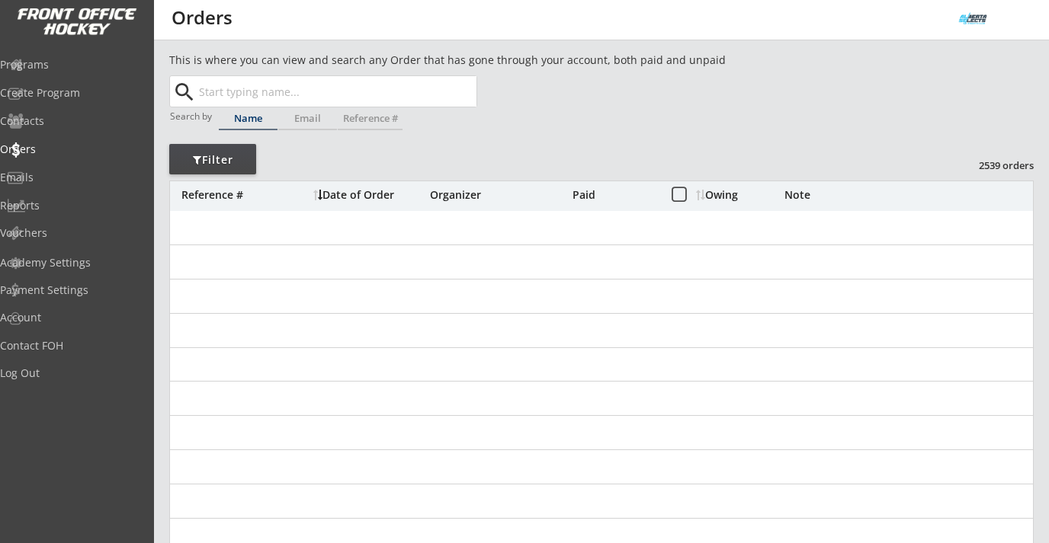
click at [230, 90] on input "text" at bounding box center [336, 91] width 280 height 30
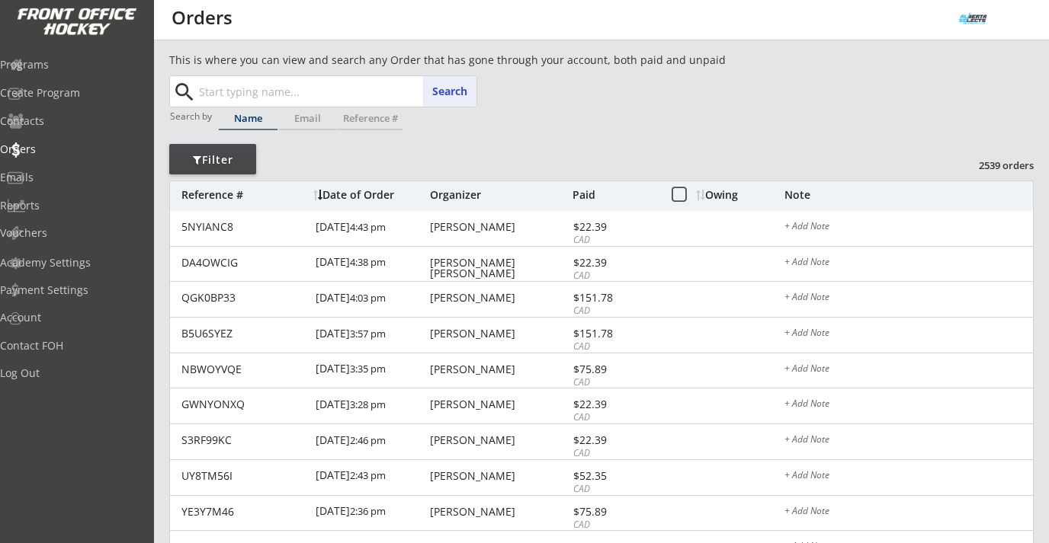
paste input "[PERSON_NAME]"
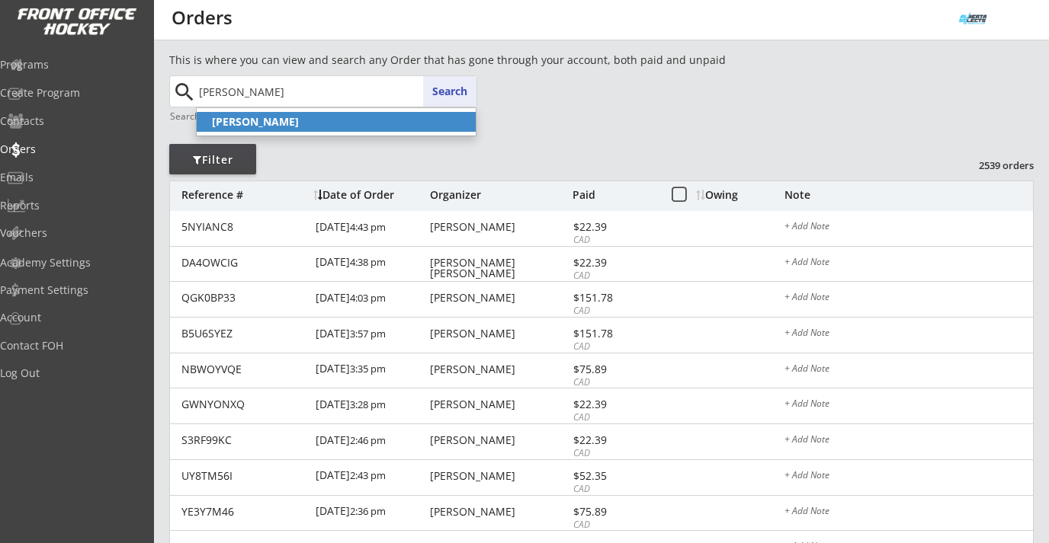
click at [211, 119] on p "[PERSON_NAME]" at bounding box center [336, 122] width 279 height 20
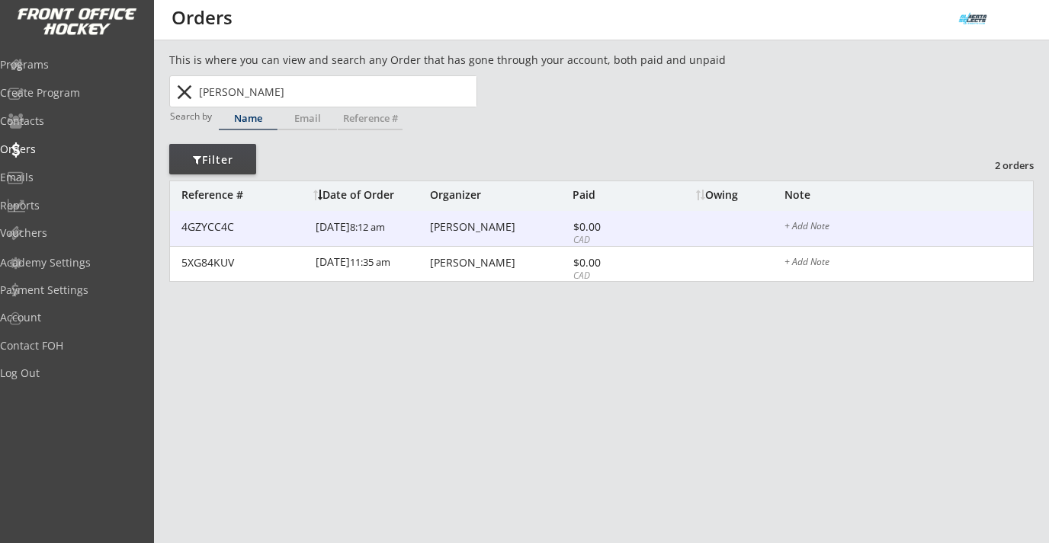
type input "[PERSON_NAME]"
click at [460, 229] on div "[PERSON_NAME]" at bounding box center [499, 227] width 139 height 11
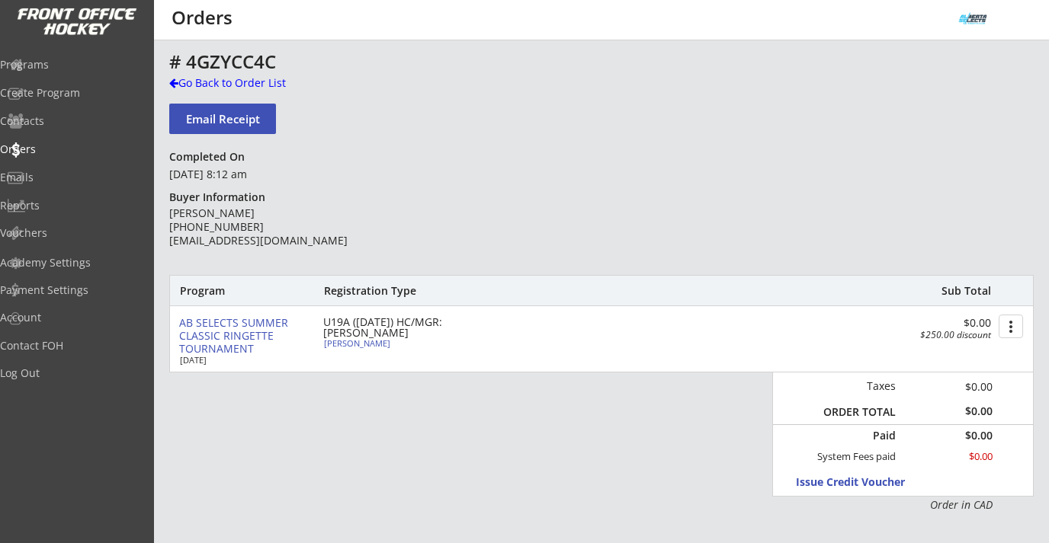
click at [268, 74] on div "# 4GZYCC4C" at bounding box center [534, 63] width 730 height 23
click at [268, 79] on div "Go Back to Order List" at bounding box center [247, 82] width 157 height 15
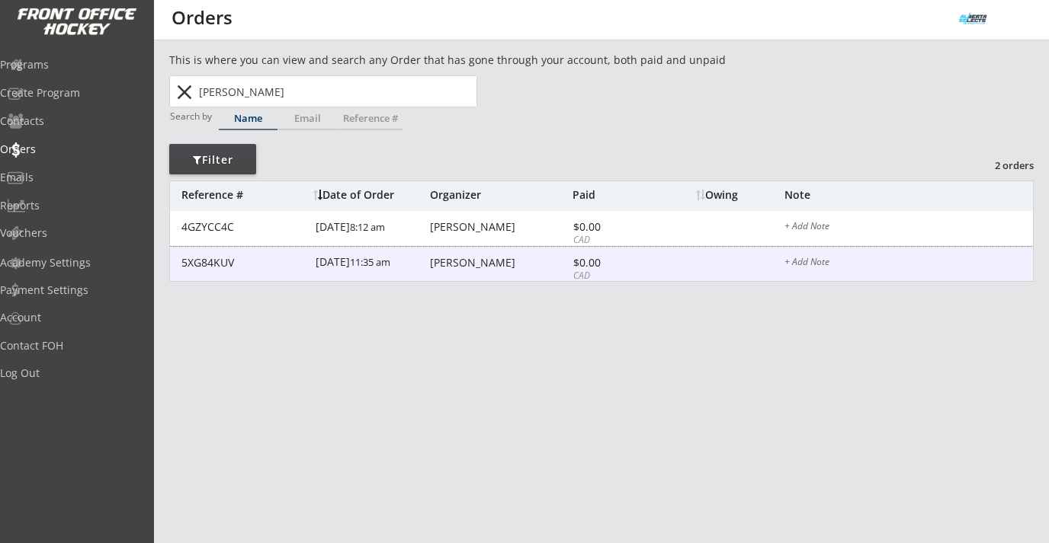
click at [435, 258] on div "[PERSON_NAME]" at bounding box center [499, 263] width 139 height 11
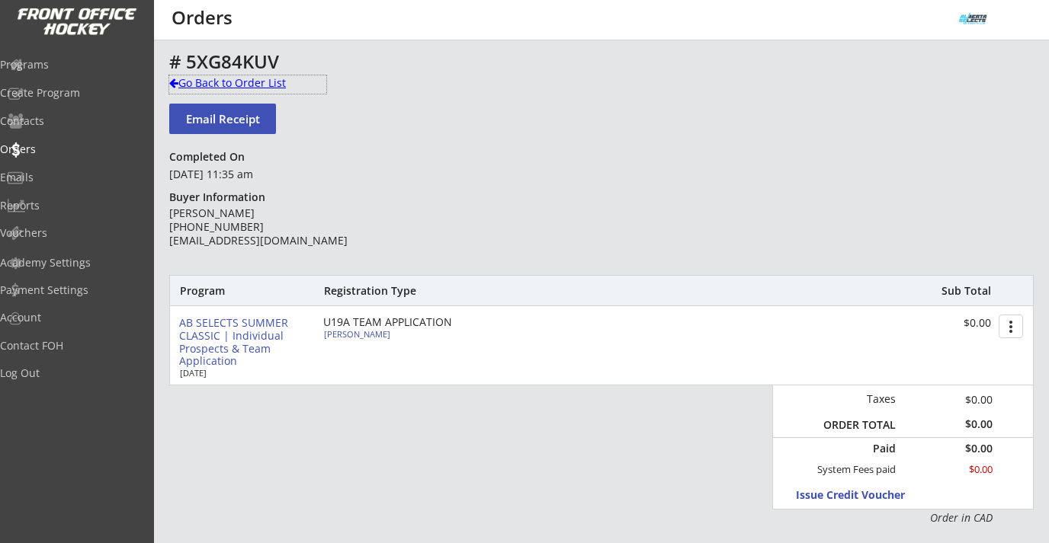
click at [242, 86] on div "Go Back to Order List" at bounding box center [247, 82] width 157 height 15
